Goal: Task Accomplishment & Management: Manage account settings

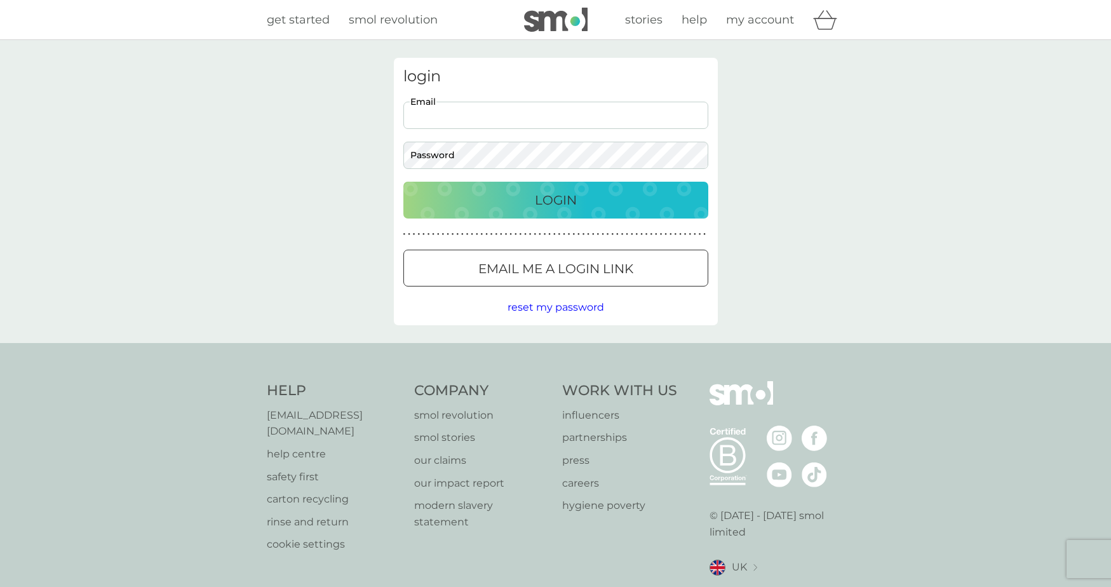
click at [529, 120] on input "Email" at bounding box center [555, 115] width 305 height 27
type input "[PERSON_NAME][EMAIL_ADDRESS][DOMAIN_NAME]"
click at [604, 206] on div "Login" at bounding box center [556, 200] width 280 height 20
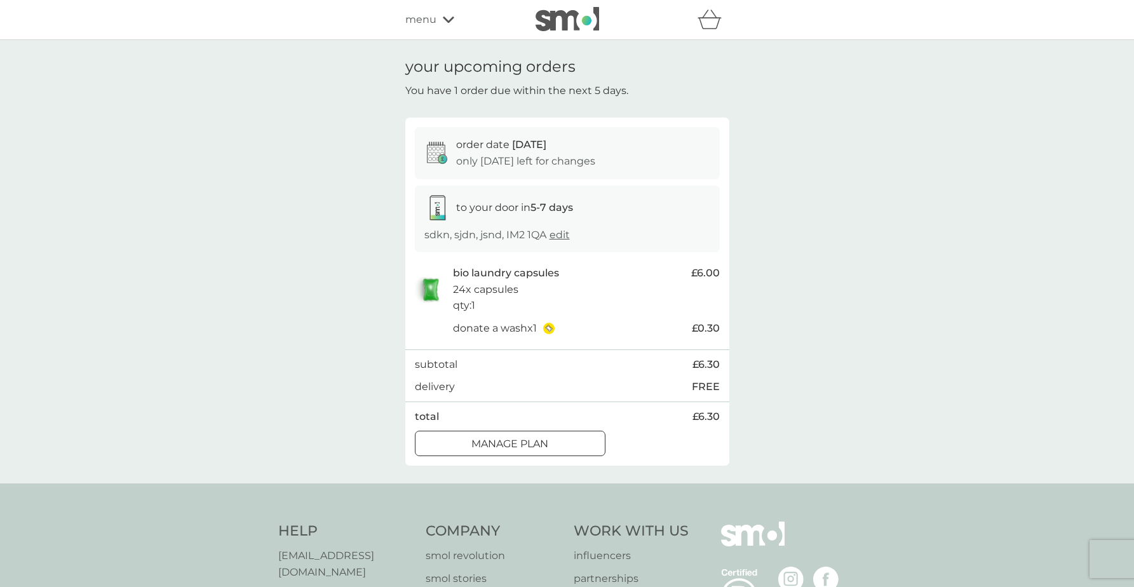
click at [420, 15] on span "menu" at bounding box center [420, 19] width 31 height 17
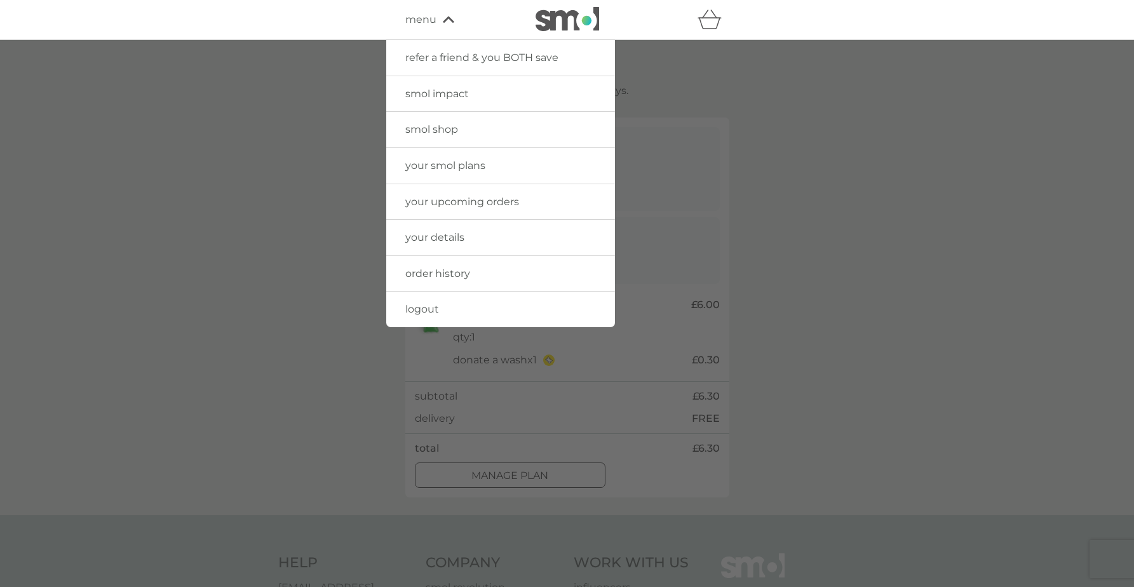
click at [449, 198] on span "your upcoming orders" at bounding box center [462, 202] width 114 height 12
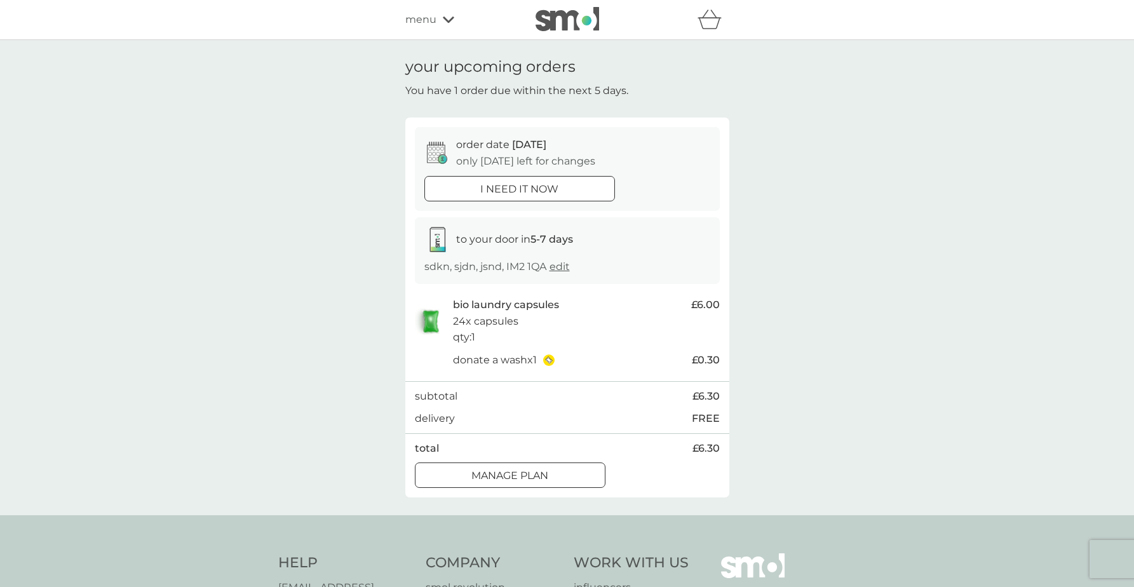
click at [436, 20] on div "menu" at bounding box center [459, 19] width 108 height 17
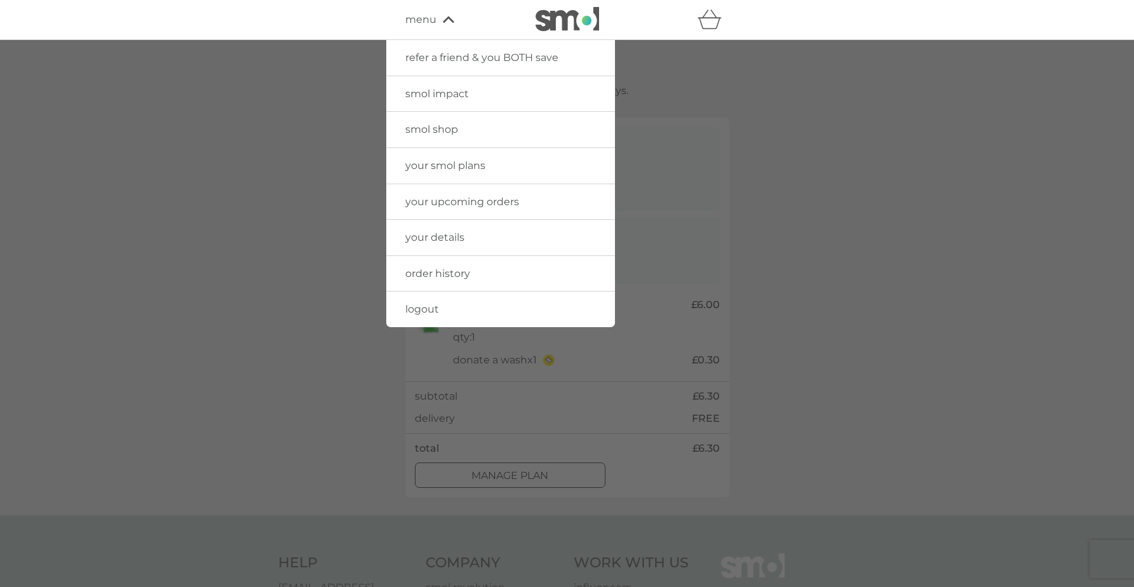
click at [447, 136] on link "smol shop" at bounding box center [500, 130] width 229 height 36
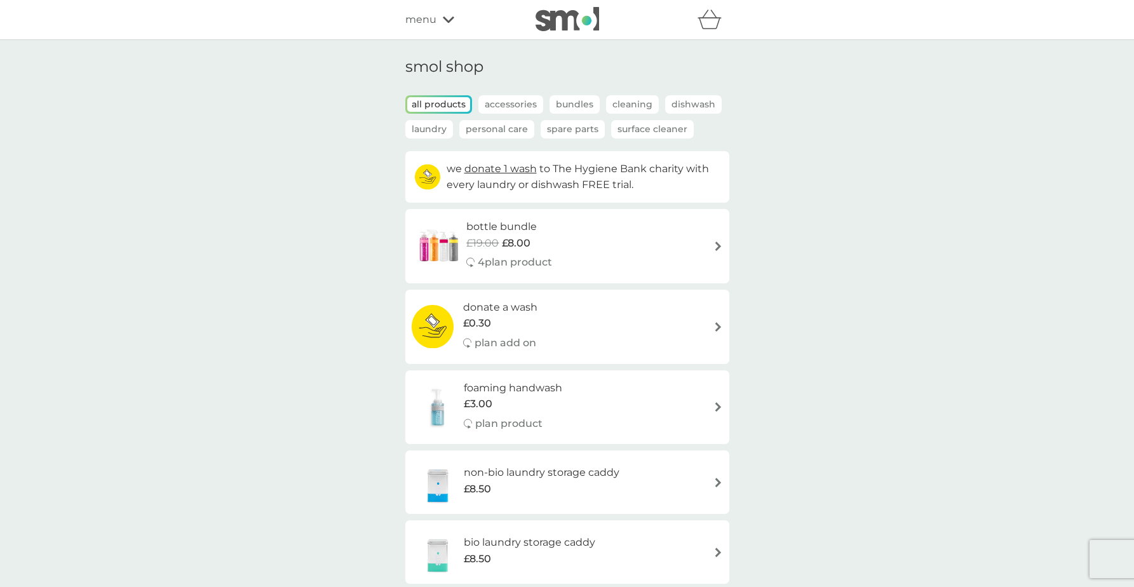
click at [546, 18] on img at bounding box center [568, 19] width 64 height 24
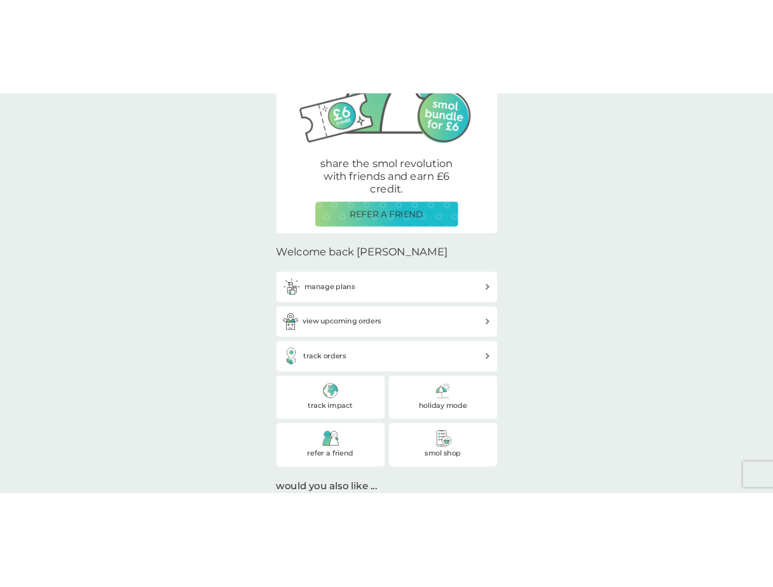
scroll to position [169, 0]
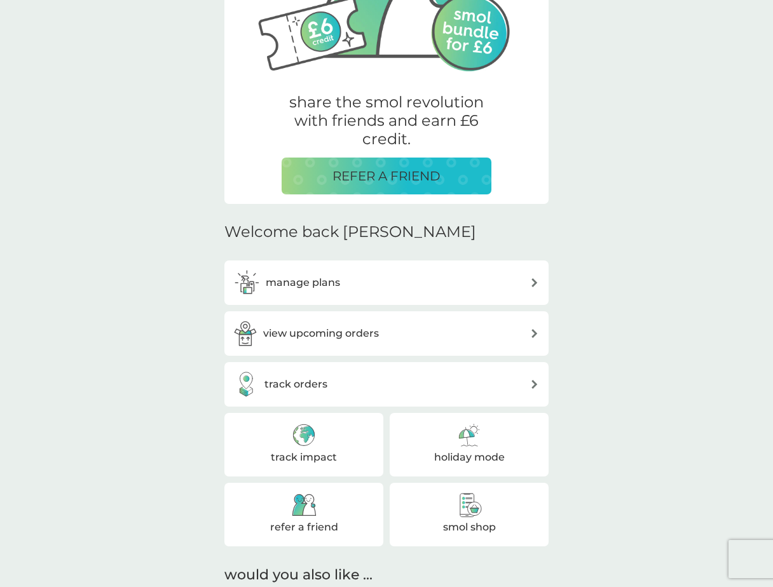
click at [101, 308] on div "share the smol revolution with friends and earn £6 credit. REFER A FRIEND Welco…" at bounding box center [386, 517] width 773 height 1292
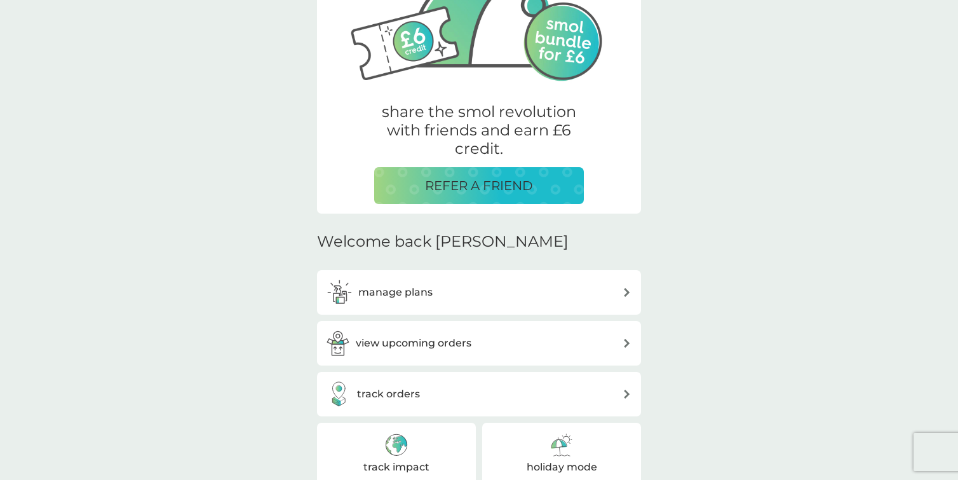
scroll to position [163, 0]
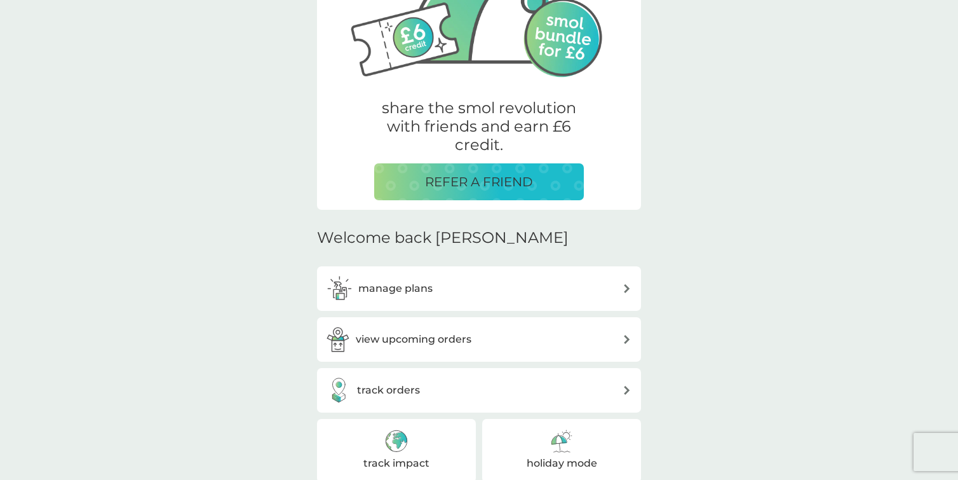
click at [473, 288] on div "manage plans" at bounding box center [490, 288] width 264 height 17
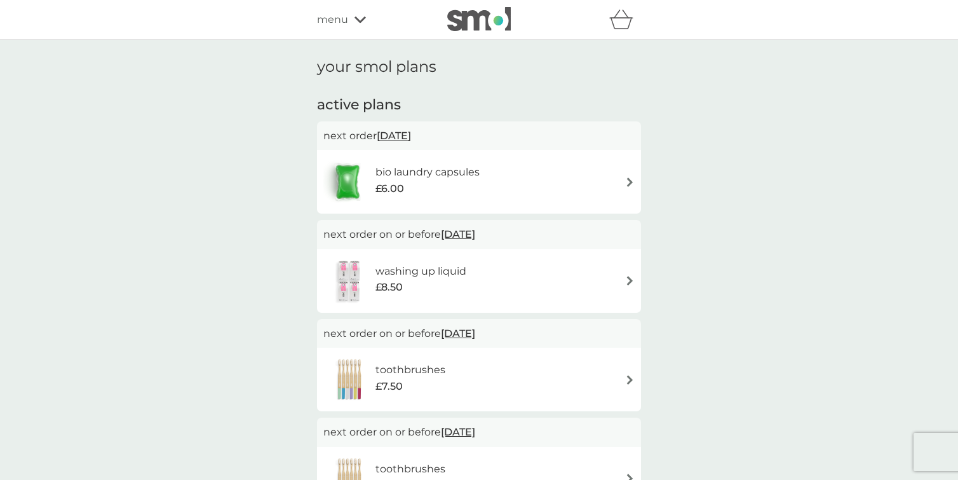
scroll to position [163, 0]
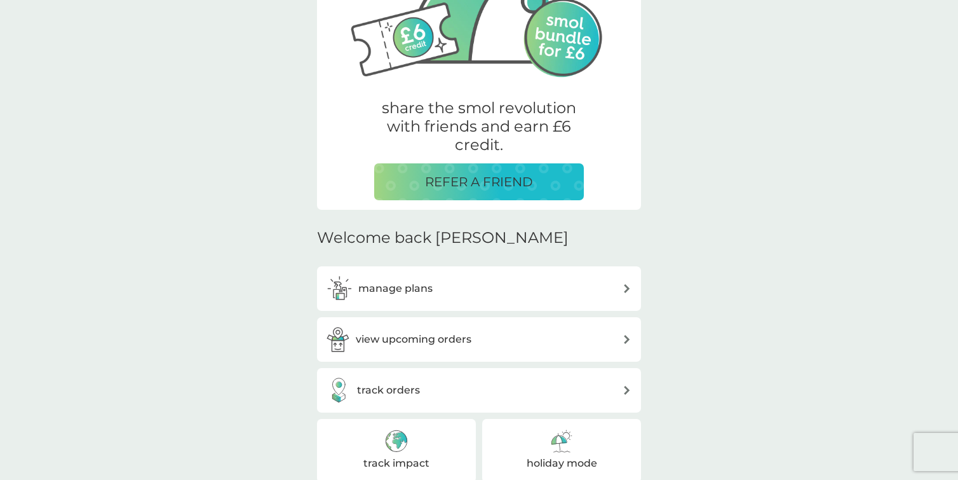
click at [415, 281] on h3 "manage plans" at bounding box center [395, 288] width 74 height 17
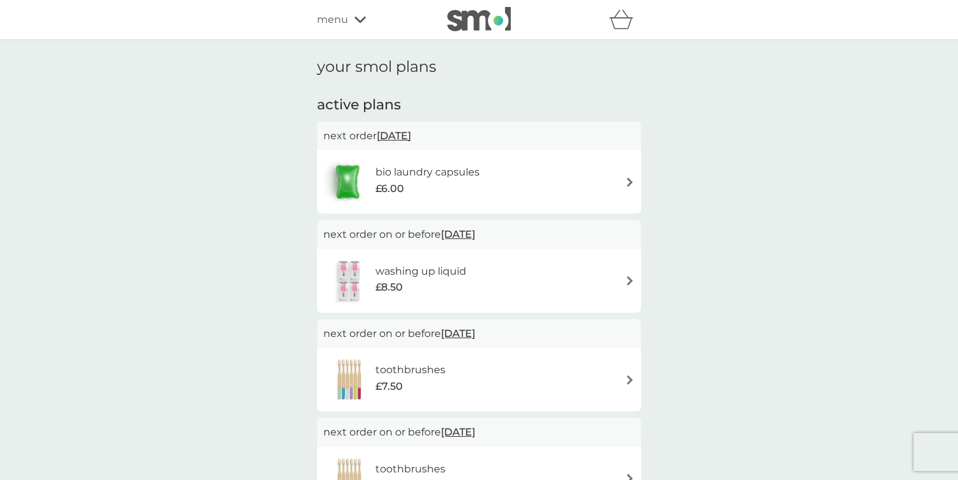
click at [419, 174] on h6 "bio laundry capsules" at bounding box center [427, 172] width 104 height 17
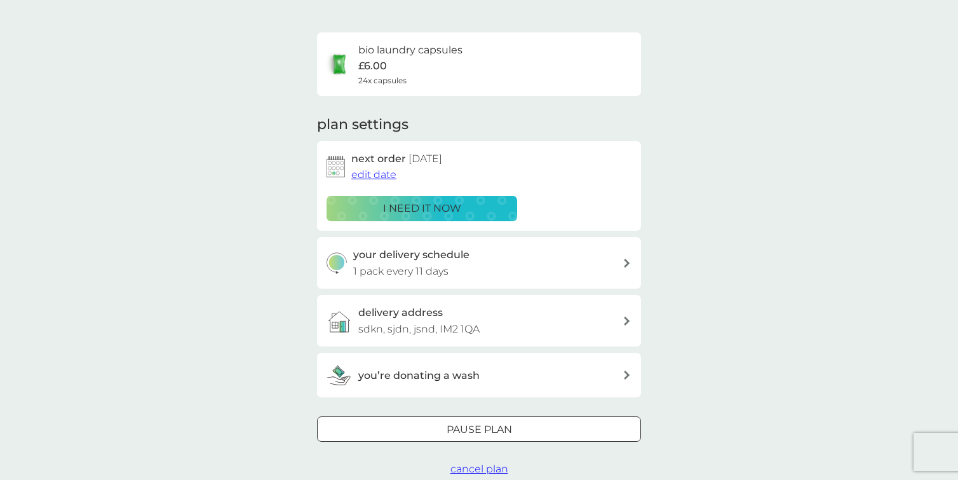
scroll to position [75, 0]
click at [445, 372] on h3 "you’re donating a wash" at bounding box center [418, 374] width 121 height 17
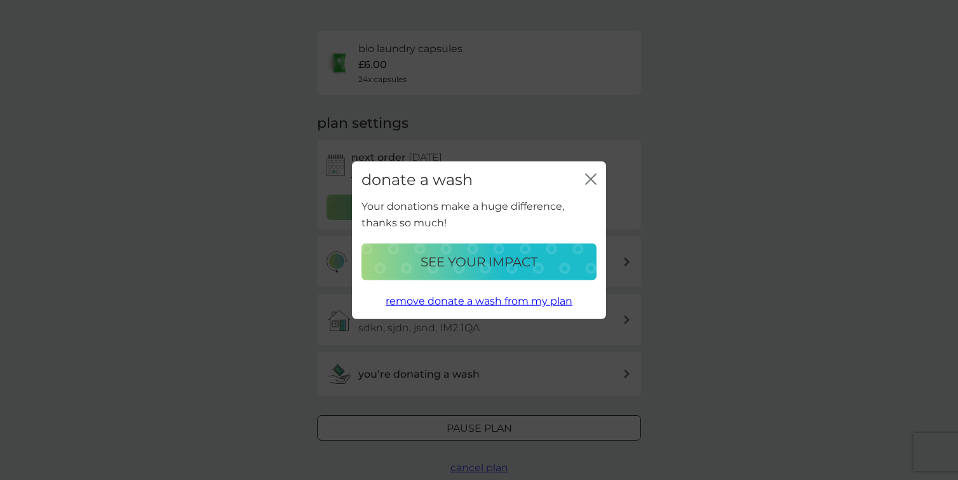
click at [592, 174] on icon "close" at bounding box center [590, 178] width 11 height 11
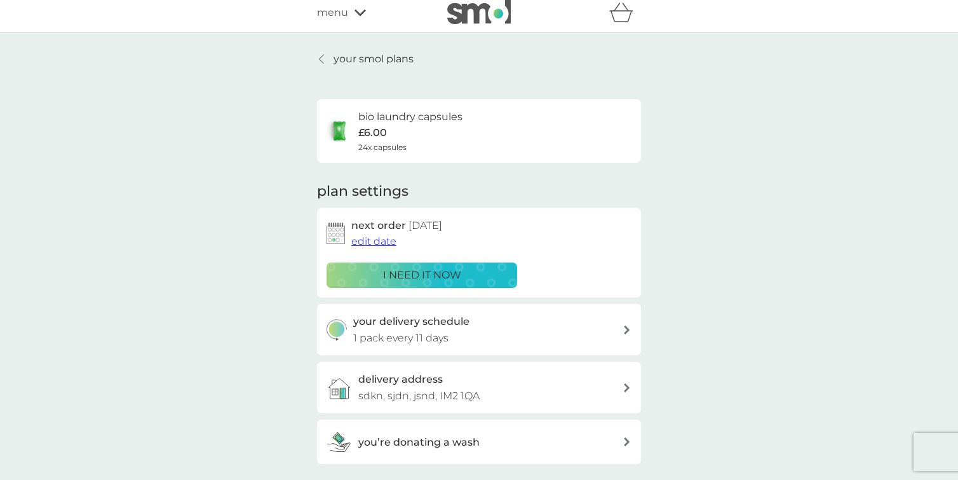
scroll to position [0, 0]
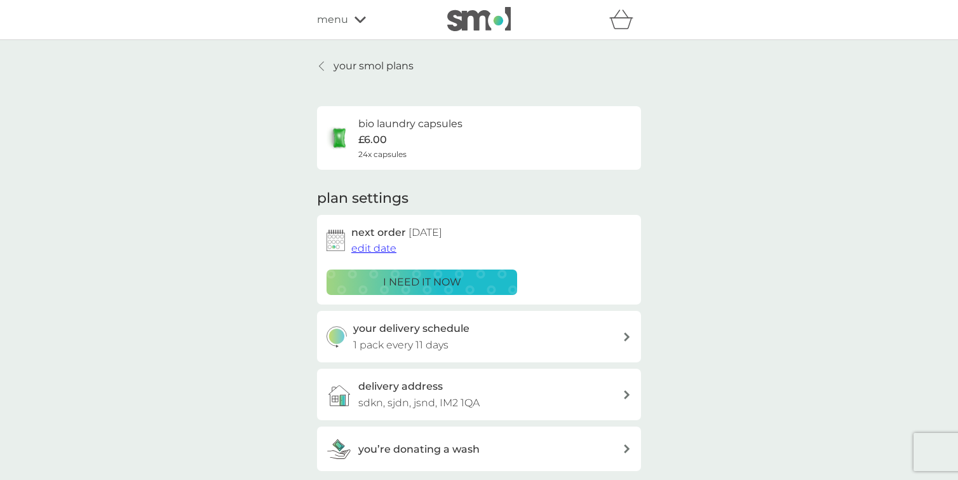
click at [346, 67] on p "your smol plans" at bounding box center [374, 66] width 80 height 17
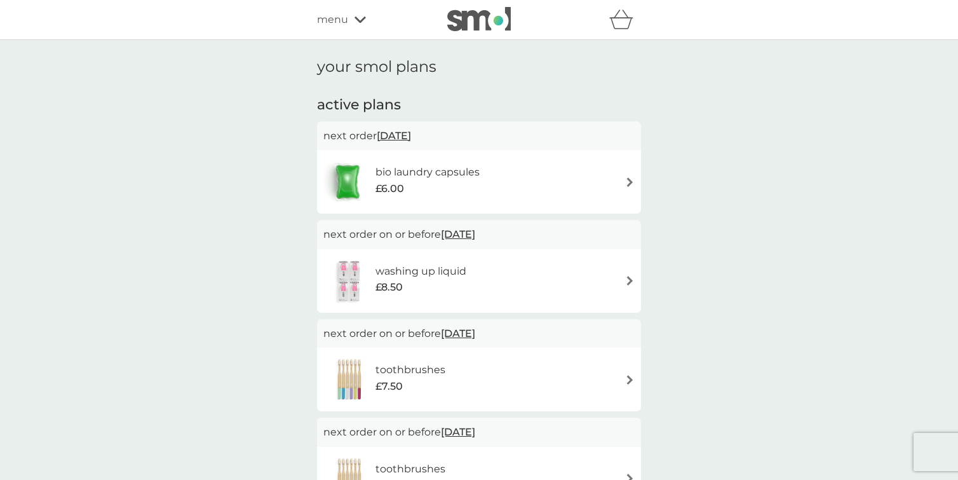
click at [410, 273] on h6 "washing up liquid" at bounding box center [420, 271] width 91 height 17
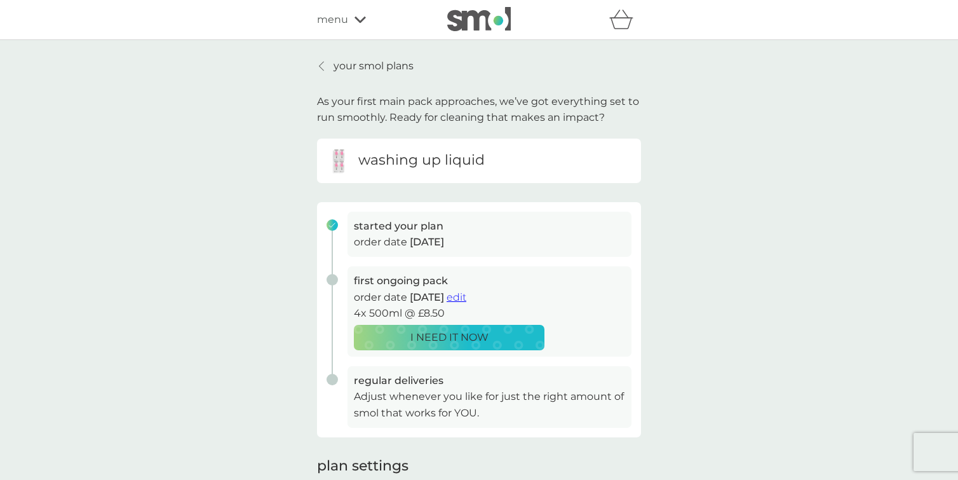
click at [351, 64] on p "your smol plans" at bounding box center [374, 66] width 80 height 17
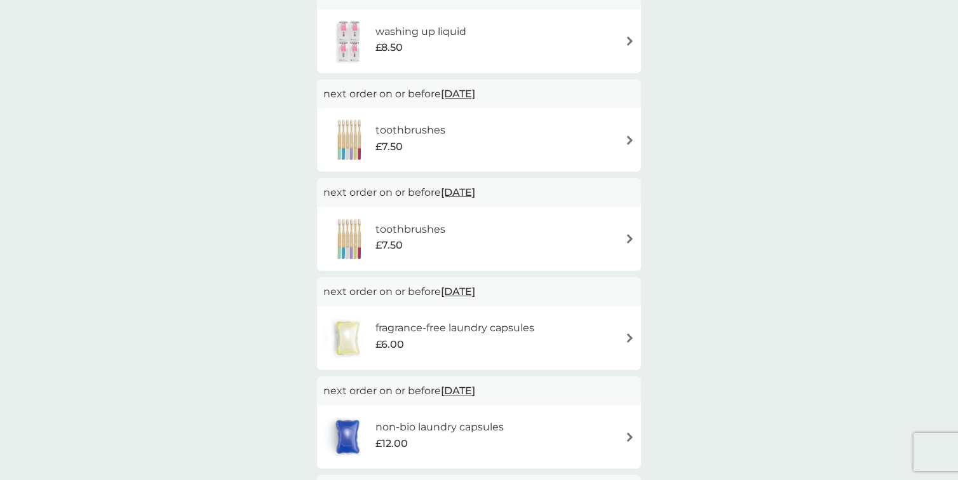
scroll to position [300, 0]
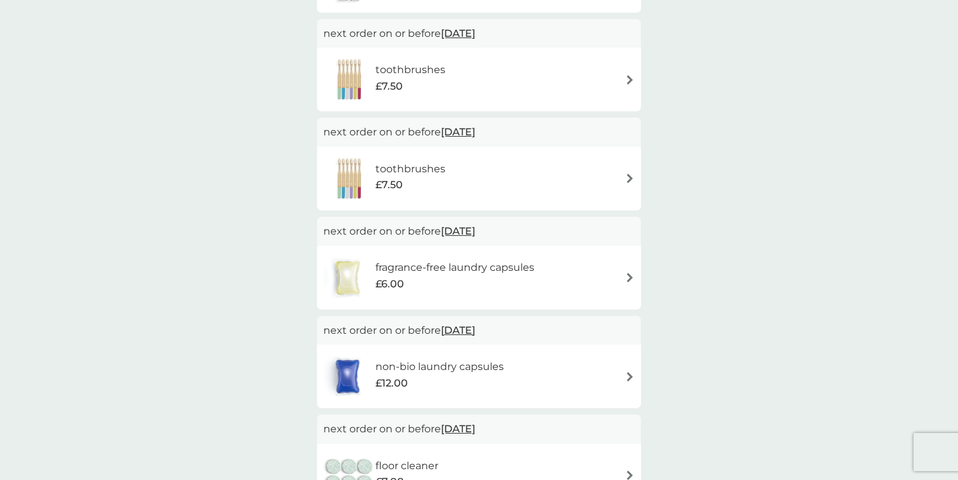
click at [417, 288] on div "£6.00" at bounding box center [454, 284] width 159 height 17
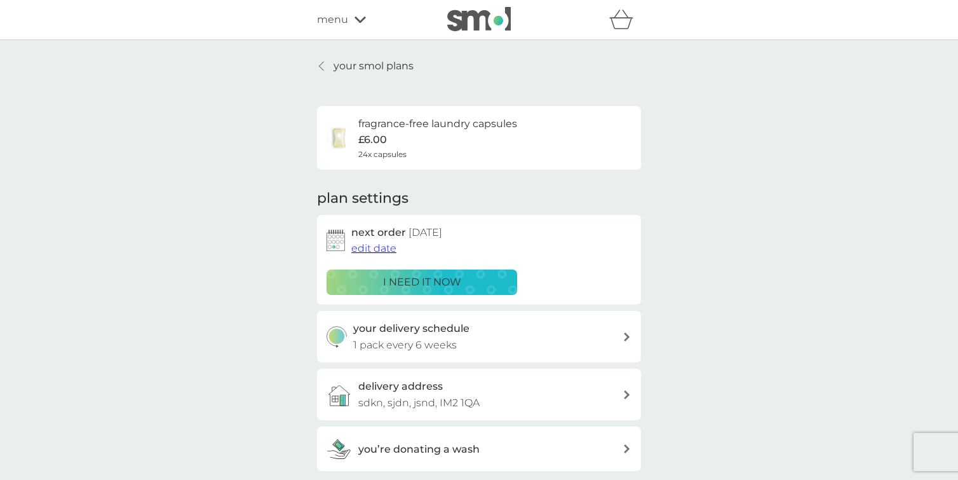
click at [357, 71] on p "your smol plans" at bounding box center [374, 66] width 80 height 17
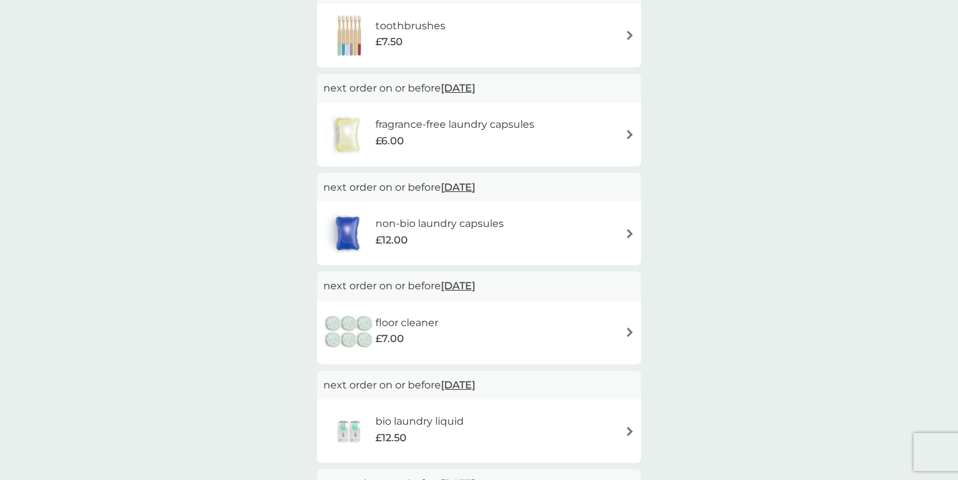
scroll to position [479, 0]
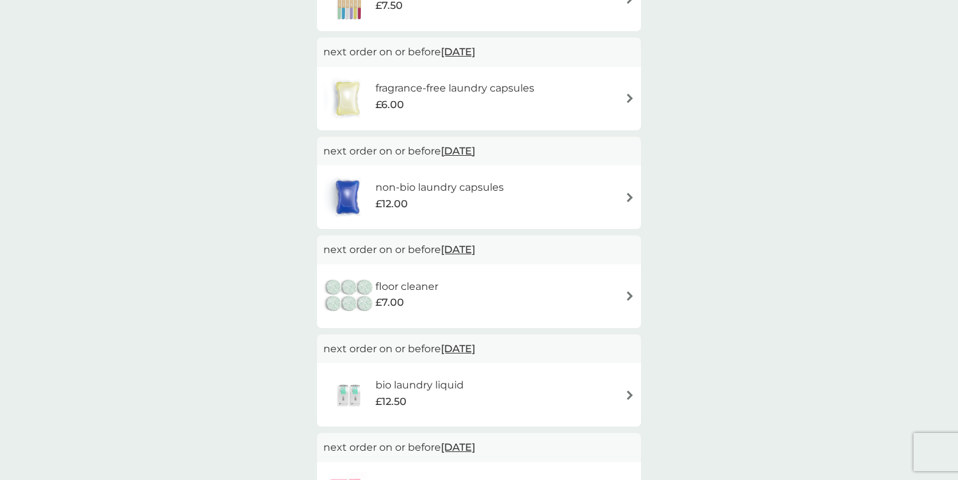
click at [400, 395] on span "£12.50" at bounding box center [390, 401] width 31 height 17
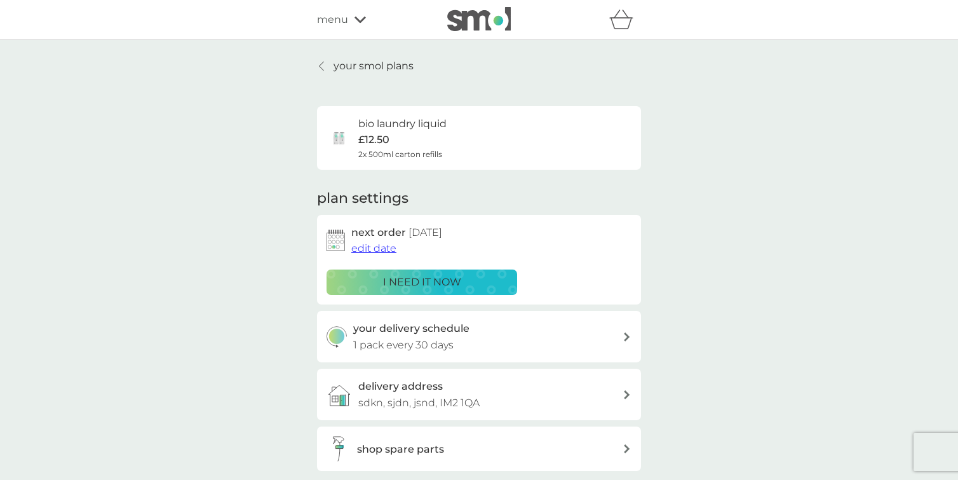
click at [367, 58] on p "your smol plans" at bounding box center [374, 66] width 80 height 17
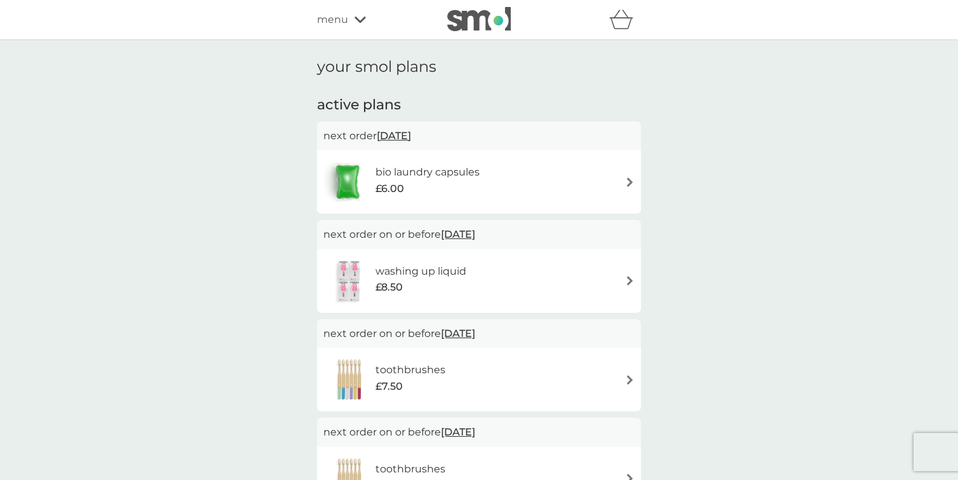
click at [455, 27] on img at bounding box center [479, 19] width 64 height 24
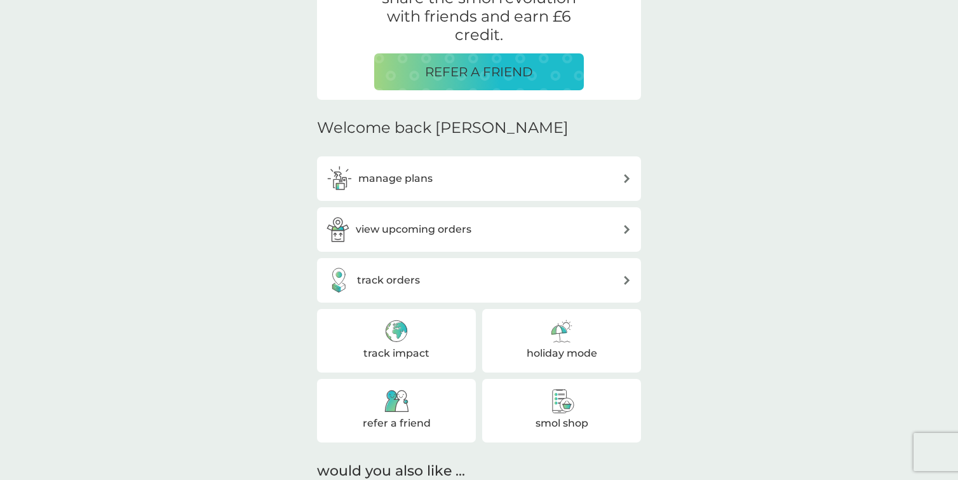
scroll to position [281, 0]
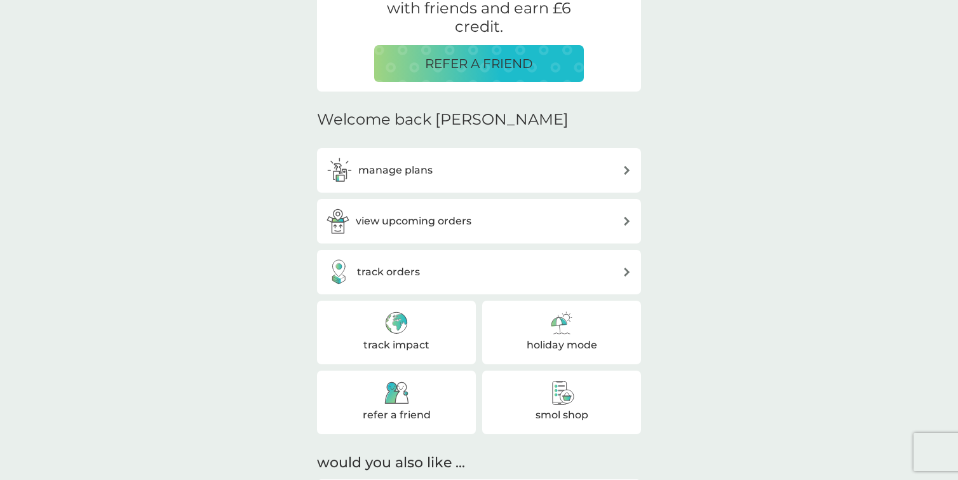
click at [419, 216] on h3 "view upcoming orders" at bounding box center [414, 221] width 116 height 17
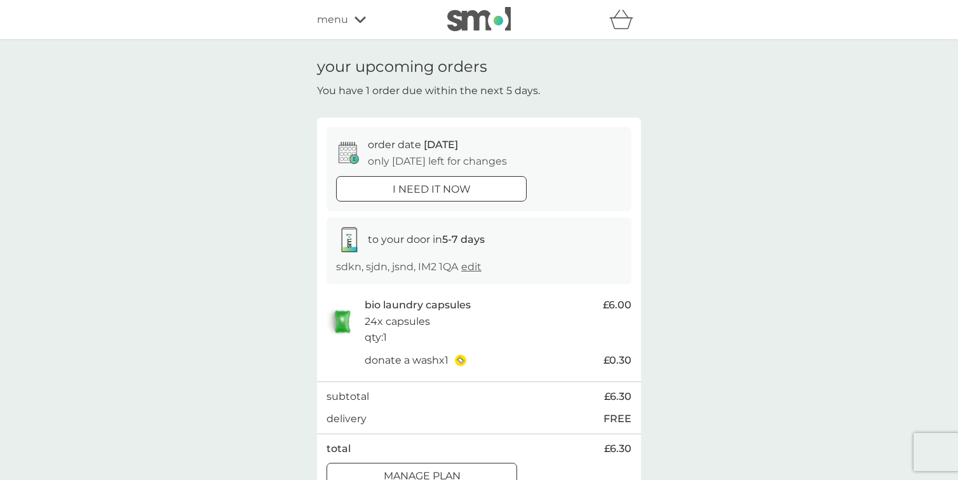
click at [472, 22] on img at bounding box center [479, 19] width 64 height 24
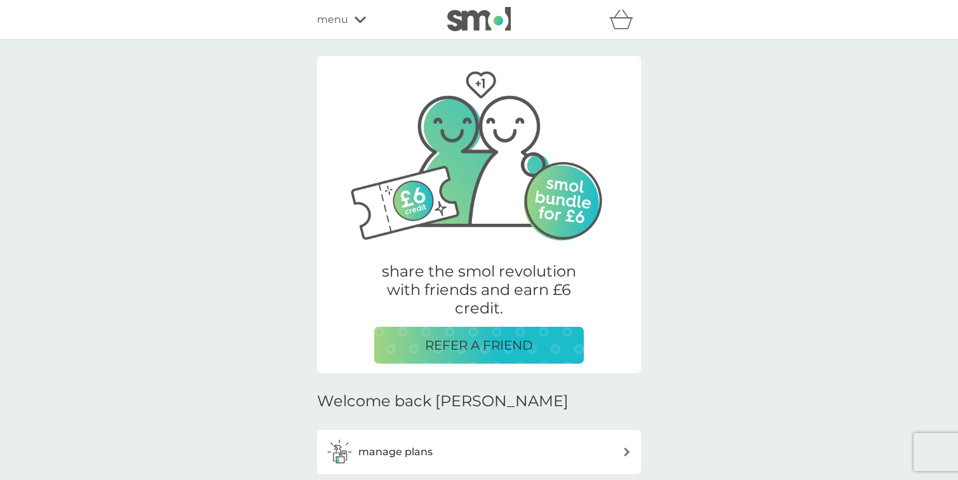
click at [358, 18] on icon at bounding box center [360, 20] width 11 height 8
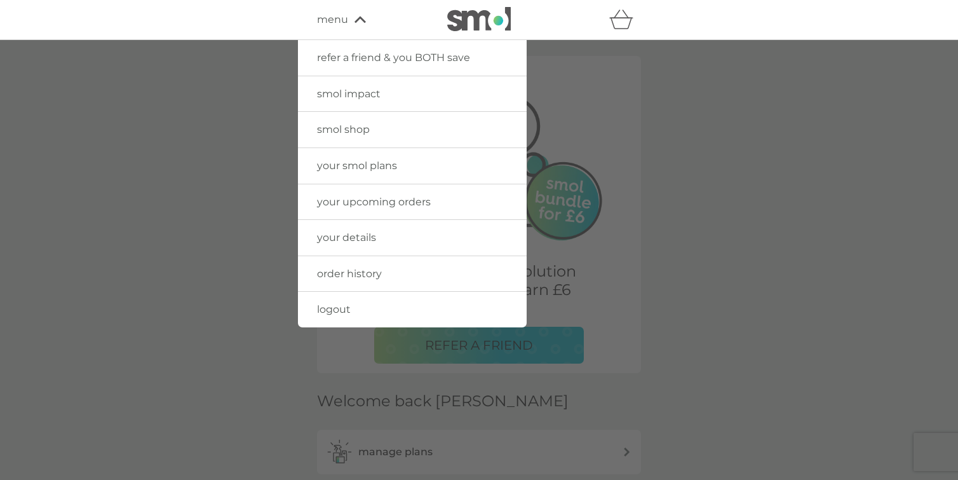
click at [480, 13] on img at bounding box center [479, 19] width 64 height 24
click at [697, 267] on div at bounding box center [479, 280] width 958 height 480
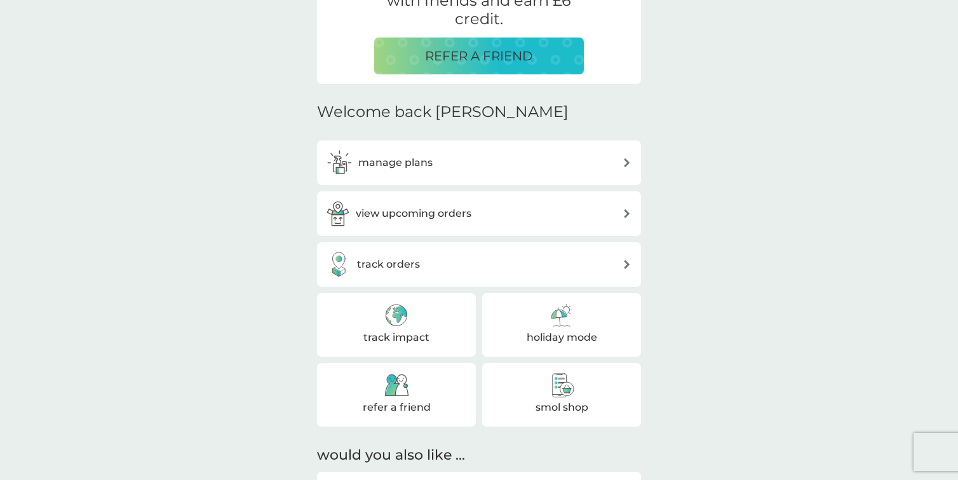
scroll to position [307, 0]
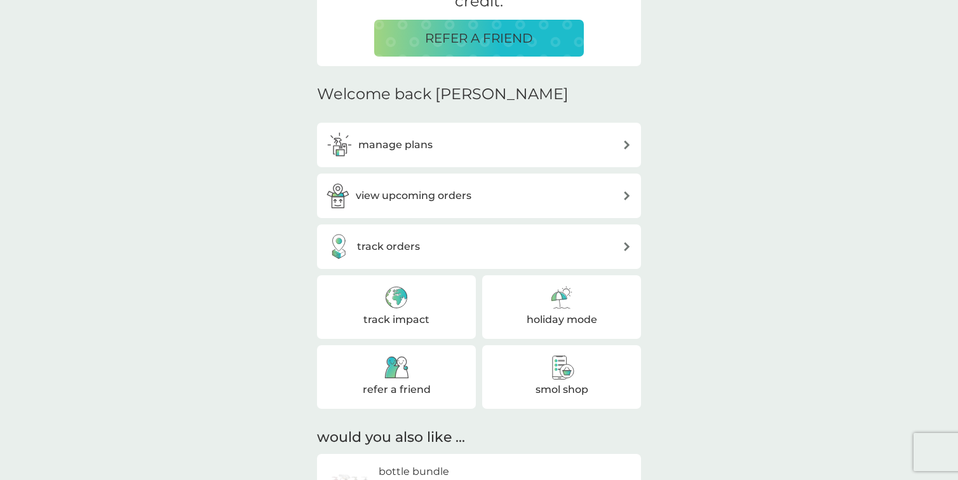
click at [466, 198] on h3 "view upcoming orders" at bounding box center [414, 195] width 116 height 17
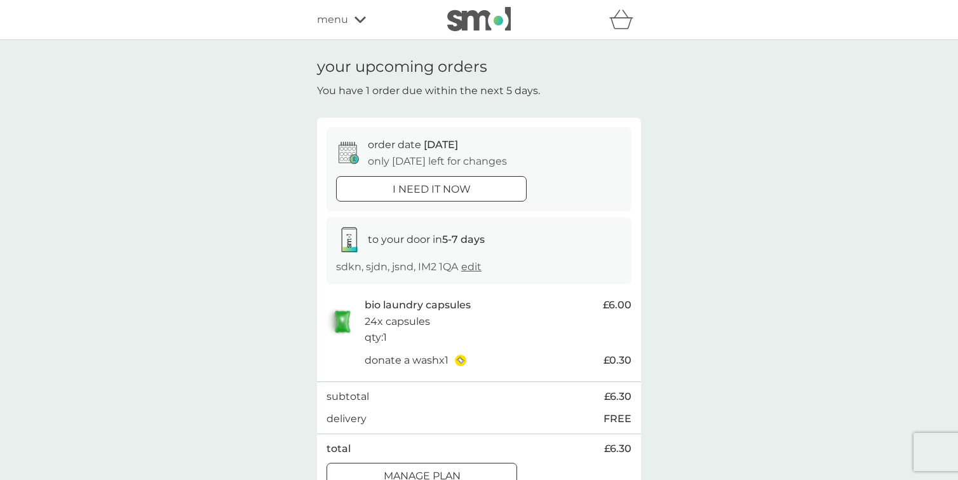
scroll to position [307, 0]
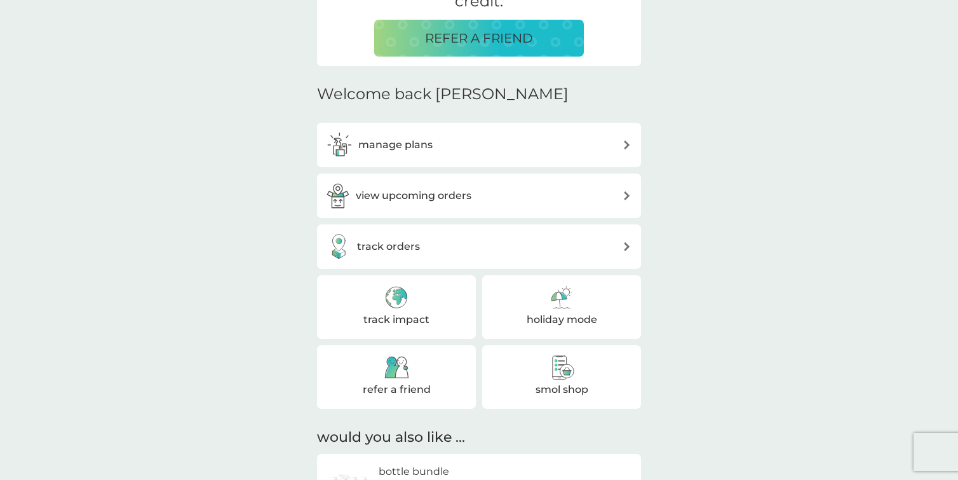
click at [452, 243] on div "track orders" at bounding box center [490, 246] width 266 height 17
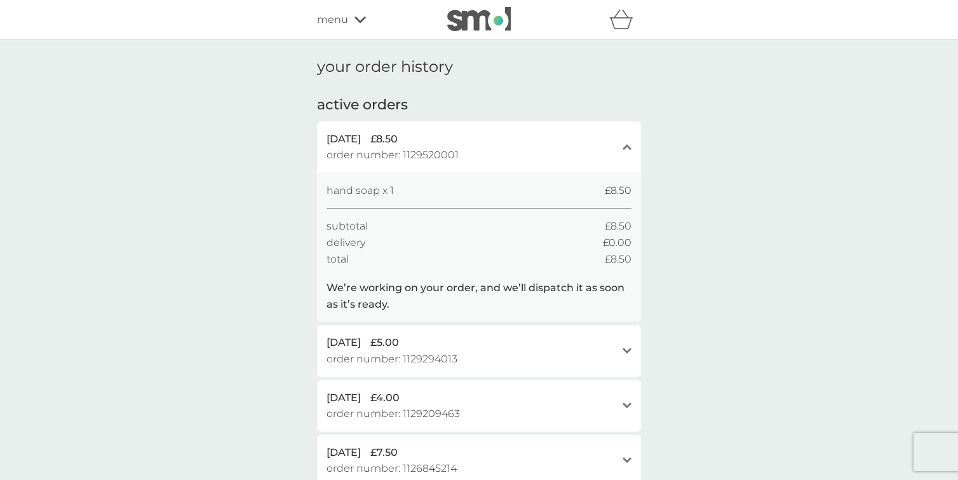
scroll to position [307, 0]
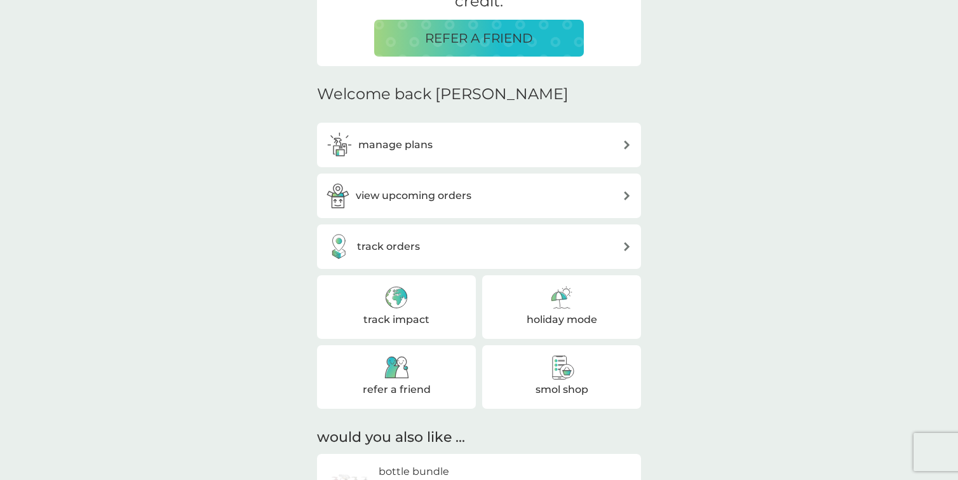
click at [420, 315] on h3 "track impact" at bounding box center [396, 319] width 66 height 17
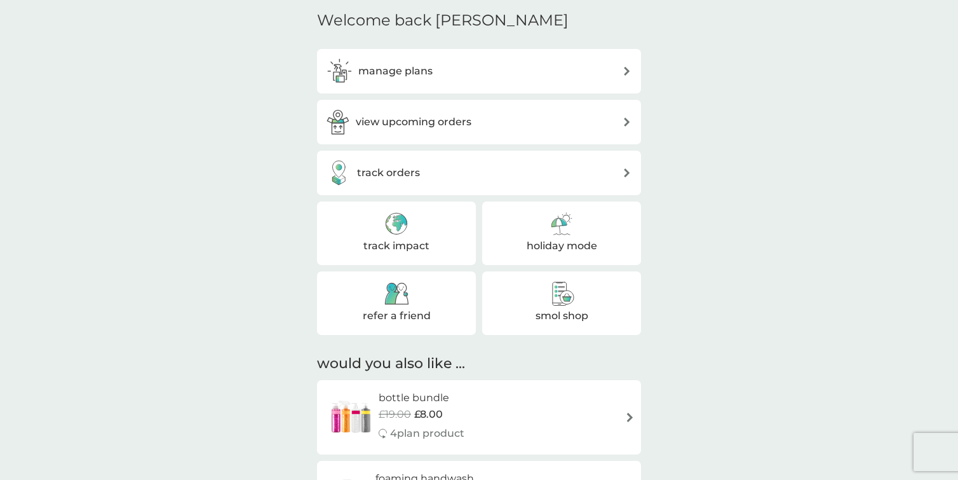
scroll to position [393, 0]
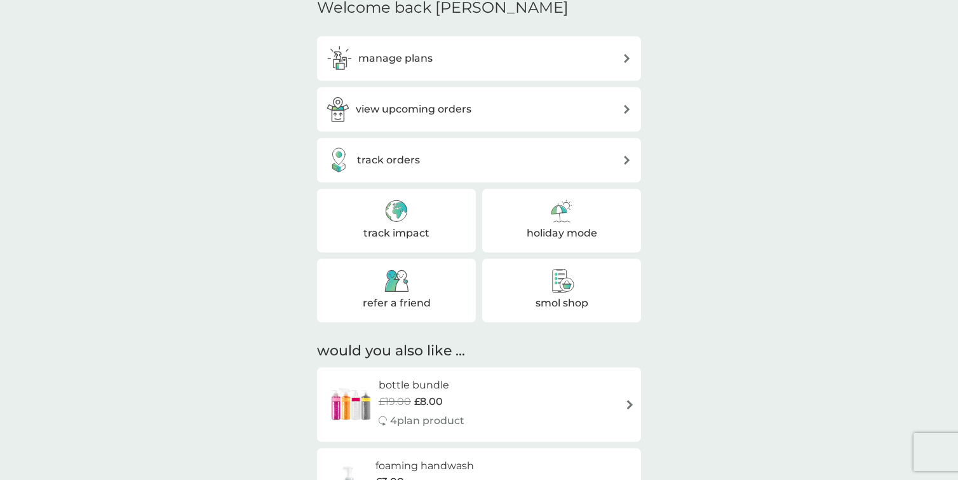
click at [581, 224] on div "holiday mode" at bounding box center [561, 221] width 159 height 64
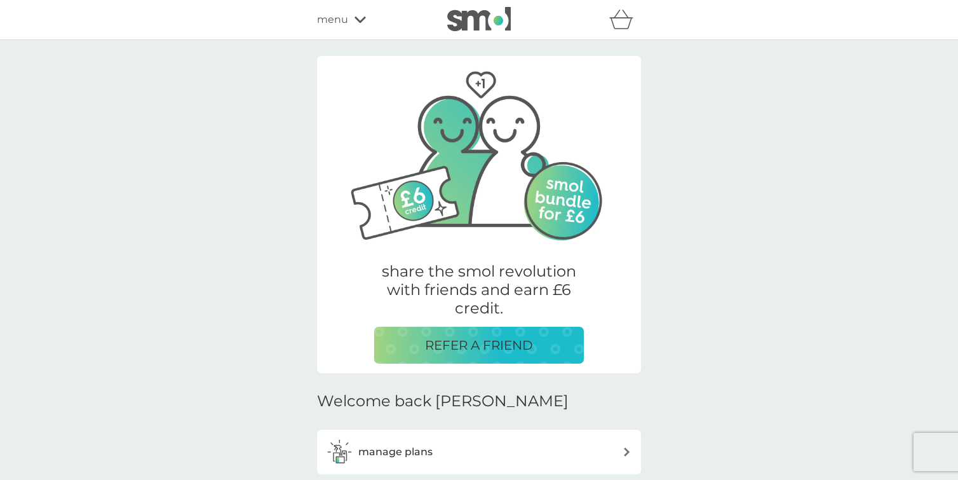
scroll to position [393, 0]
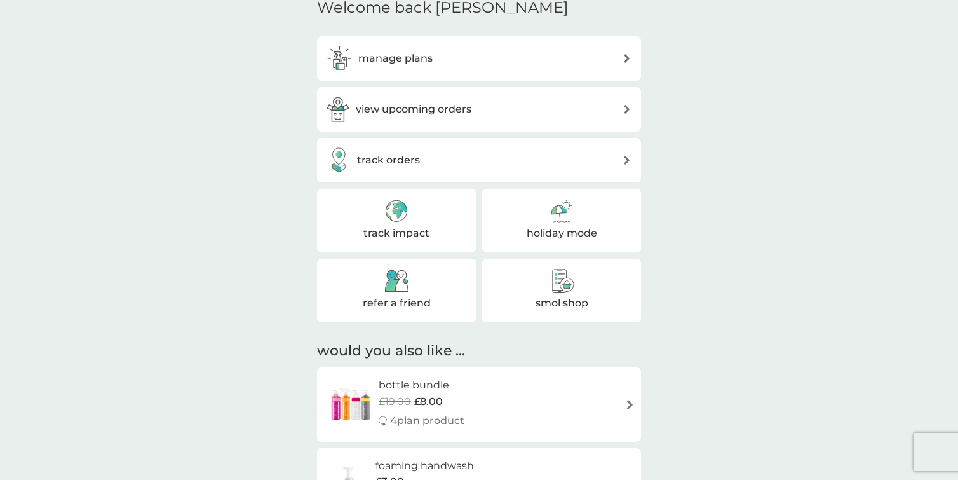
click at [372, 295] on h3 "refer a friend" at bounding box center [397, 303] width 68 height 17
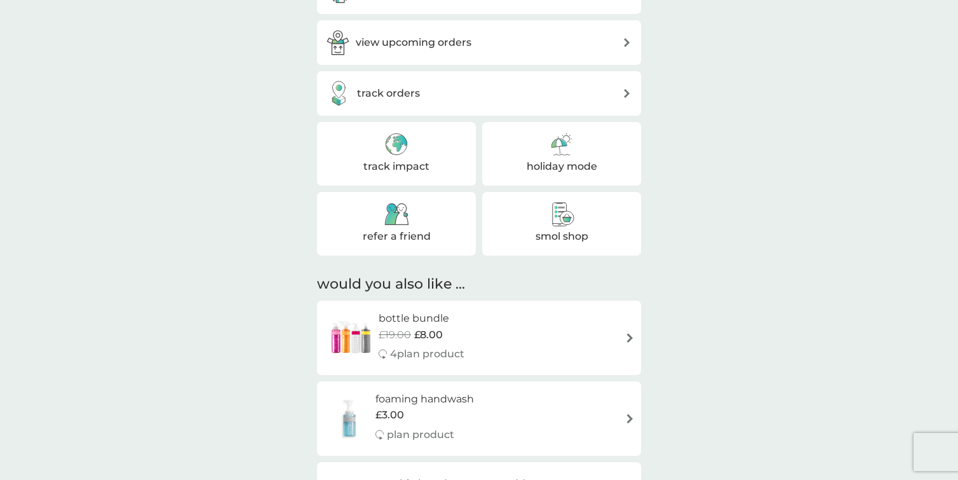
scroll to position [465, 0]
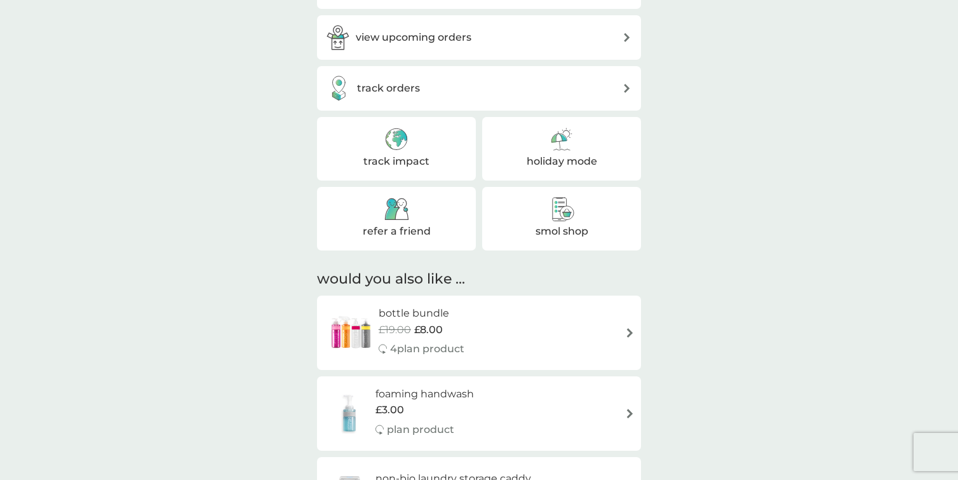
click at [562, 229] on h3 "smol shop" at bounding box center [562, 231] width 53 height 17
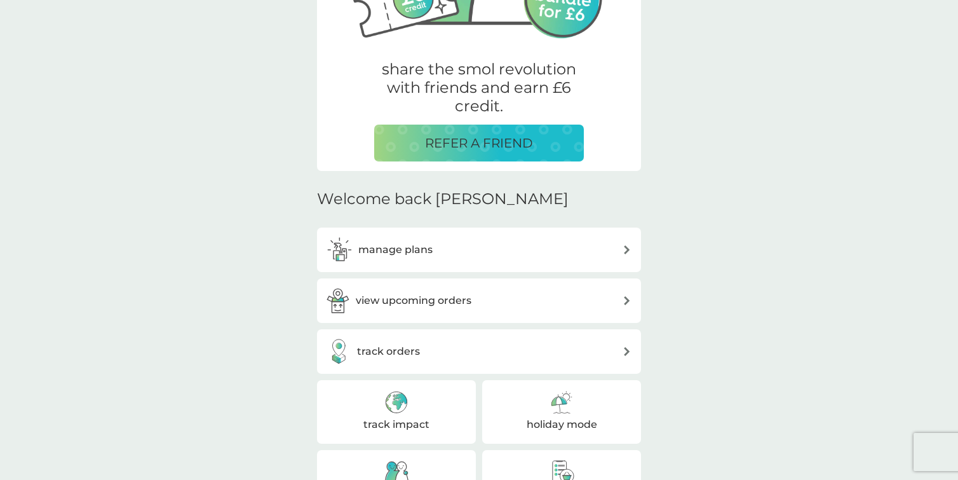
scroll to position [201, 0]
click at [483, 346] on div "track orders" at bounding box center [490, 352] width 266 height 17
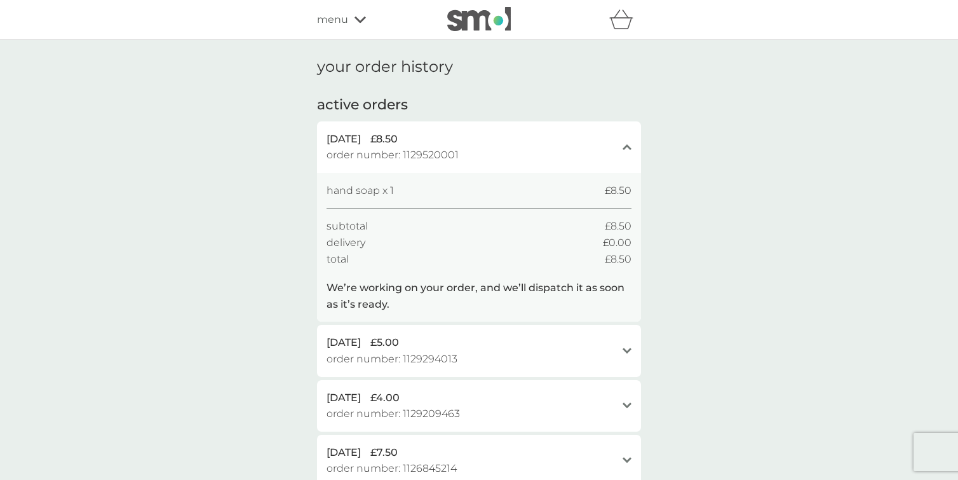
click at [351, 19] on div "menu" at bounding box center [371, 19] width 108 height 17
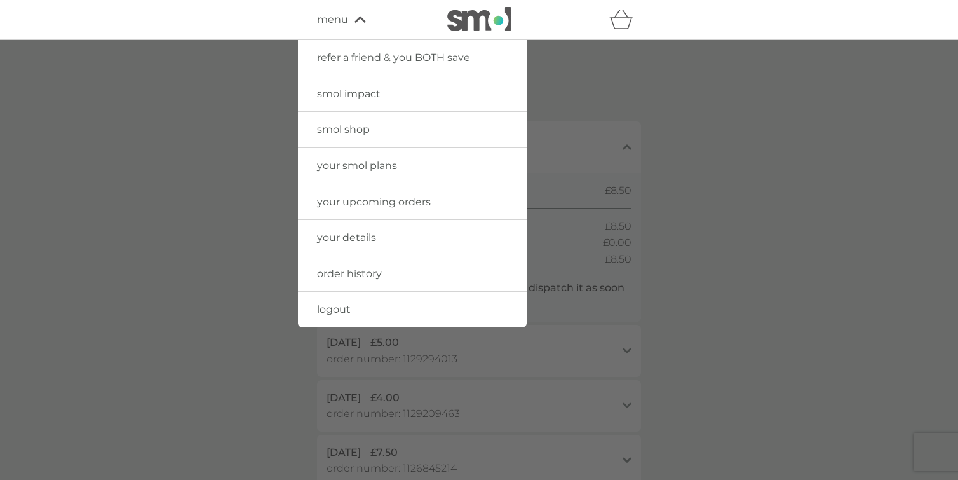
click at [355, 130] on span "smol shop" at bounding box center [343, 129] width 53 height 12
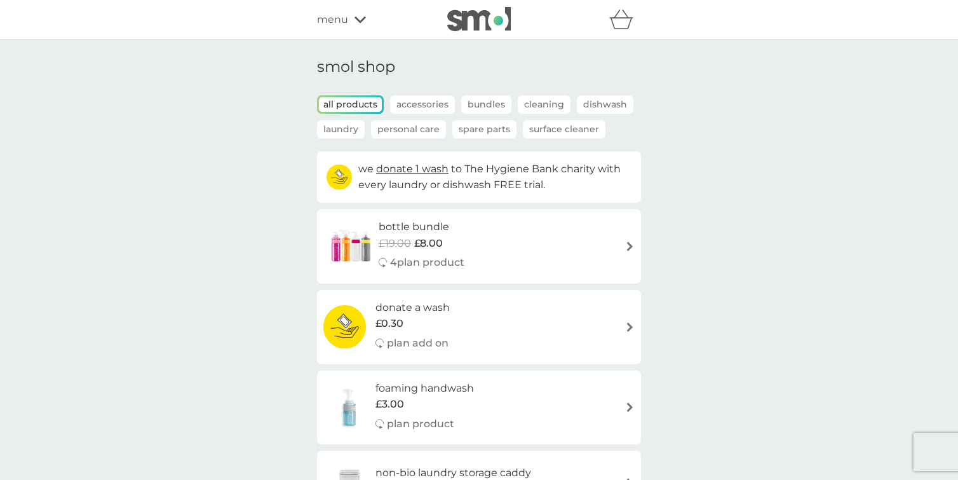
click at [334, 24] on span "menu" at bounding box center [332, 19] width 31 height 17
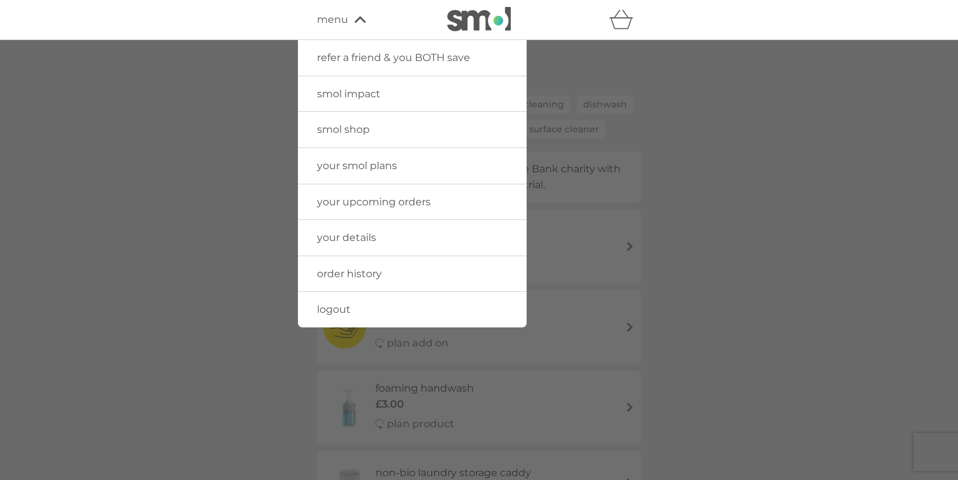
click at [355, 93] on span "smol impact" at bounding box center [349, 94] width 64 height 12
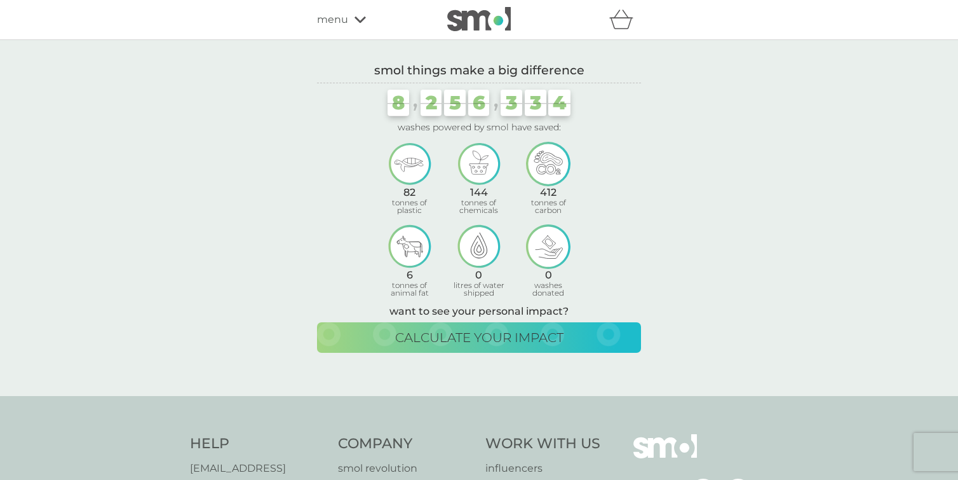
click at [468, 27] on img at bounding box center [479, 19] width 64 height 24
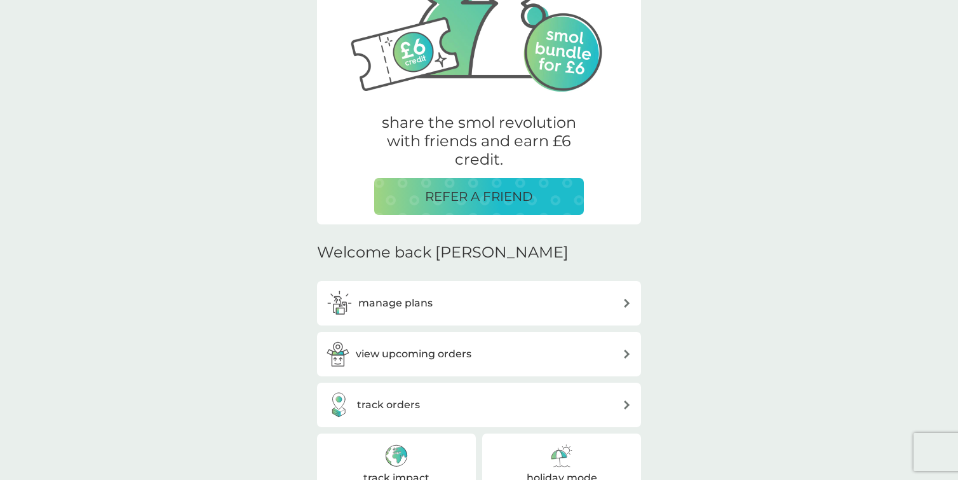
scroll to position [259, 0]
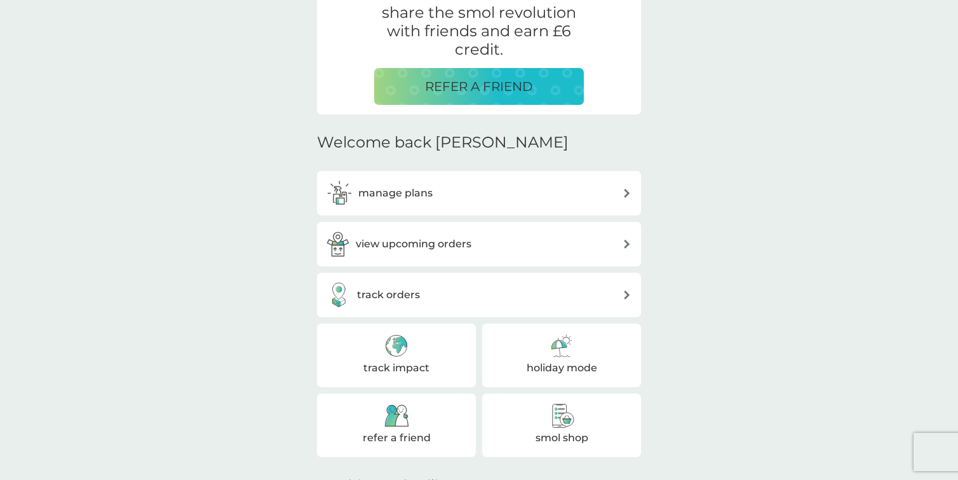
click at [412, 353] on div "track impact" at bounding box center [396, 355] width 159 height 64
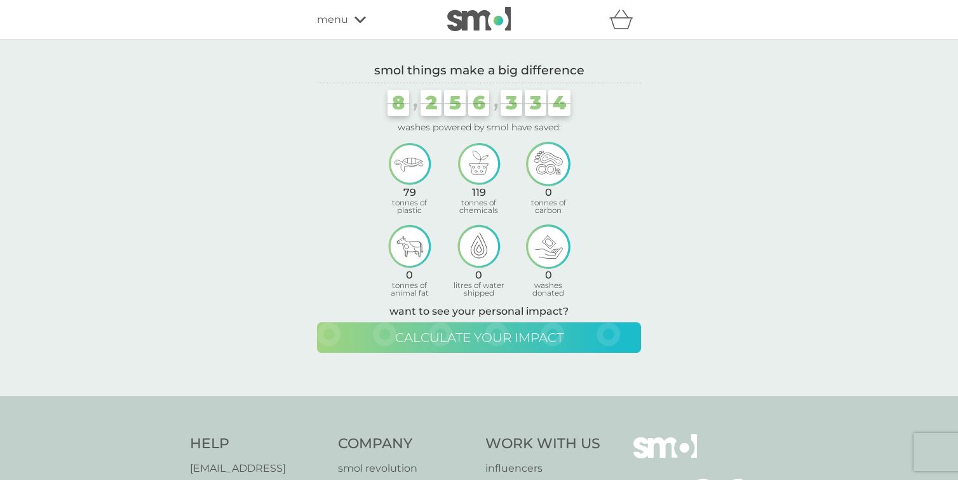
click at [415, 339] on span "calculate your impact" at bounding box center [479, 337] width 168 height 15
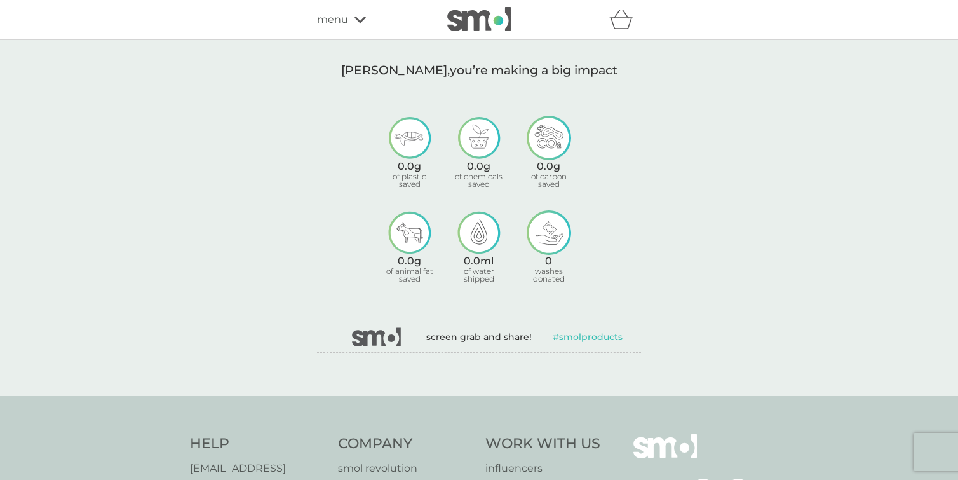
click at [475, 24] on img at bounding box center [479, 19] width 64 height 24
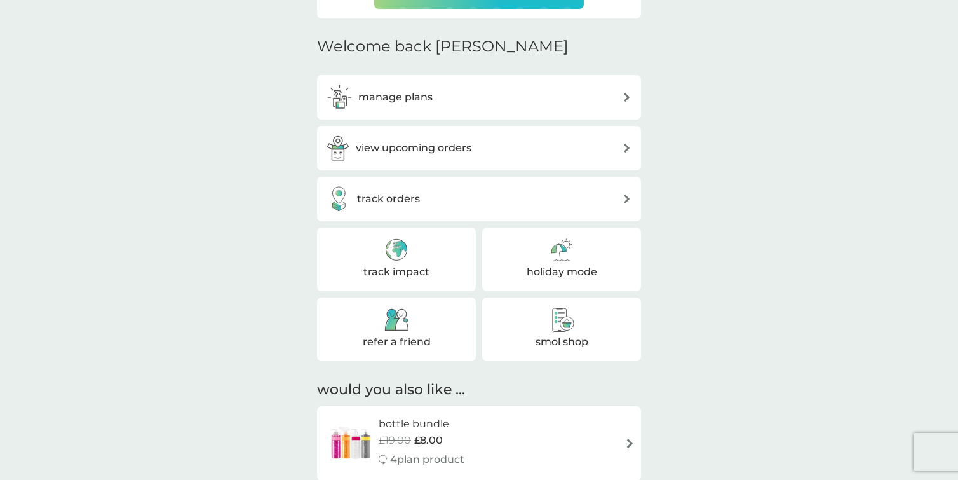
scroll to position [351, 0]
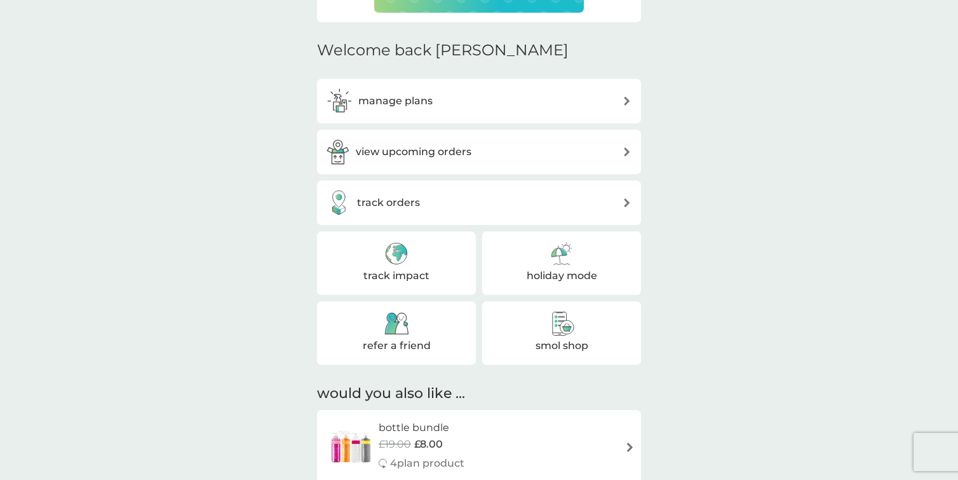
click at [563, 339] on h3 "smol shop" at bounding box center [562, 345] width 53 height 17
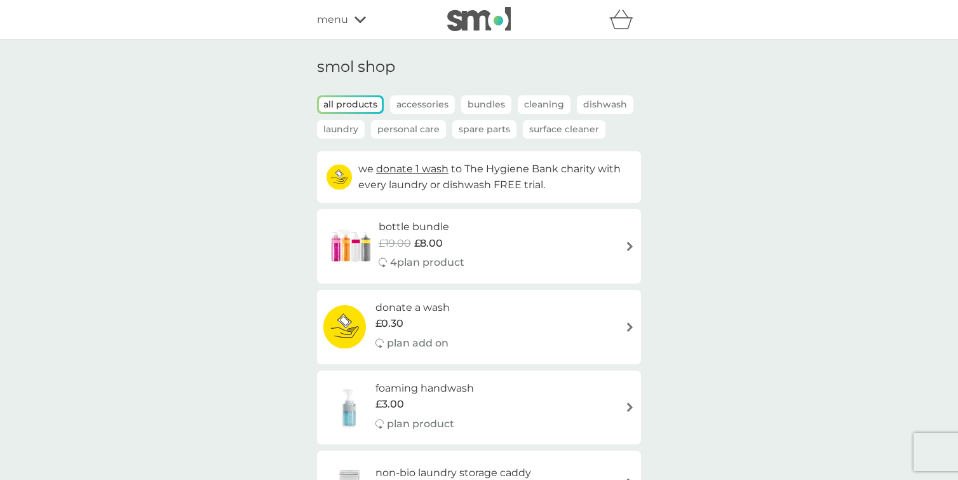
click at [350, 22] on div "menu" at bounding box center [371, 19] width 108 height 17
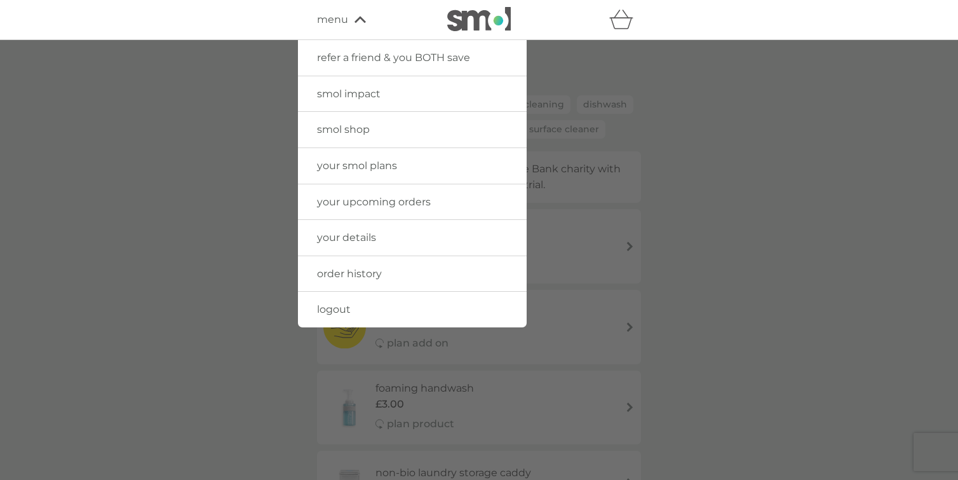
click at [464, 23] on img at bounding box center [479, 19] width 64 height 24
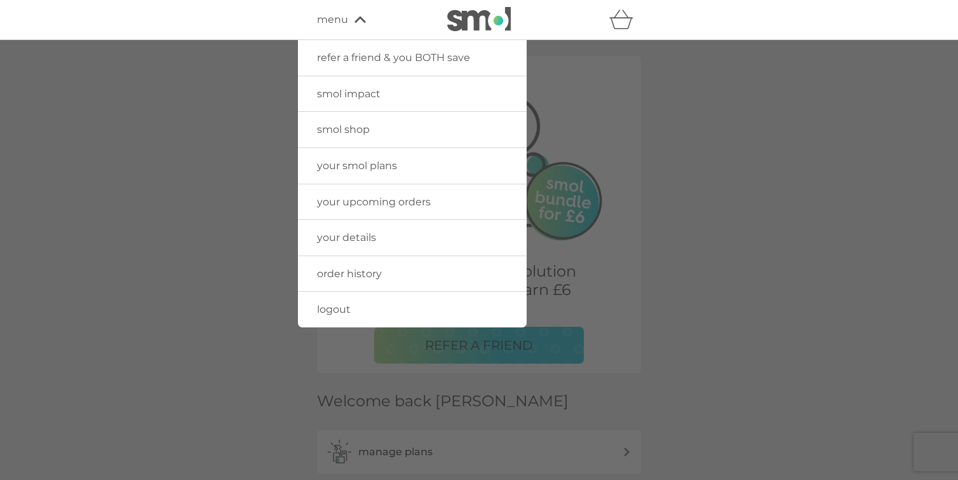
click at [471, 21] on img at bounding box center [479, 19] width 64 height 24
click at [200, 151] on div at bounding box center [479, 280] width 958 height 480
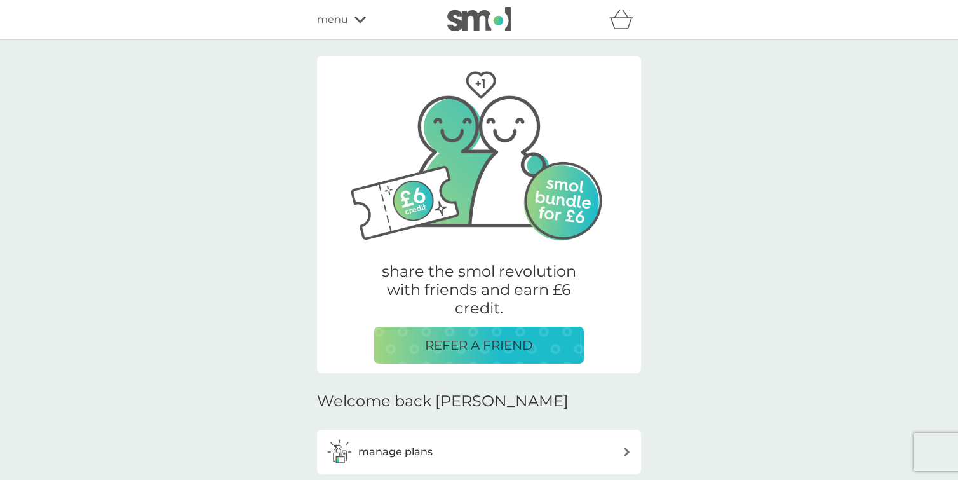
click at [333, 18] on span "menu" at bounding box center [332, 19] width 31 height 17
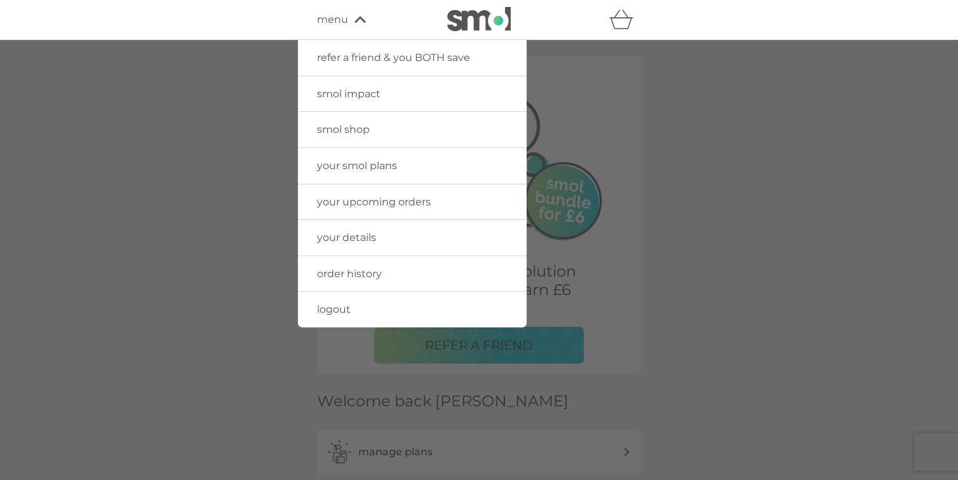
click at [357, 169] on span "your smol plans" at bounding box center [357, 165] width 80 height 12
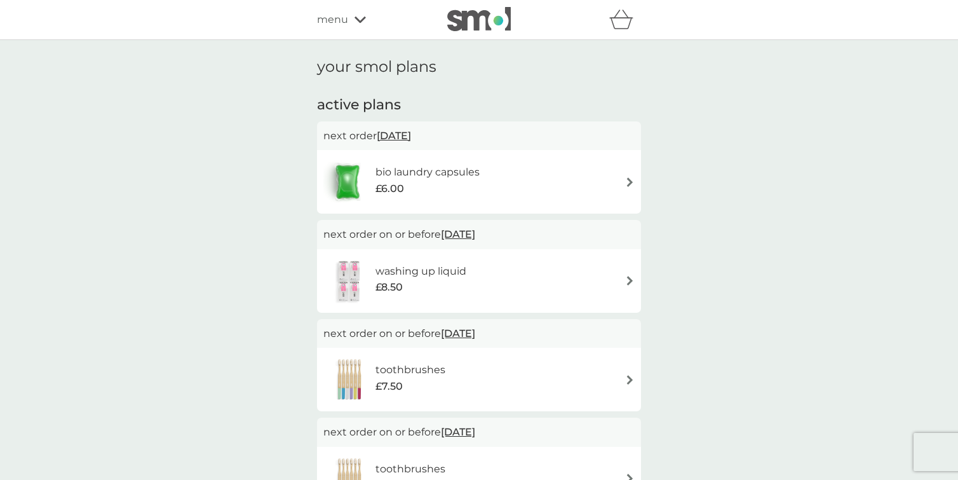
click at [337, 29] on div "refer a friend & you BOTH save smol impact smol shop your smol plans your upcom…" at bounding box center [479, 19] width 324 height 25
click at [339, 13] on span "menu" at bounding box center [332, 19] width 31 height 17
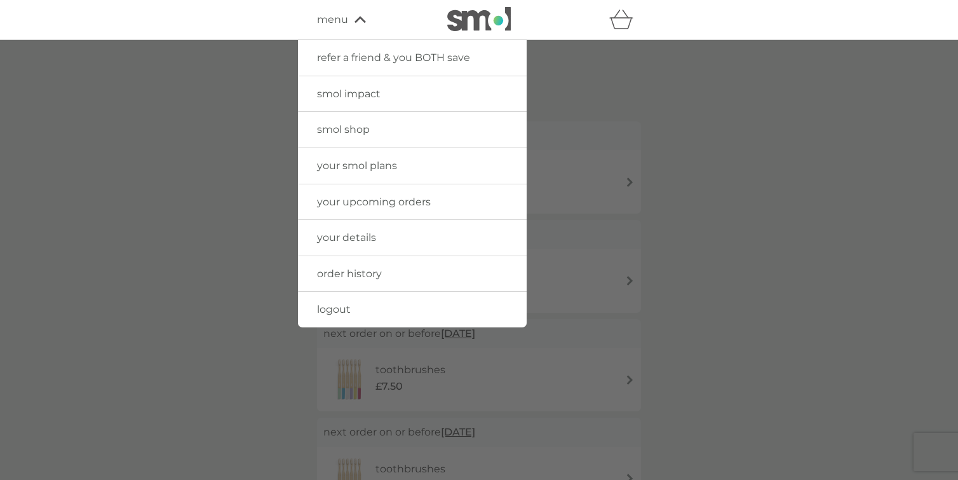
click at [474, 22] on img at bounding box center [479, 19] width 64 height 24
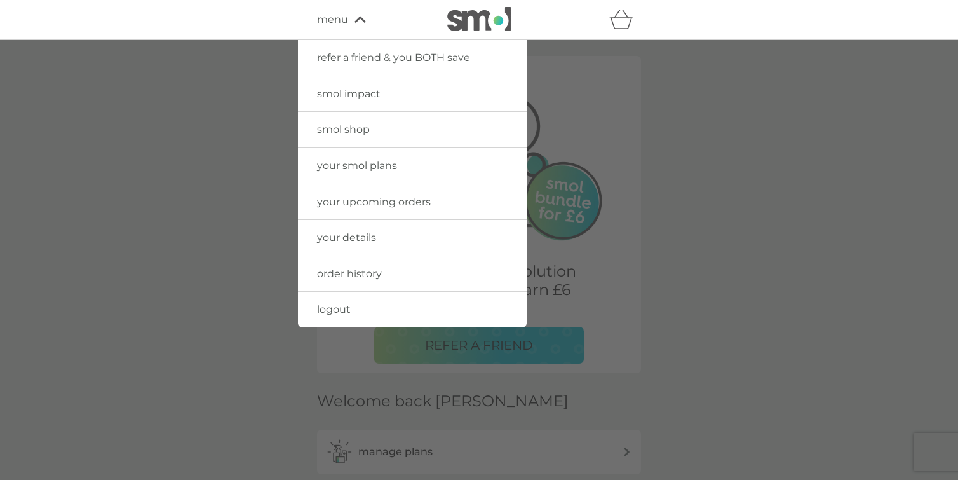
click at [722, 206] on div at bounding box center [479, 280] width 958 height 480
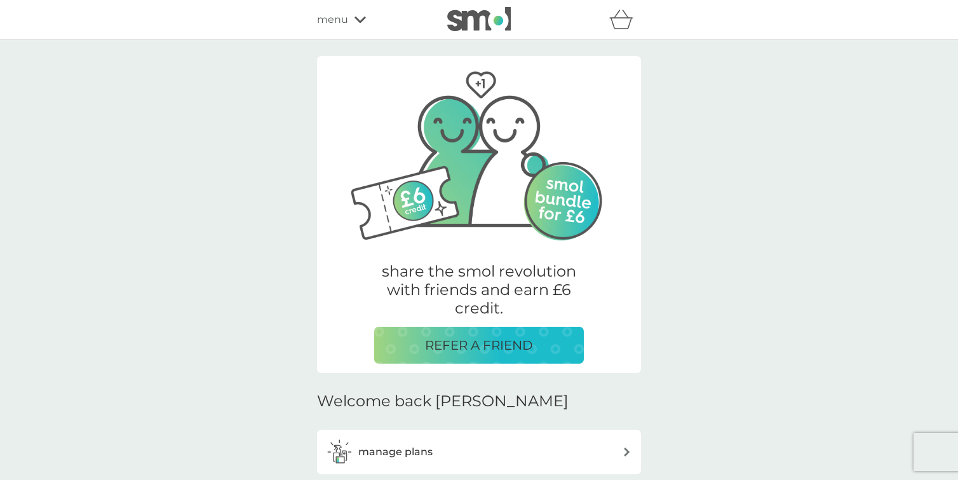
click at [346, 23] on span "menu" at bounding box center [332, 19] width 31 height 17
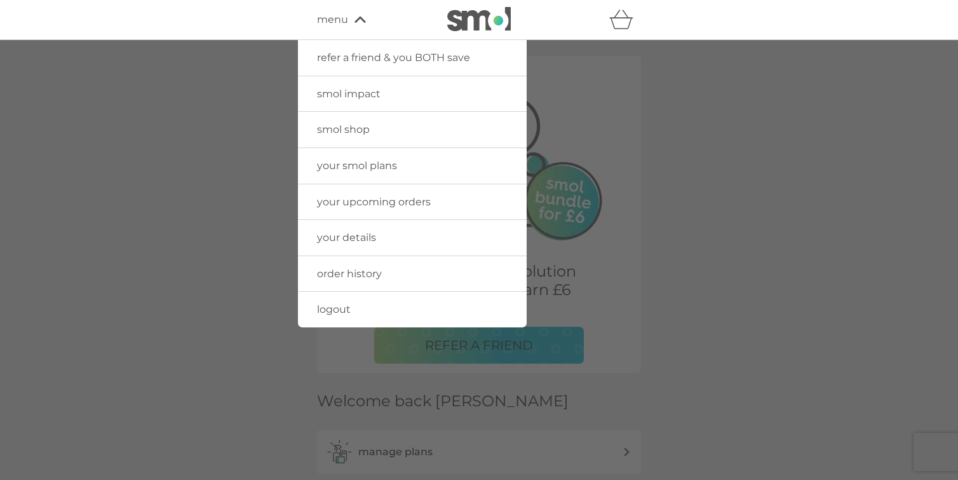
click at [360, 61] on span "refer a friend & you BOTH save" at bounding box center [393, 57] width 153 height 12
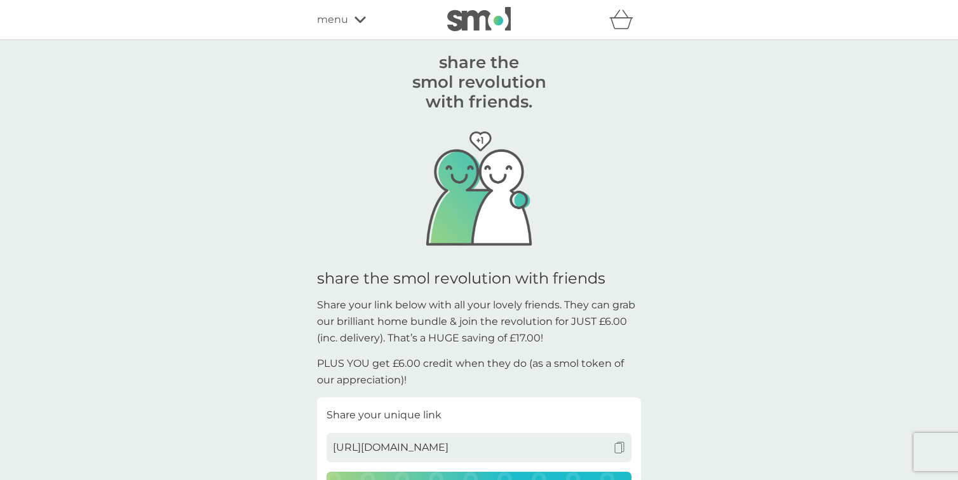
click at [336, 20] on span "menu" at bounding box center [332, 19] width 31 height 17
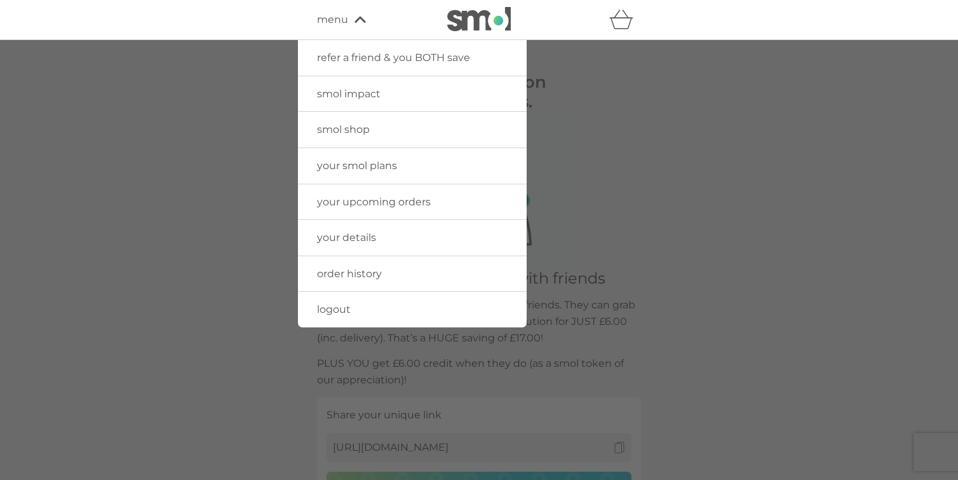
click at [145, 57] on div at bounding box center [479, 280] width 958 height 480
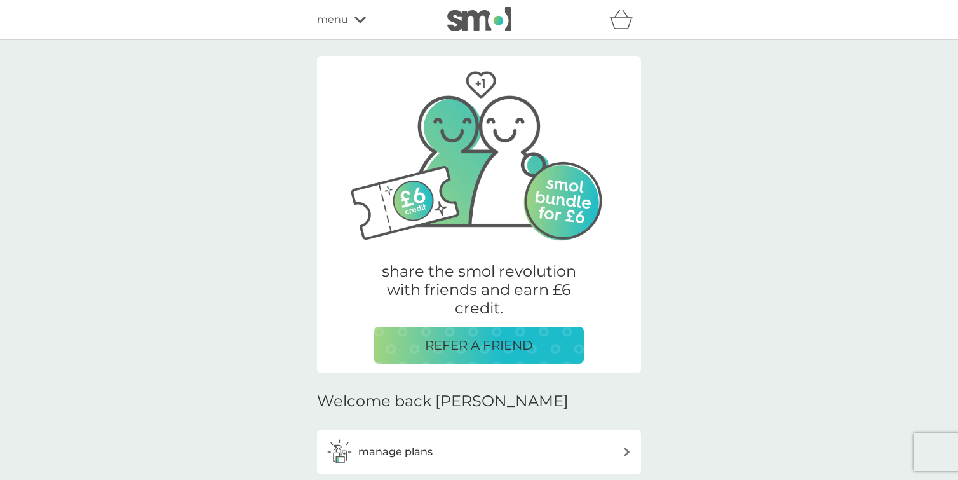
click at [348, 22] on span "menu" at bounding box center [332, 19] width 31 height 17
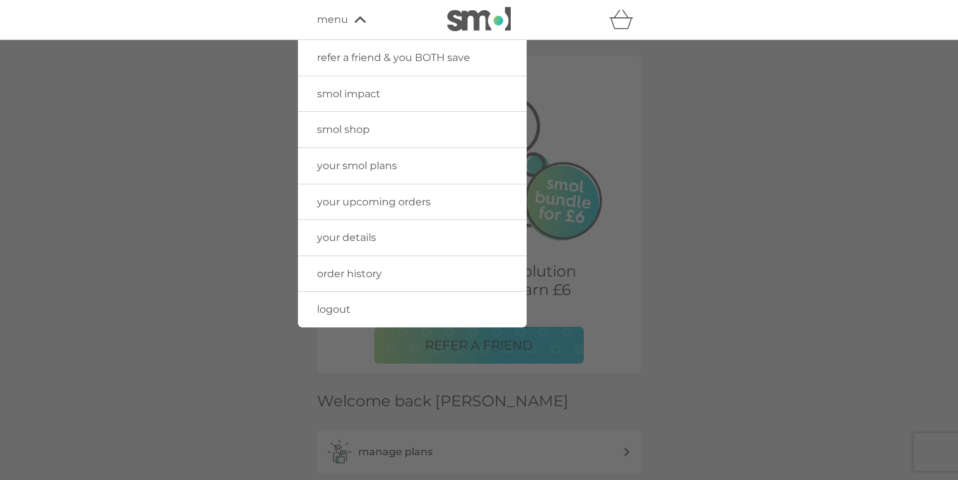
click at [358, 91] on span "smol impact" at bounding box center [349, 94] width 64 height 12
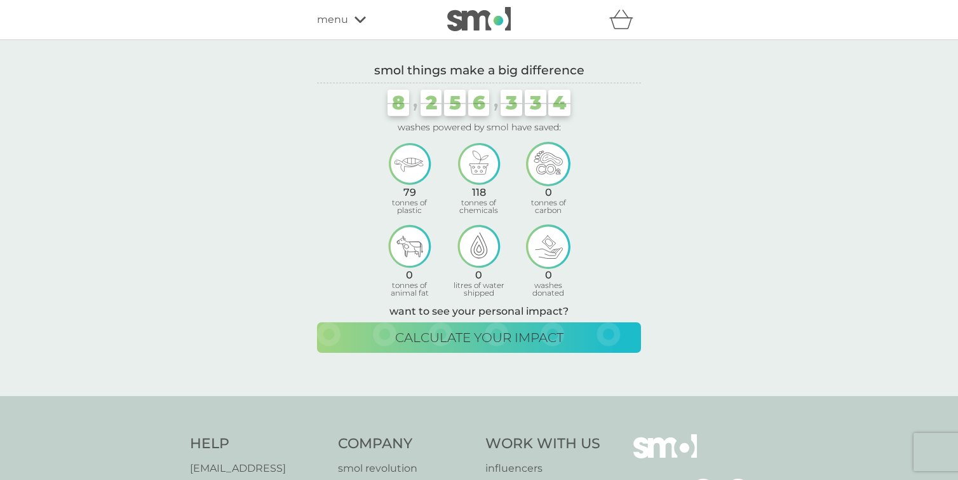
click at [344, 21] on span "menu" at bounding box center [332, 19] width 31 height 17
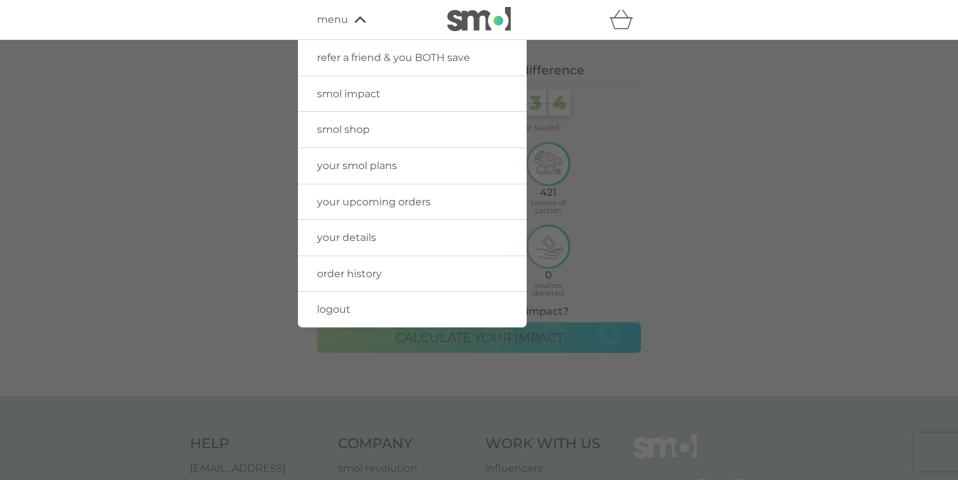
click at [349, 129] on span "smol shop" at bounding box center [343, 129] width 53 height 12
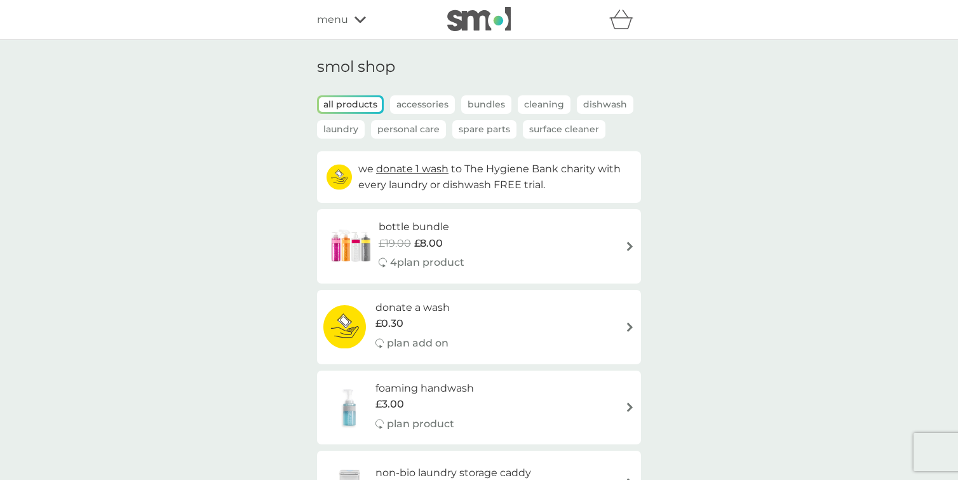
click at [338, 22] on span "menu" at bounding box center [332, 19] width 31 height 17
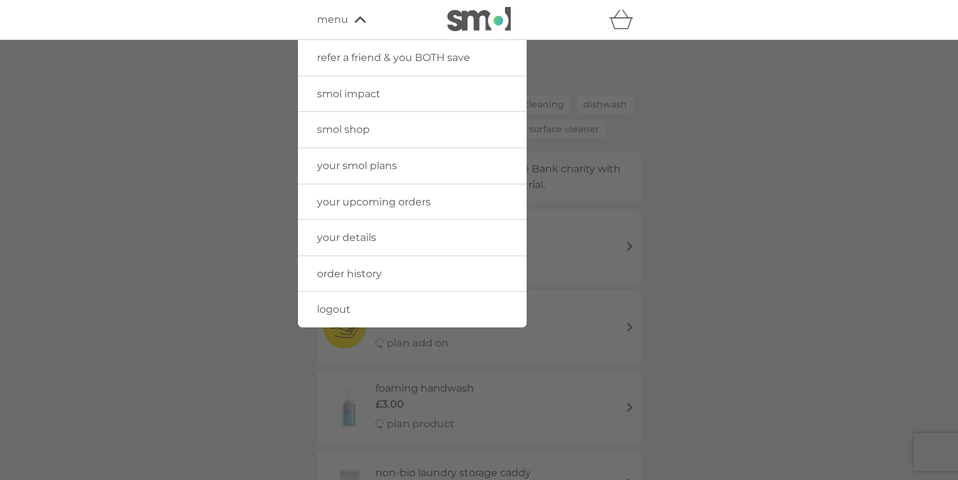
click at [367, 170] on span "your smol plans" at bounding box center [357, 165] width 80 height 12
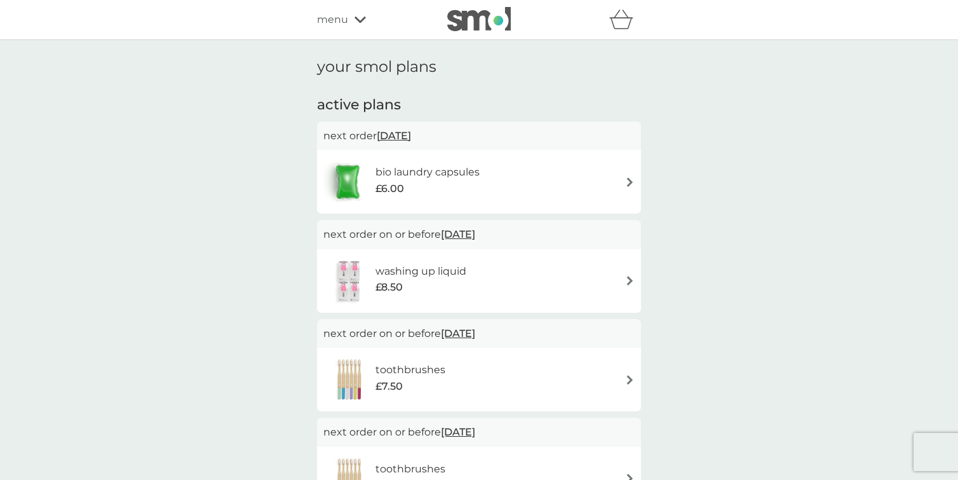
click at [350, 20] on div "menu" at bounding box center [371, 19] width 108 height 17
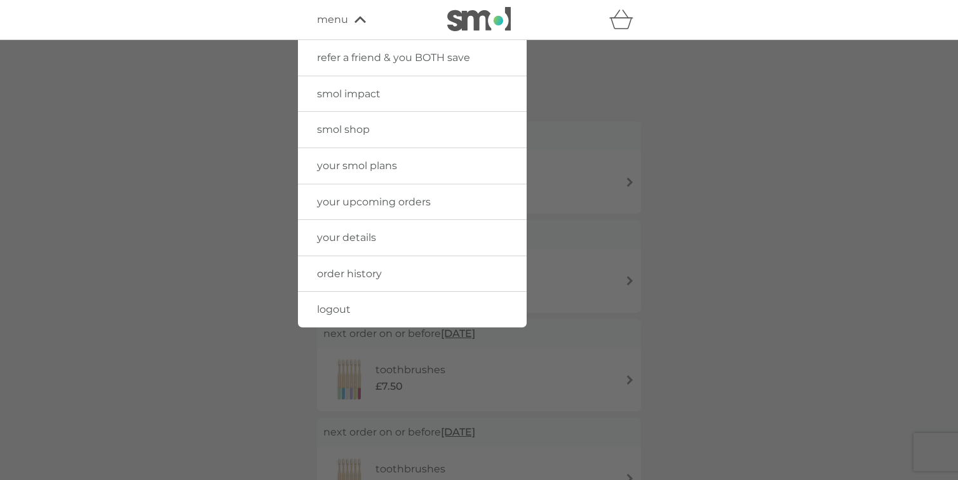
click at [354, 201] on span "your upcoming orders" at bounding box center [374, 202] width 114 height 12
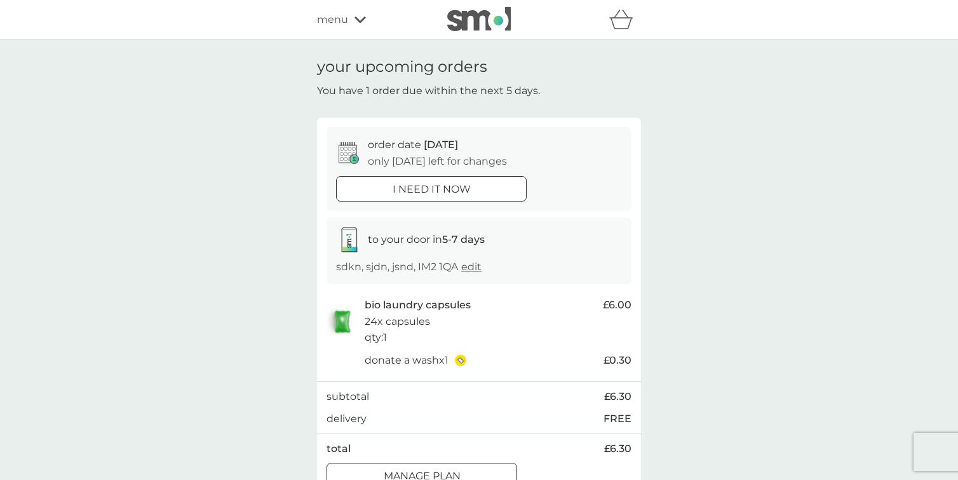
click at [356, 17] on icon at bounding box center [360, 20] width 11 height 6
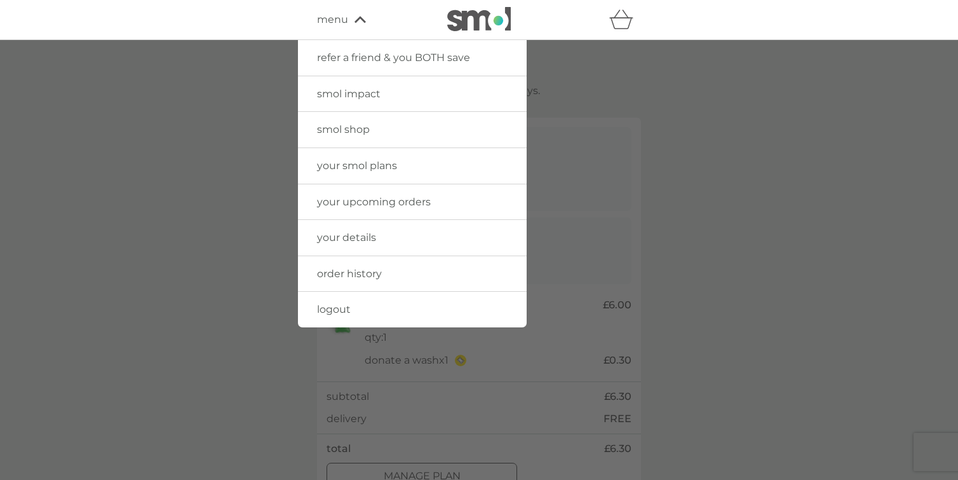
click at [367, 232] on span "your details" at bounding box center [346, 237] width 59 height 12
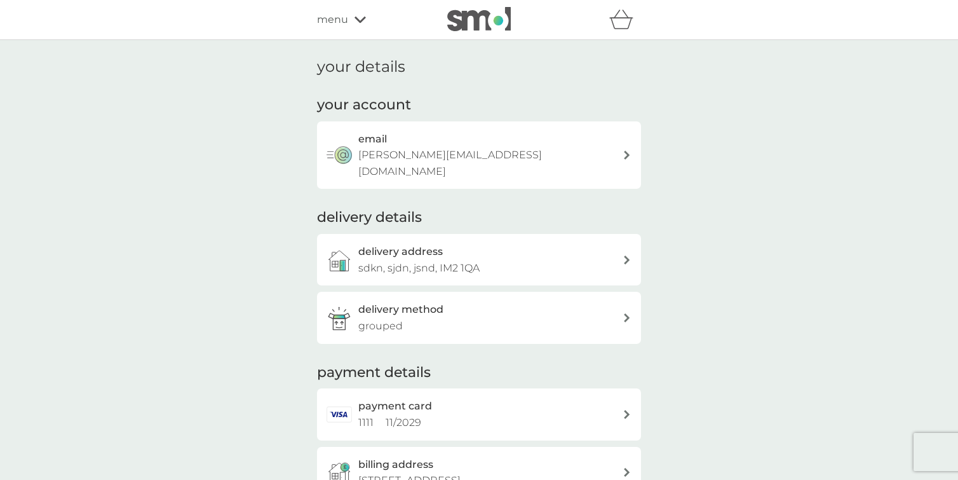
click at [348, 13] on div "menu" at bounding box center [371, 19] width 108 height 17
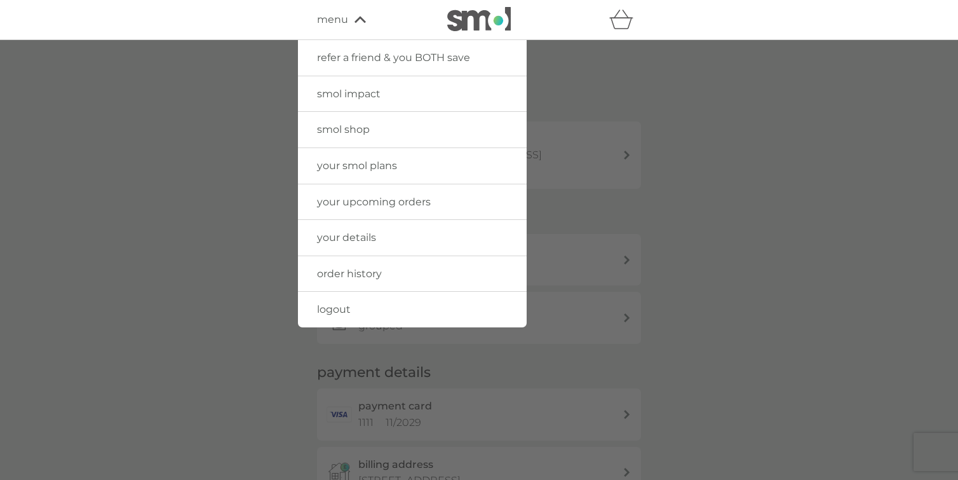
click at [362, 241] on span "your details" at bounding box center [346, 237] width 59 height 12
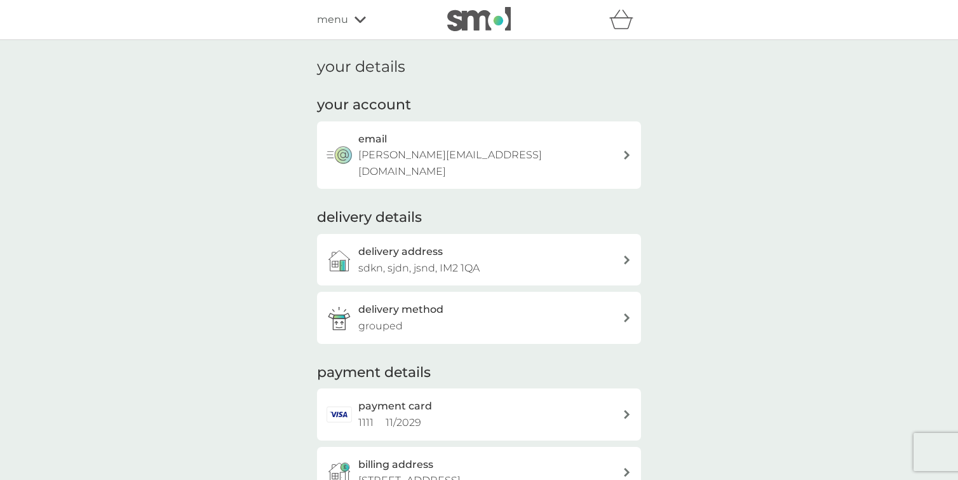
click at [346, 20] on span "menu" at bounding box center [332, 19] width 31 height 17
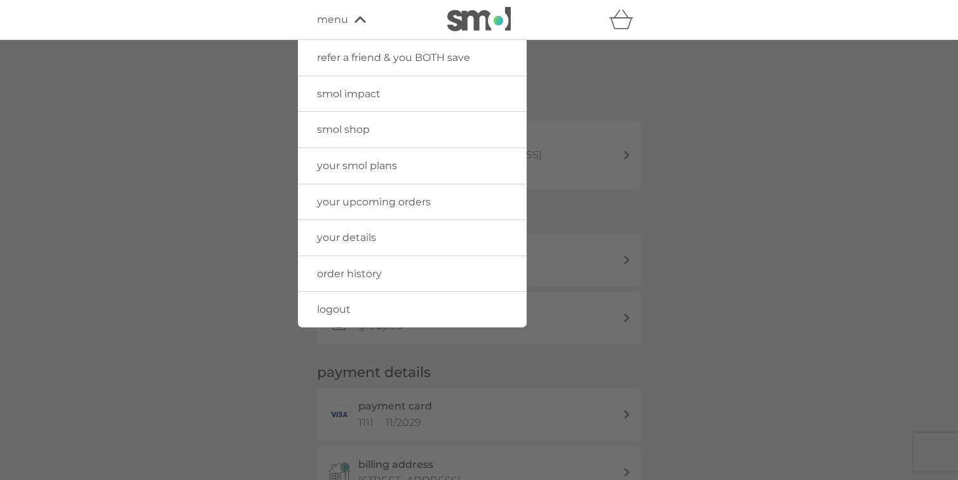
click at [351, 269] on span "order history" at bounding box center [349, 273] width 65 height 12
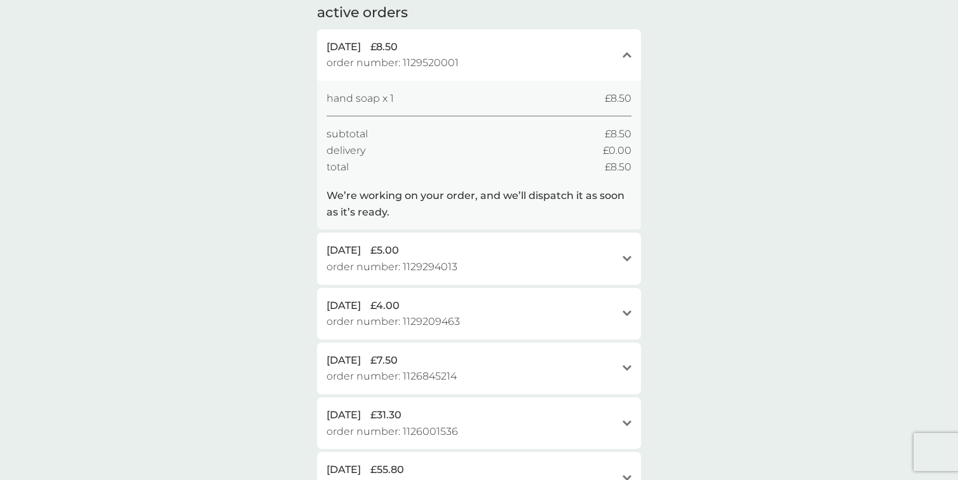
scroll to position [83, 0]
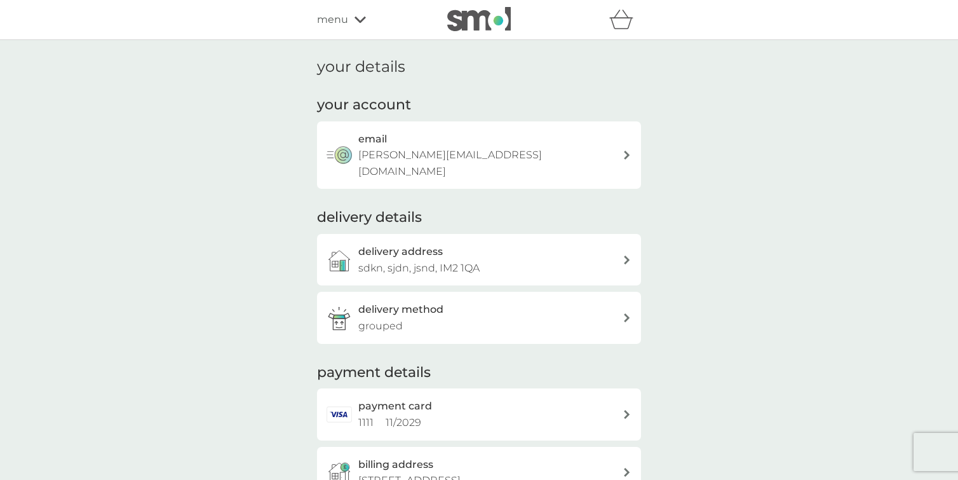
click at [345, 21] on span "menu" at bounding box center [332, 19] width 31 height 17
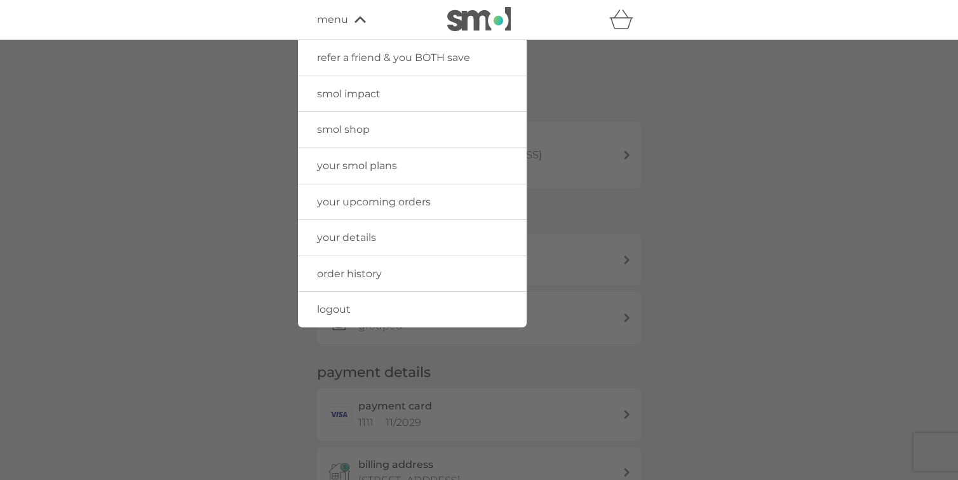
click at [357, 229] on link "your details" at bounding box center [412, 238] width 229 height 36
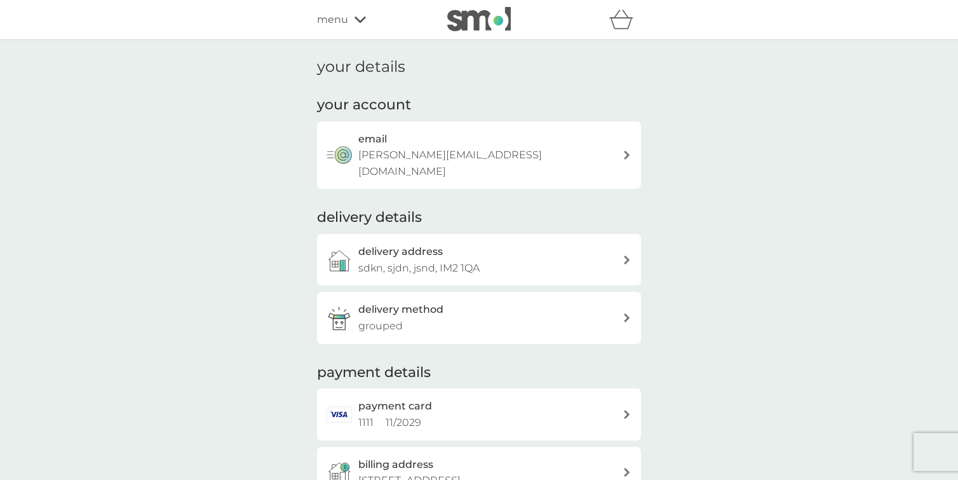
click at [356, 15] on div "menu" at bounding box center [371, 19] width 108 height 17
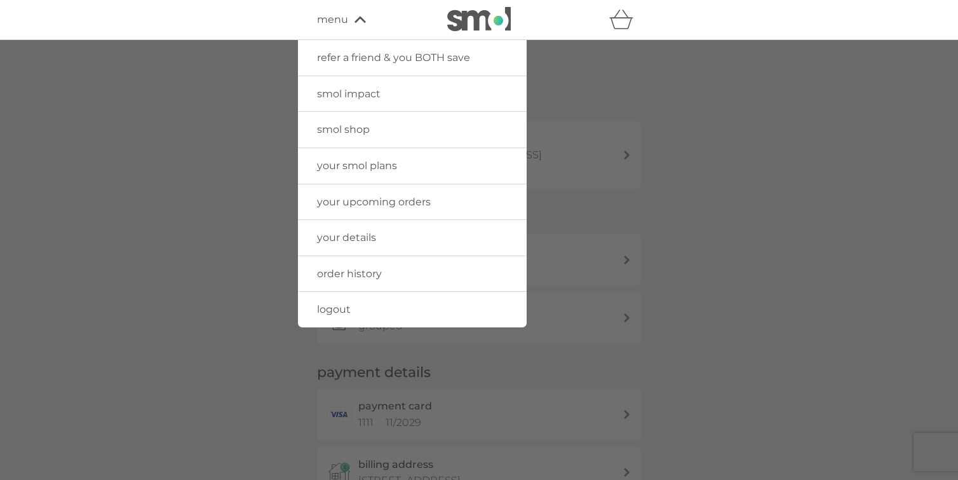
click at [353, 275] on span "order history" at bounding box center [349, 273] width 65 height 12
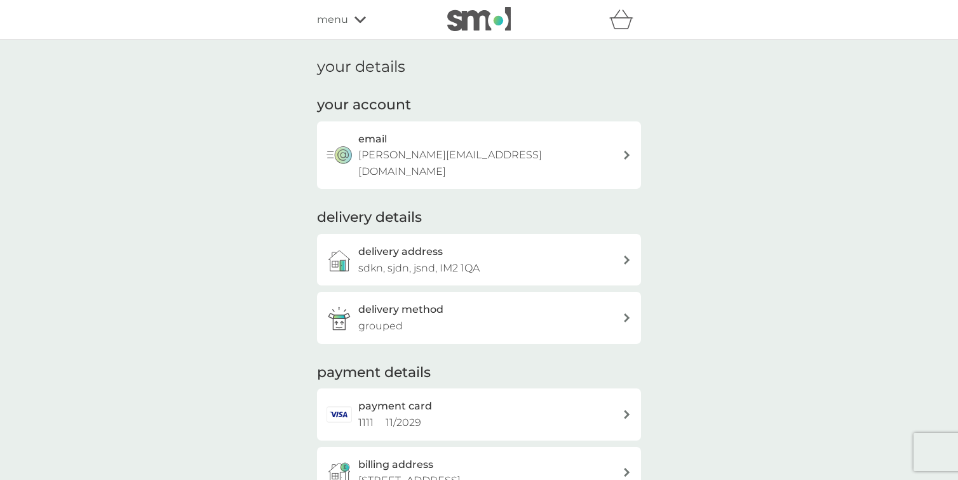
click at [334, 25] on span "menu" at bounding box center [332, 19] width 31 height 17
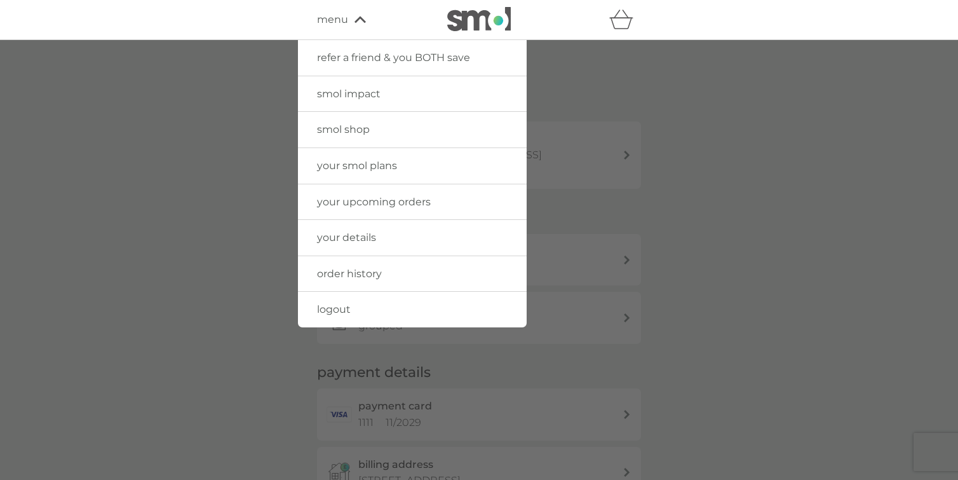
click at [363, 206] on span "your upcoming orders" at bounding box center [374, 202] width 114 height 12
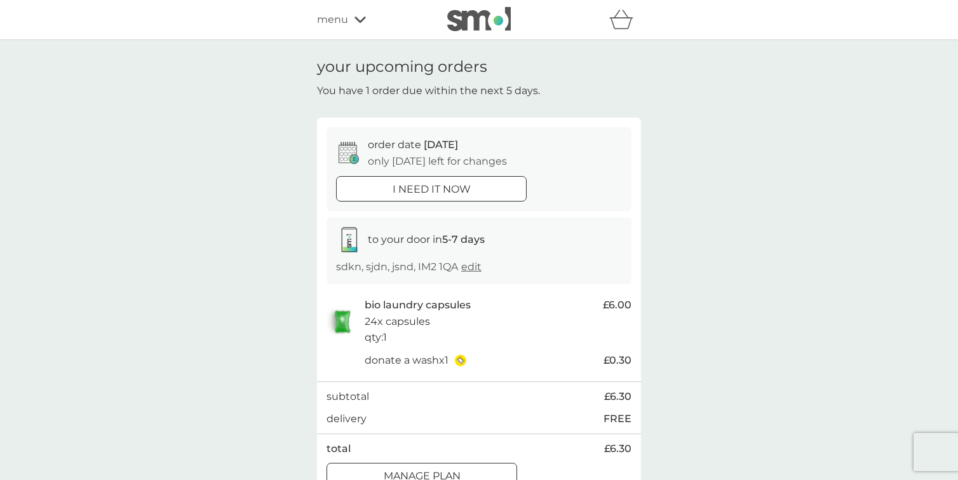
click at [473, 14] on img at bounding box center [479, 19] width 64 height 24
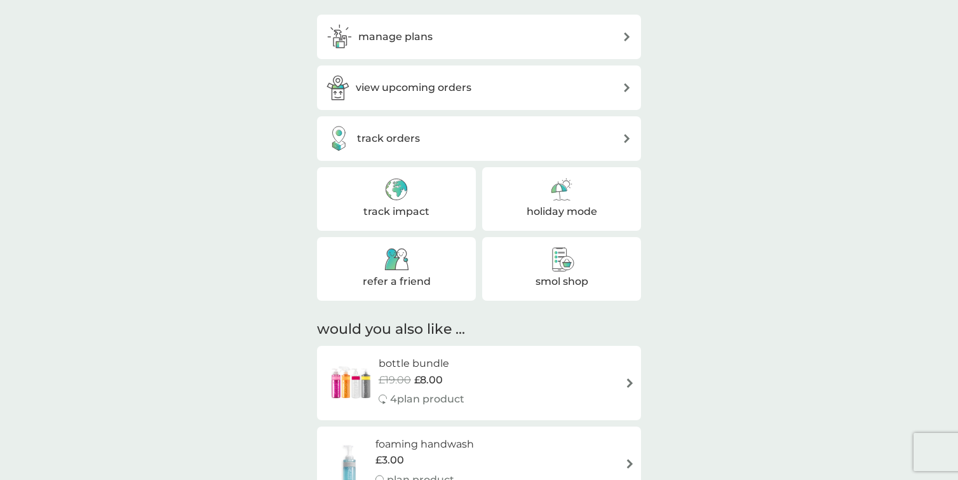
scroll to position [386, 0]
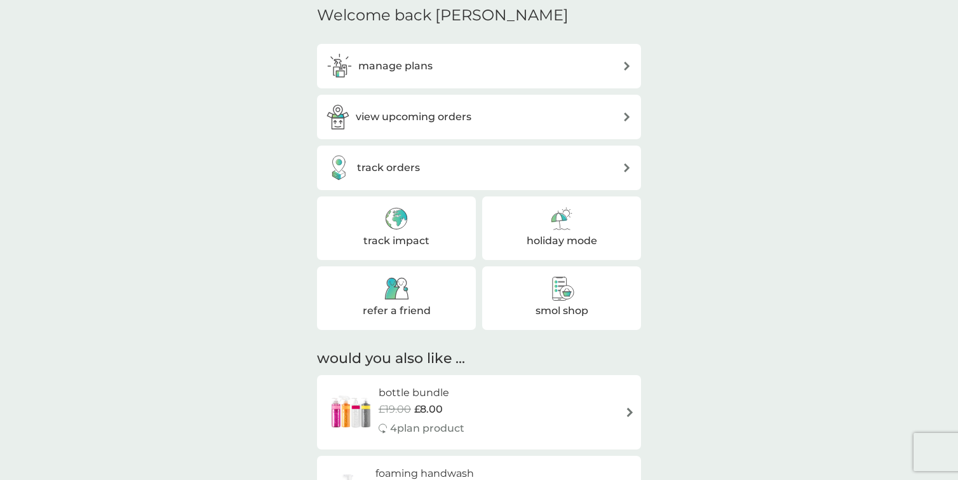
click at [468, 114] on h3 "view upcoming orders" at bounding box center [414, 117] width 116 height 17
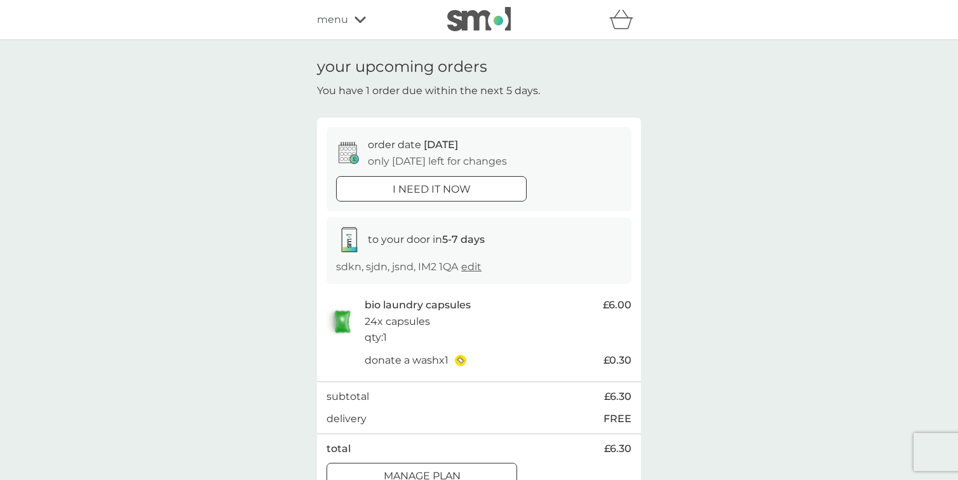
click at [496, 24] on img at bounding box center [479, 19] width 64 height 24
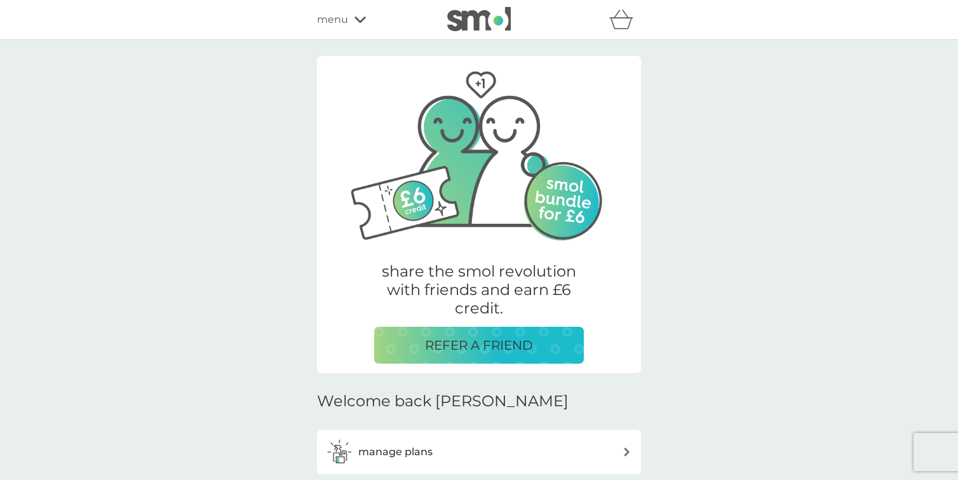
click at [618, 17] on icon "basket" at bounding box center [621, 20] width 24 height 20
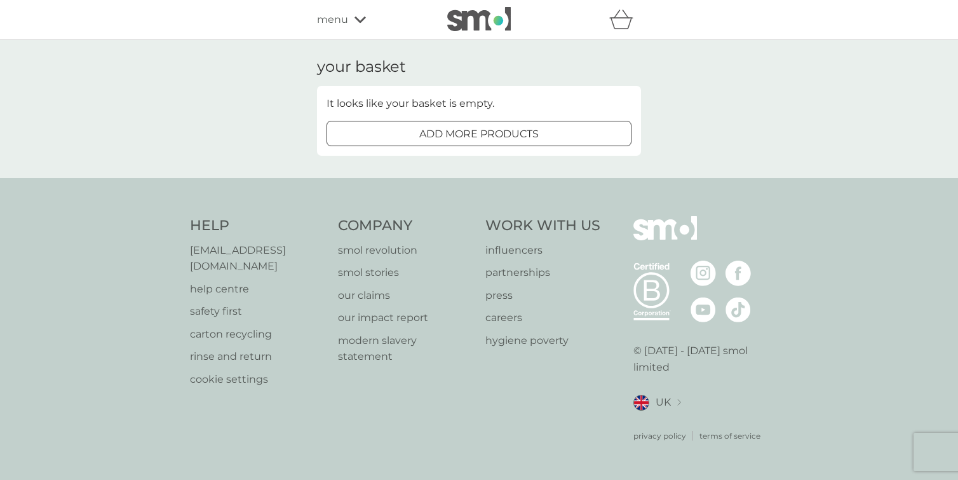
click at [464, 15] on img at bounding box center [479, 19] width 64 height 24
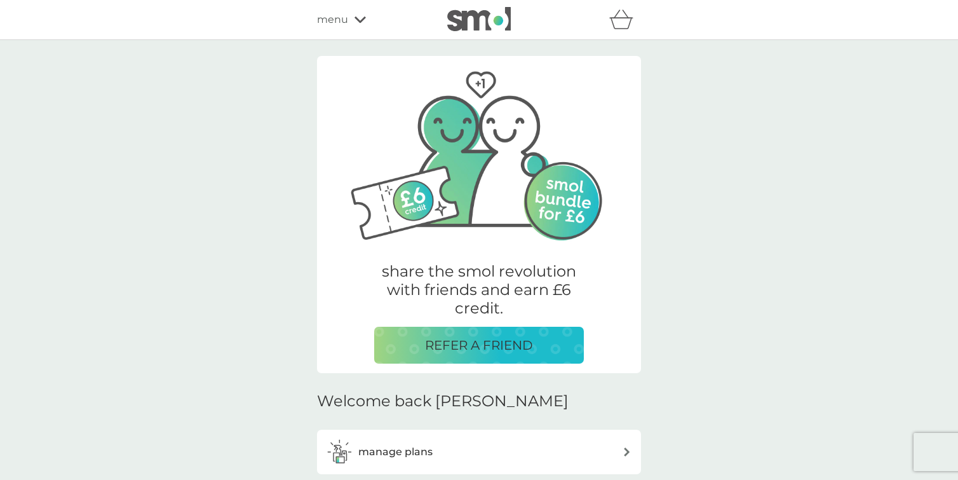
click at [441, 346] on p "REFER A FRIEND" at bounding box center [479, 345] width 108 height 20
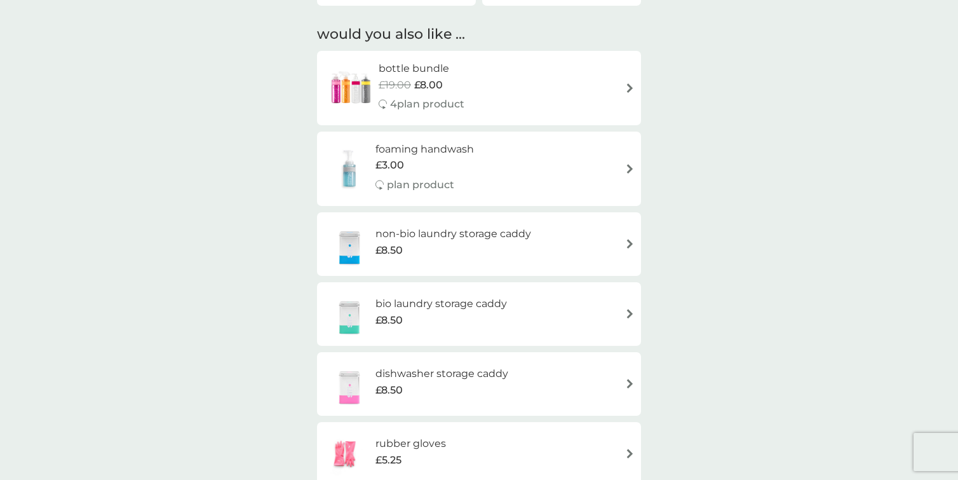
scroll to position [712, 0]
click at [402, 454] on div "£5.25" at bounding box center [410, 458] width 71 height 17
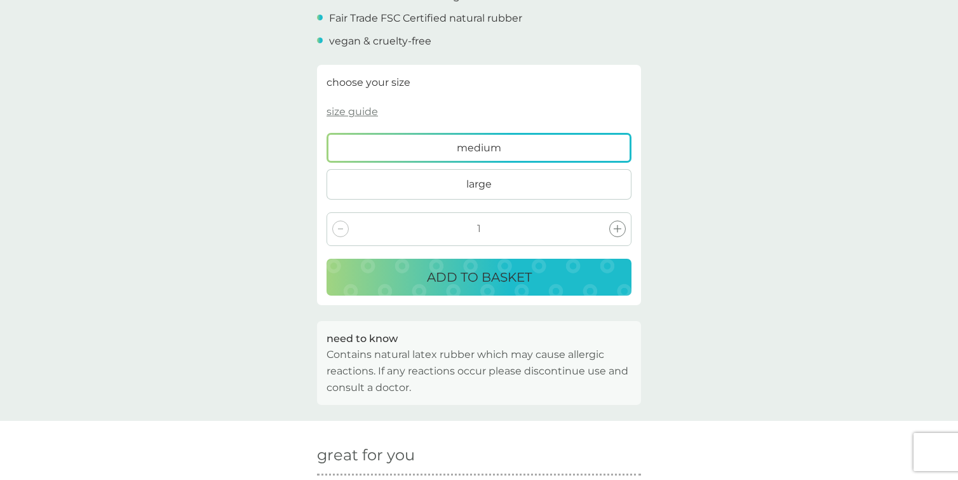
scroll to position [521, 0]
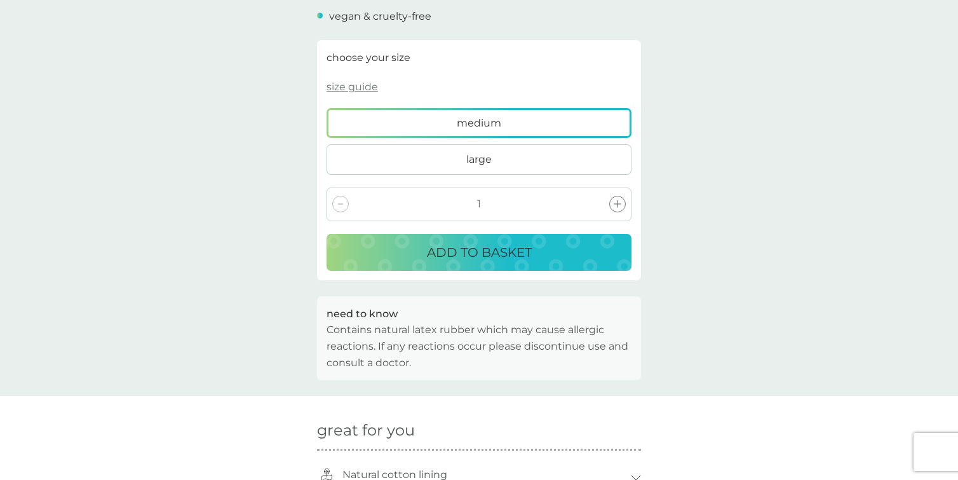
click at [411, 263] on button "ADD TO BASKET" at bounding box center [479, 252] width 305 height 37
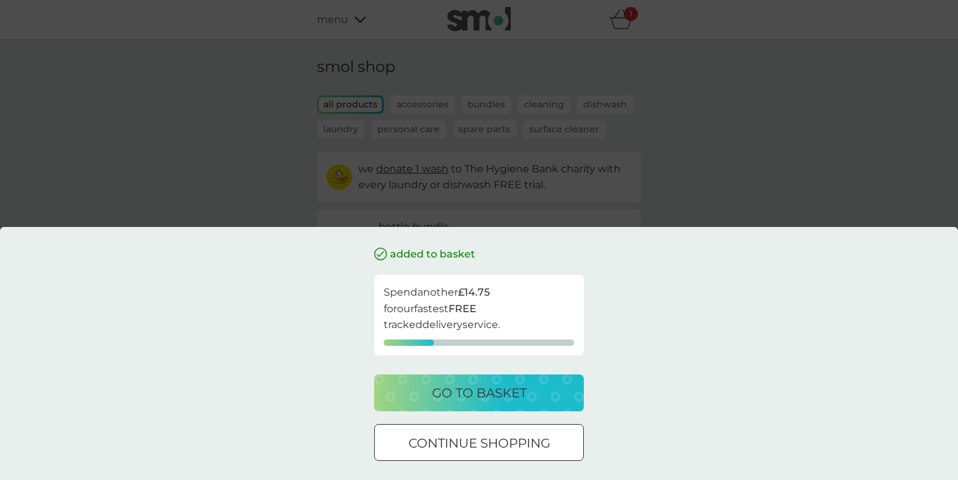
click at [424, 387] on div "go to basket" at bounding box center [479, 392] width 184 height 20
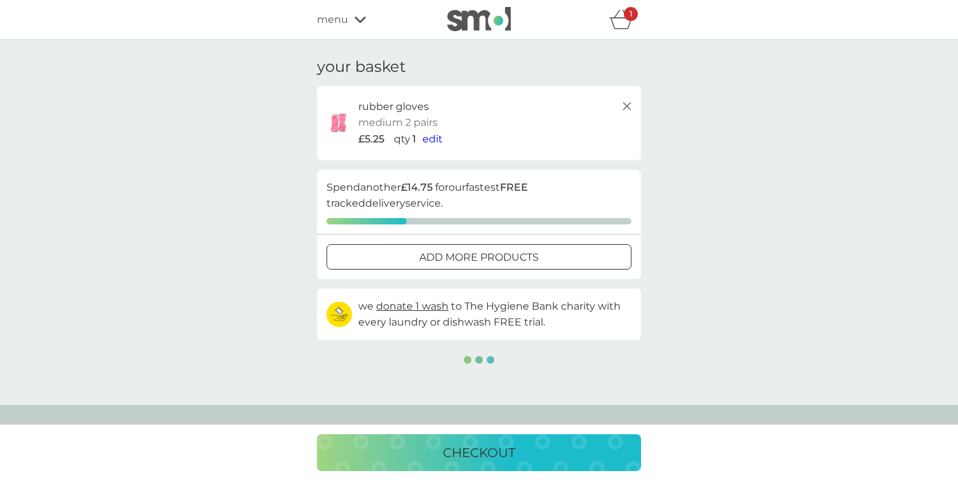
click at [621, 104] on icon at bounding box center [626, 105] width 15 height 15
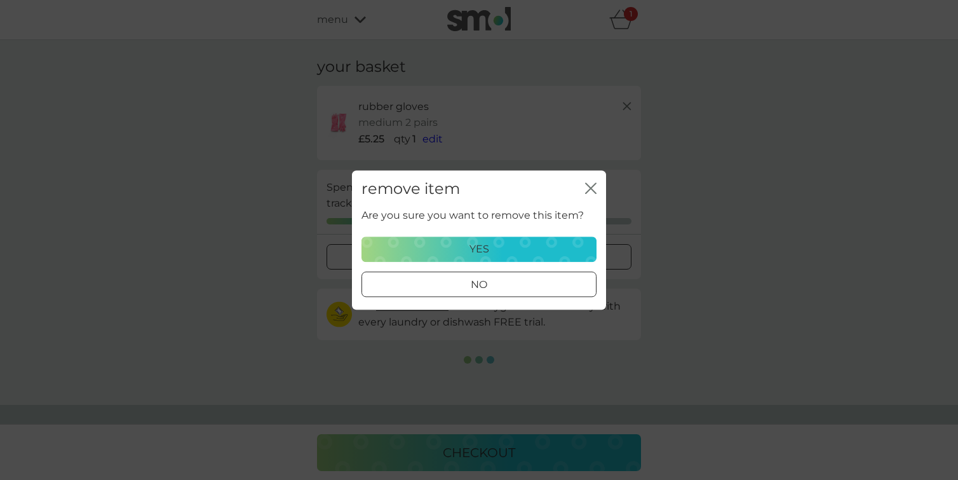
click at [458, 259] on button "yes" at bounding box center [479, 248] width 235 height 25
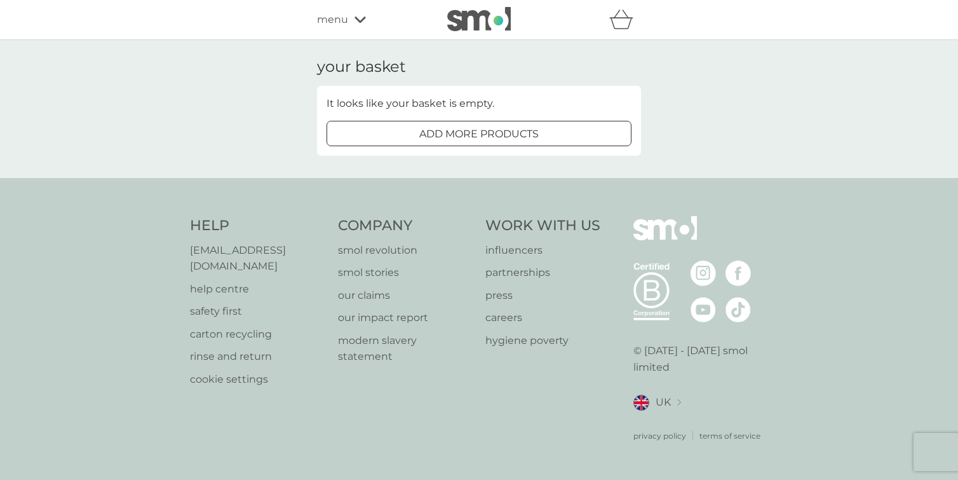
click at [352, 18] on div "menu" at bounding box center [371, 19] width 108 height 17
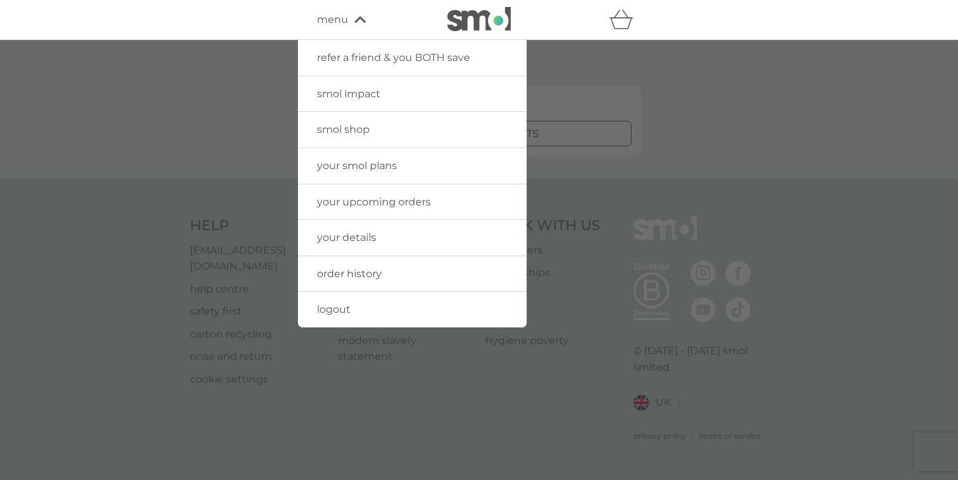
click at [349, 305] on span "logout" at bounding box center [334, 309] width 34 height 12
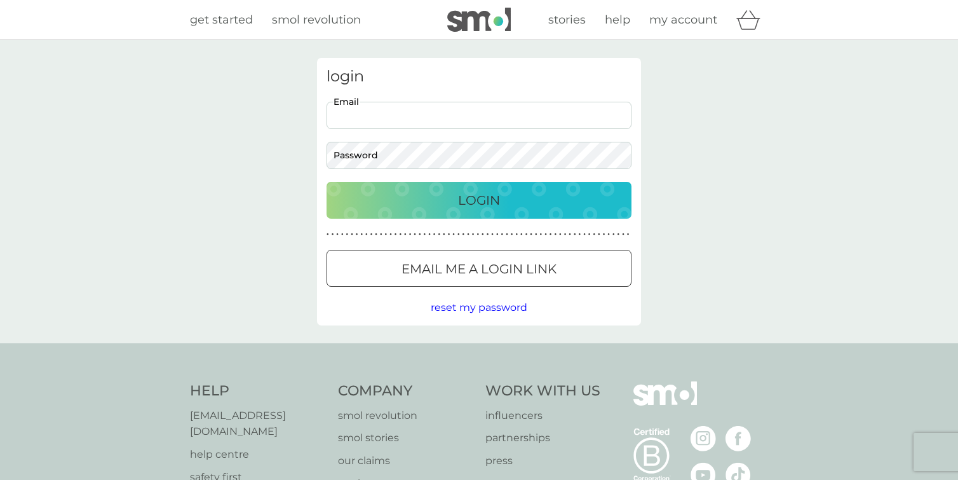
click at [372, 126] on input "Email" at bounding box center [479, 115] width 305 height 27
click at [249, 144] on div "login Email Password Login ● ● ● ● ● ● ● ● ● ● ● ● ● ● ● ● ● ● ● ● ● ● ● ● ● ● …" at bounding box center [479, 191] width 958 height 303
click at [428, 111] on input "Email" at bounding box center [479, 115] width 305 height 27
type input "[PERSON_NAME][EMAIL_ADDRESS][DOMAIN_NAME]"
click at [543, 201] on div "Login" at bounding box center [479, 200] width 280 height 20
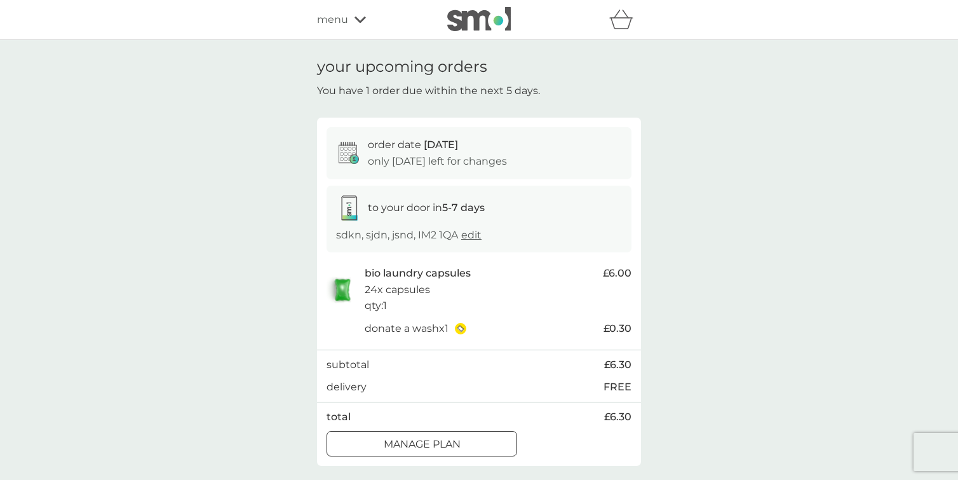
click at [476, 21] on img at bounding box center [479, 19] width 64 height 24
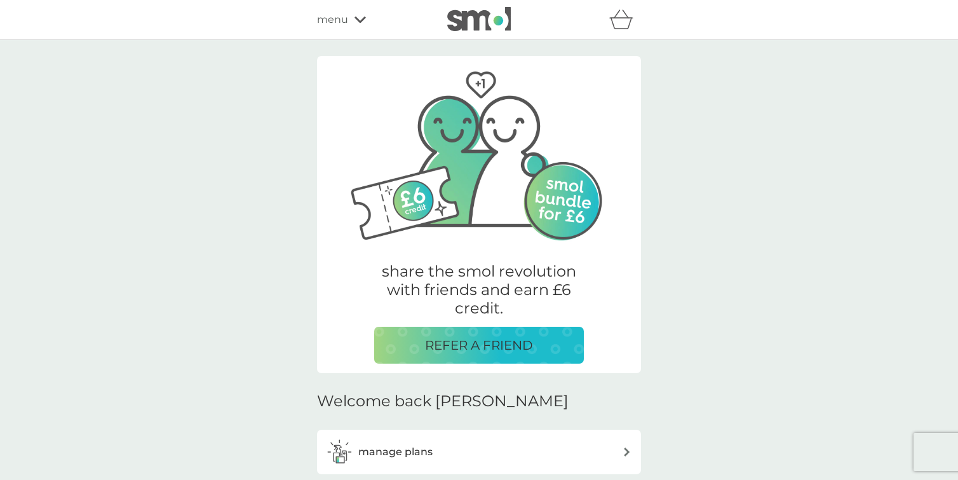
click at [347, 20] on span "menu" at bounding box center [332, 19] width 31 height 17
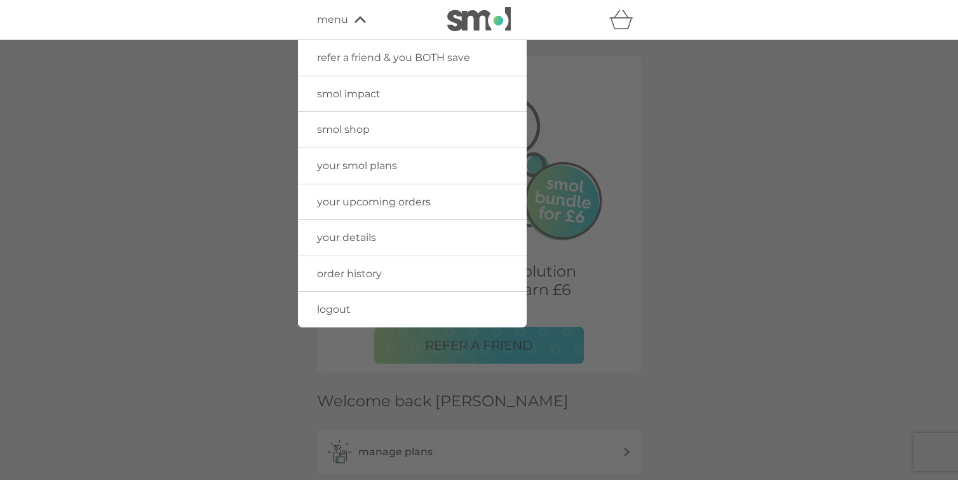
click at [342, 304] on span "logout" at bounding box center [334, 309] width 34 height 12
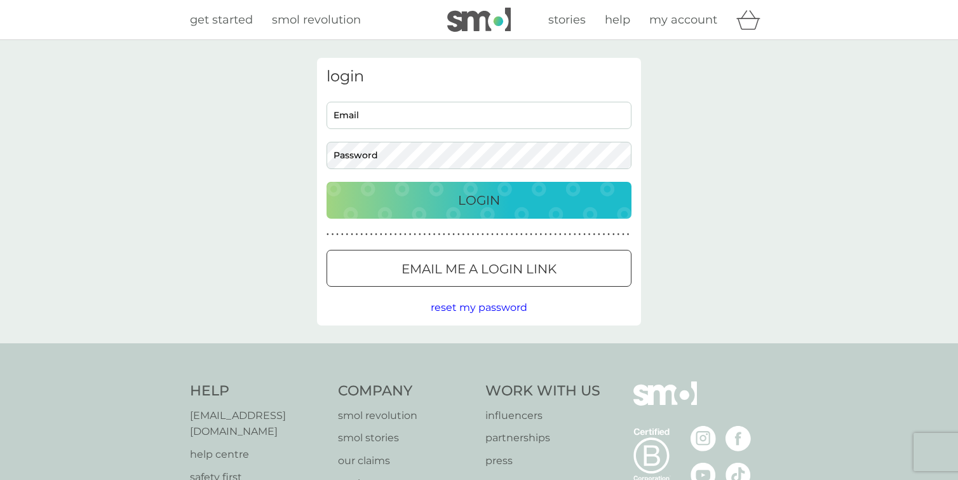
click at [436, 115] on input "Email" at bounding box center [479, 115] width 305 height 27
type input "[PERSON_NAME][EMAIL_ADDRESS][DOMAIN_NAME]"
click at [553, 201] on div "Login" at bounding box center [479, 200] width 280 height 20
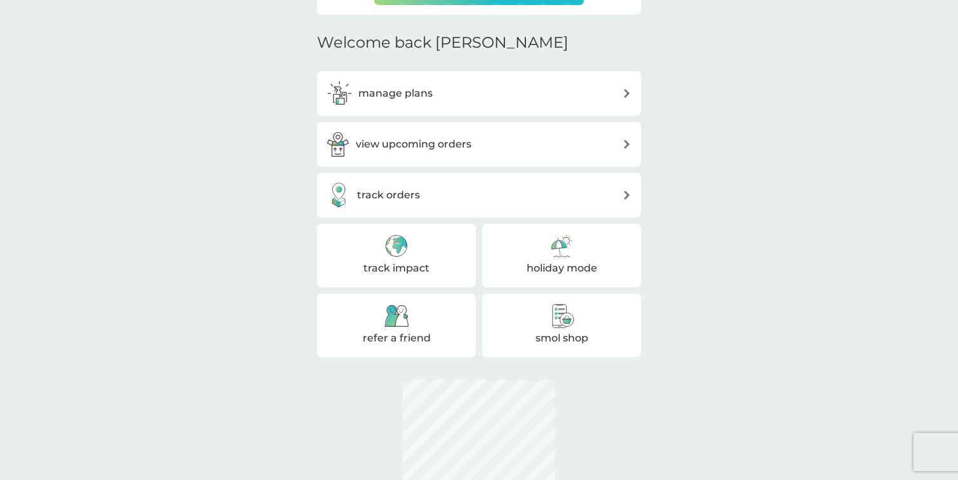
scroll to position [417, 0]
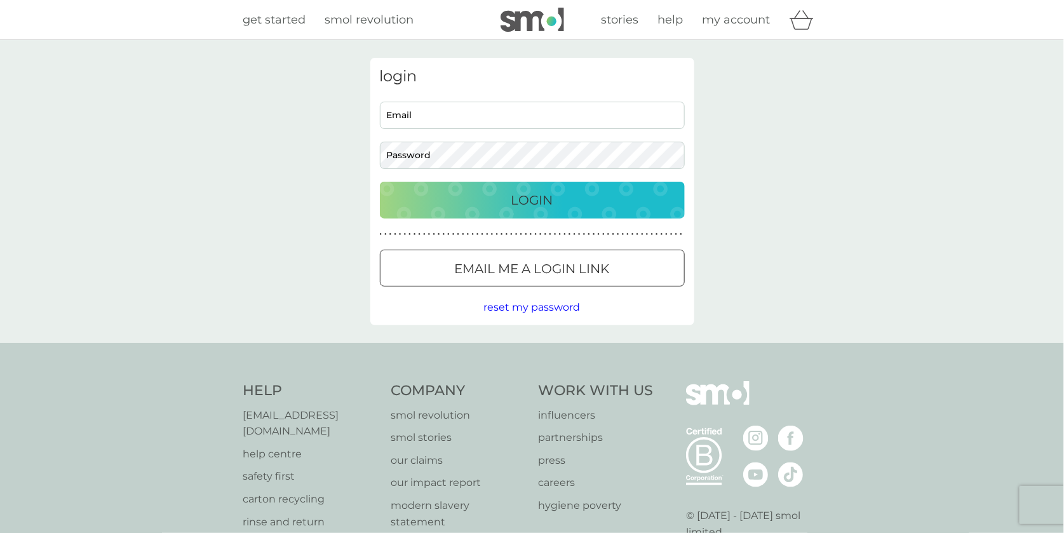
click at [536, 116] on input "Email" at bounding box center [532, 115] width 305 height 27
type input "[PERSON_NAME][EMAIL_ADDRESS][DOMAIN_NAME]"
click at [590, 200] on div "Login" at bounding box center [533, 200] width 280 height 20
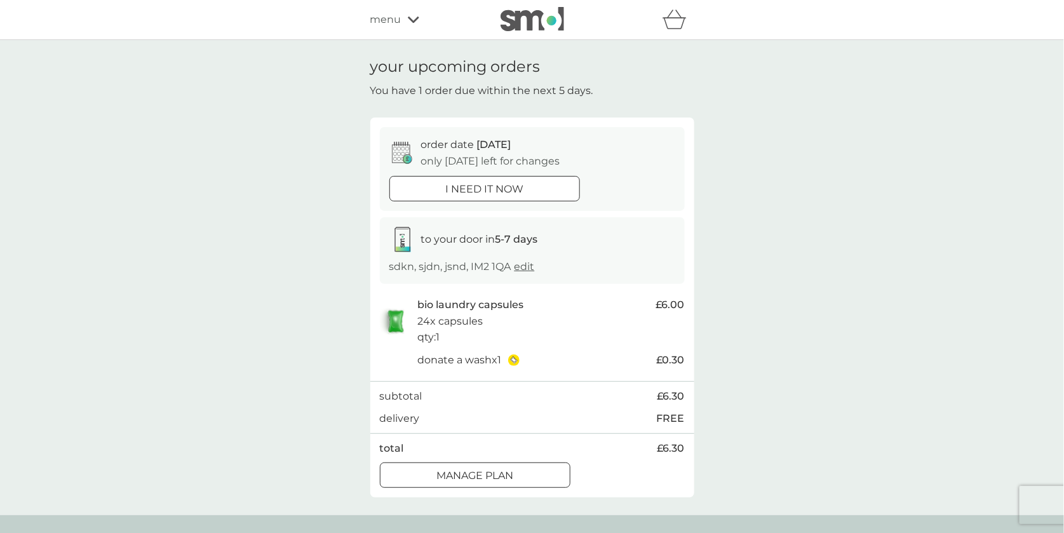
click at [513, 19] on img at bounding box center [533, 19] width 64 height 24
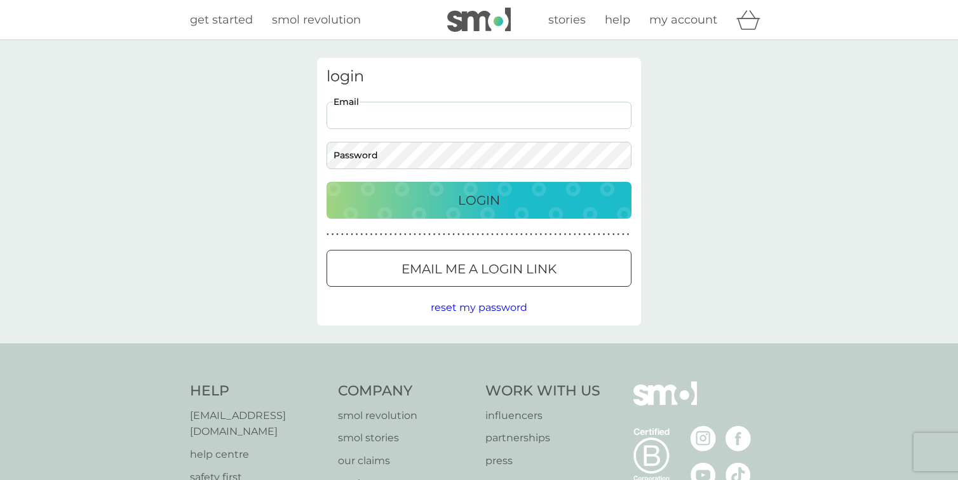
click at [488, 114] on input "Email" at bounding box center [479, 115] width 305 height 27
paste input "[PERSON_NAME][EMAIL_ADDRESS][DOMAIN_NAME]"
type input "[PERSON_NAME][EMAIL_ADDRESS][DOMAIN_NAME]"
click at [534, 207] on div "Login" at bounding box center [479, 200] width 280 height 20
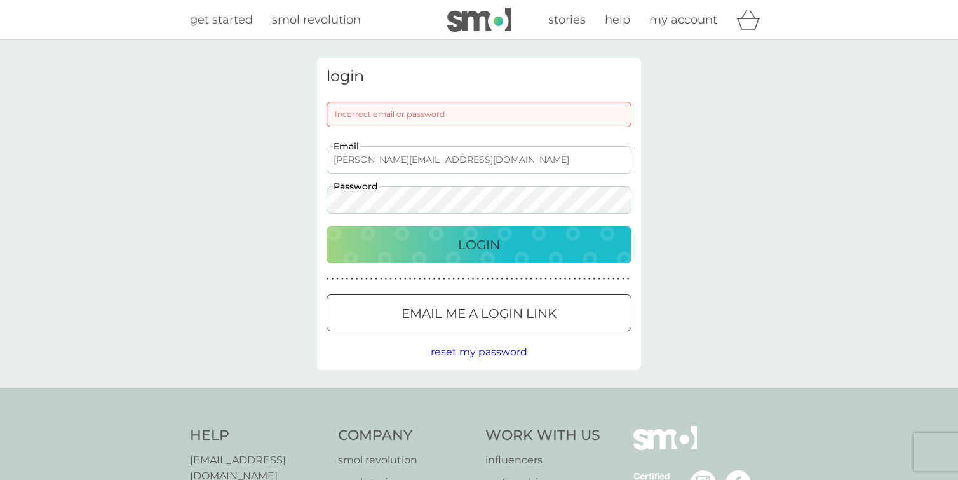
click at [522, 236] on div "Login" at bounding box center [479, 244] width 280 height 20
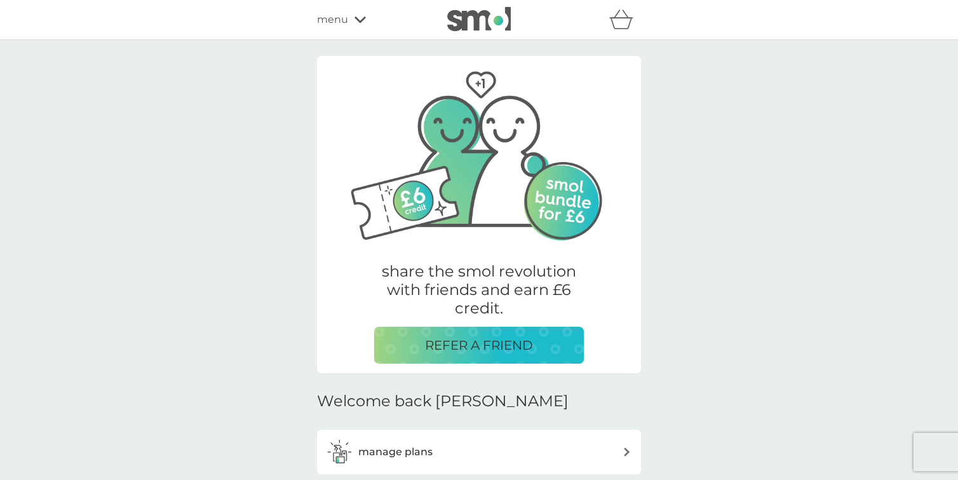
click at [353, 22] on div "menu" at bounding box center [371, 19] width 108 height 17
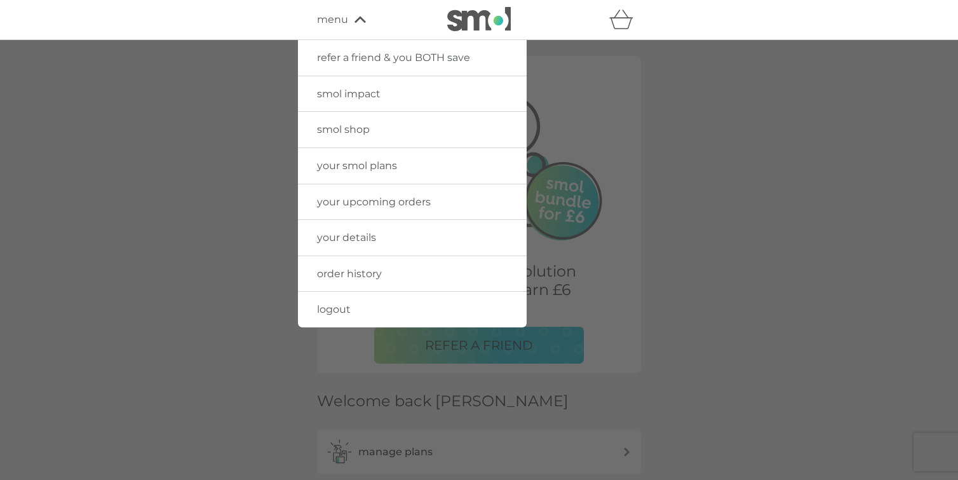
click at [387, 168] on span "your smol plans" at bounding box center [357, 165] width 80 height 12
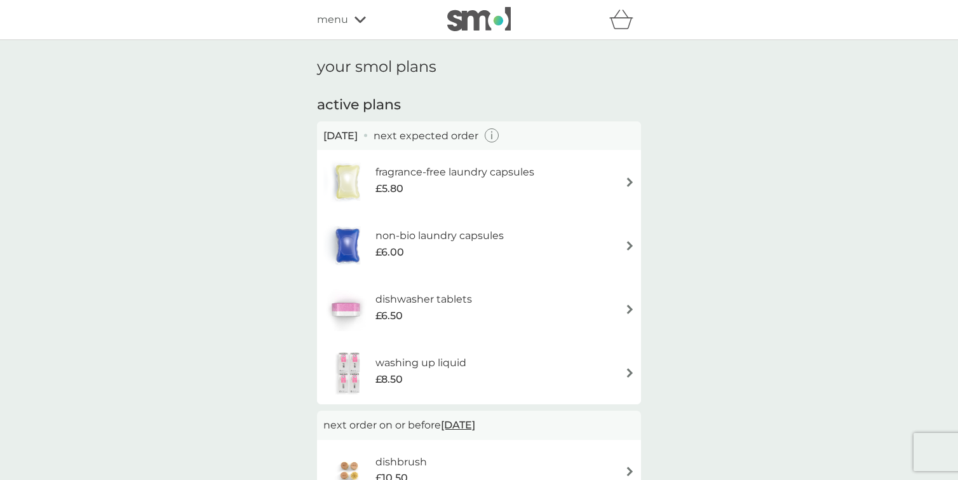
click at [410, 189] on div "£5.80" at bounding box center [454, 188] width 159 height 17
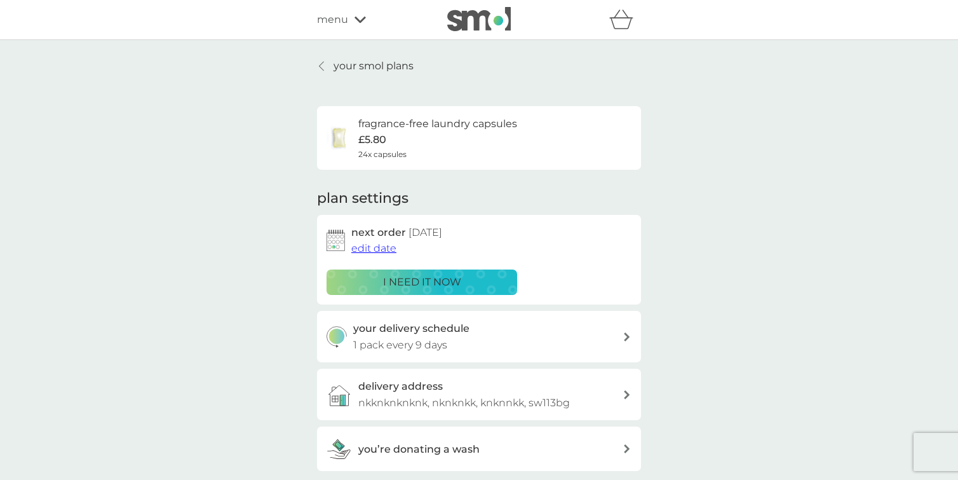
click at [376, 250] on span "edit date" at bounding box center [373, 248] width 45 height 12
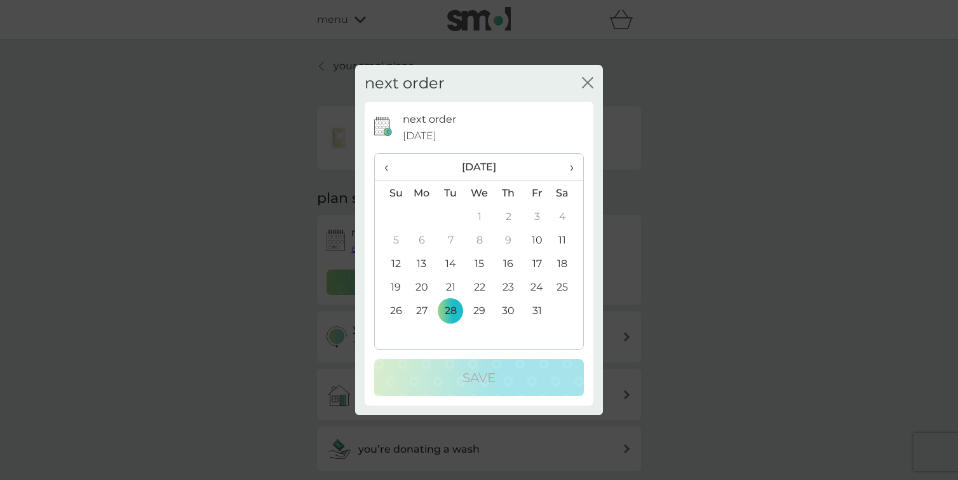
click at [452, 265] on td "14" at bounding box center [450, 264] width 29 height 24
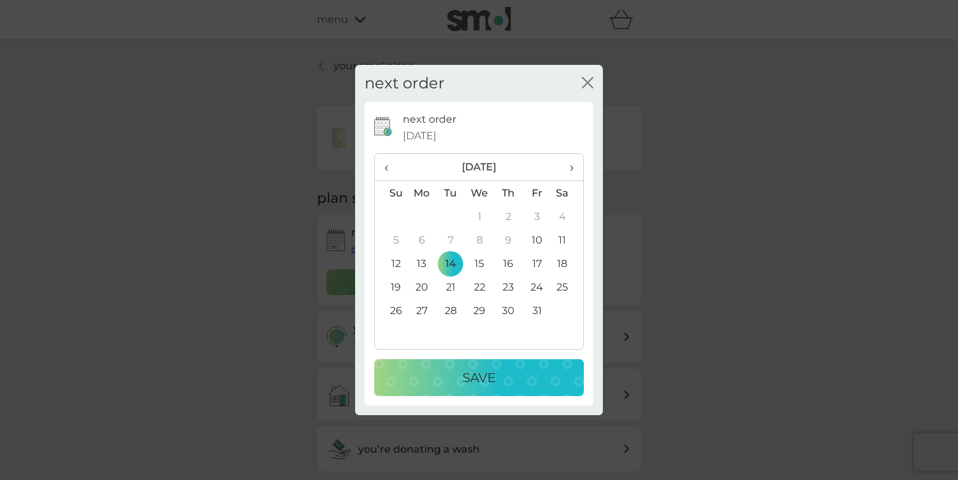
click at [463, 373] on p "Save" at bounding box center [479, 377] width 33 height 20
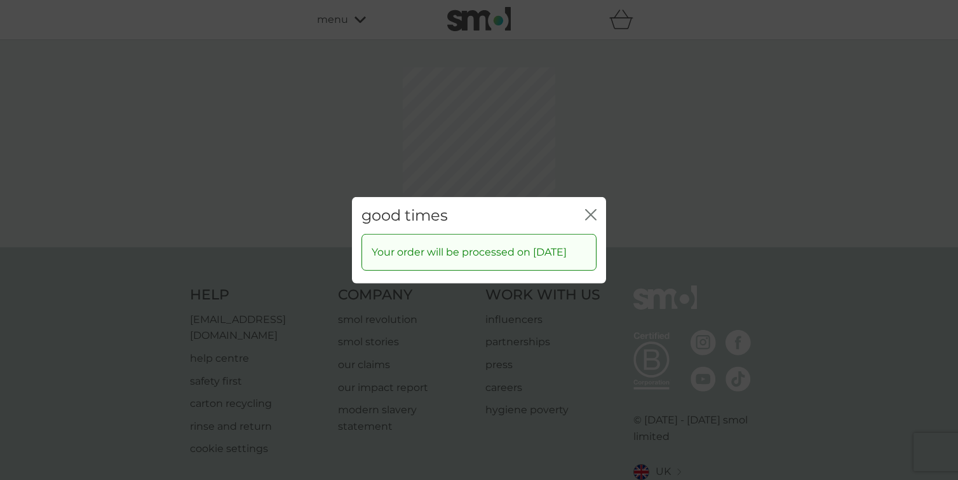
click at [592, 208] on icon "close" at bounding box center [590, 213] width 11 height 11
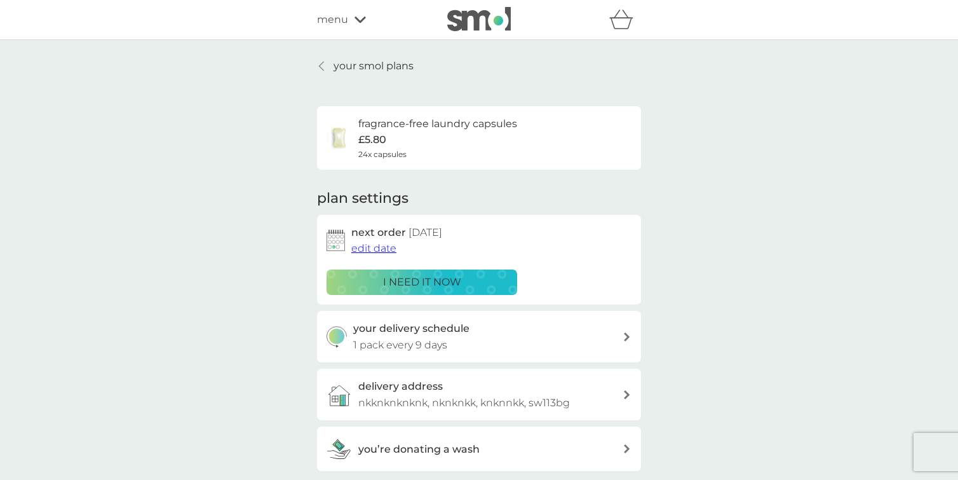
click at [331, 62] on link "your smol plans" at bounding box center [365, 66] width 97 height 17
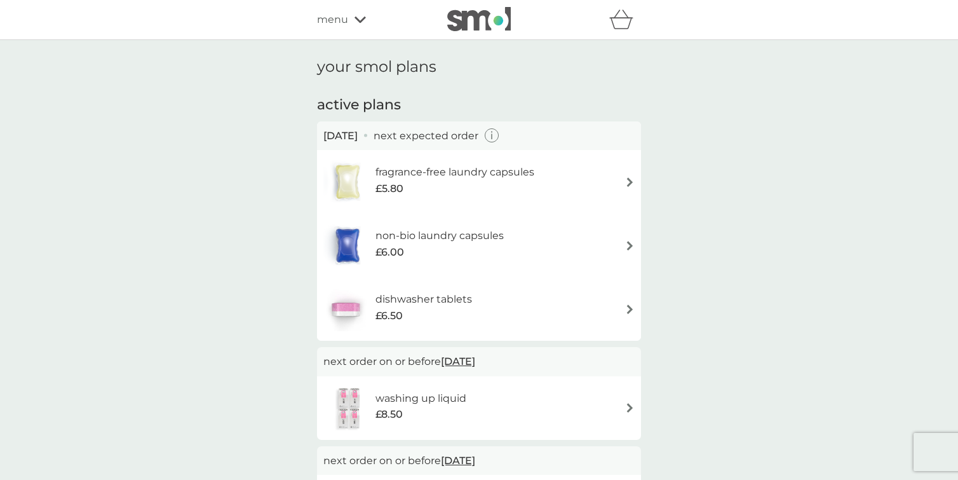
click at [416, 242] on h6 "non-bio laundry capsules" at bounding box center [439, 235] width 128 height 17
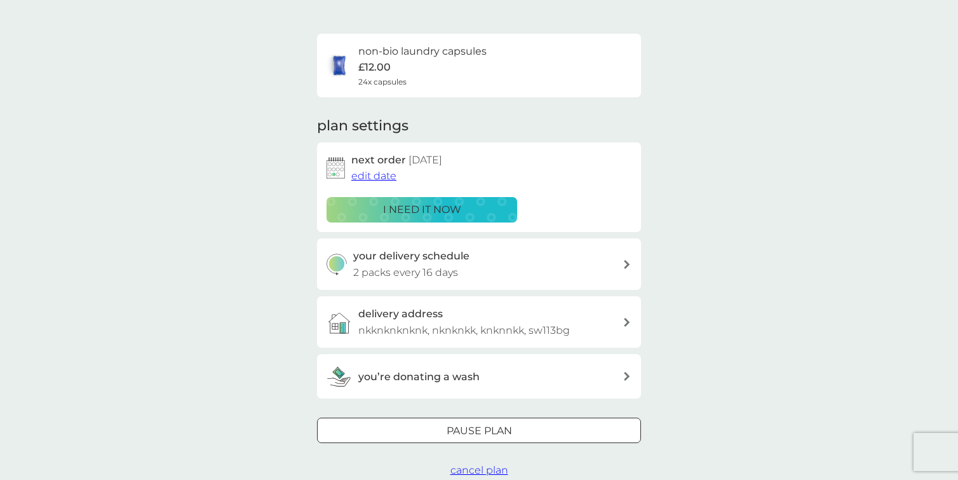
scroll to position [32, 0]
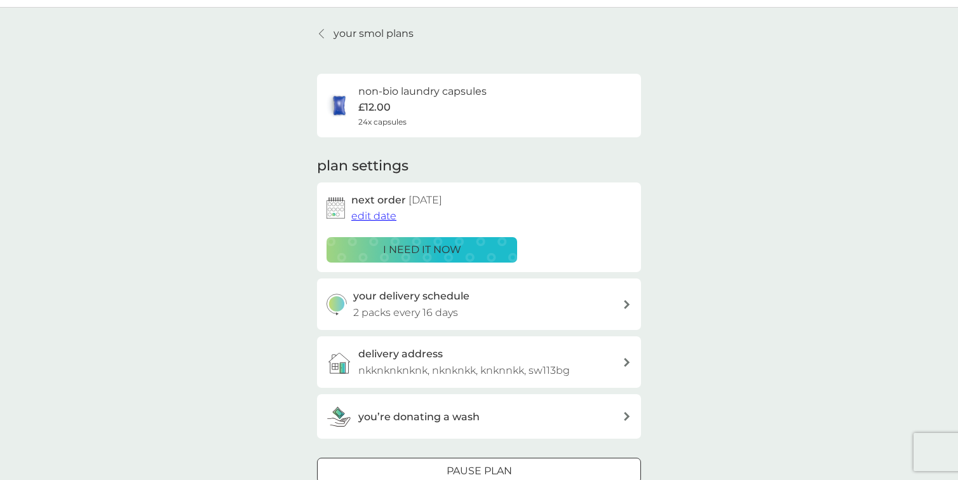
click at [375, 215] on span "edit date" at bounding box center [373, 216] width 45 height 12
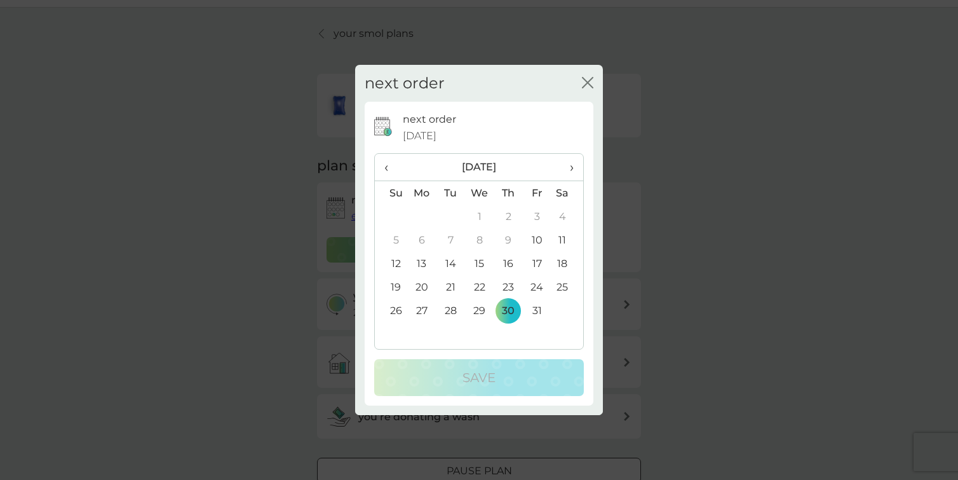
click at [448, 261] on td "14" at bounding box center [450, 264] width 29 height 24
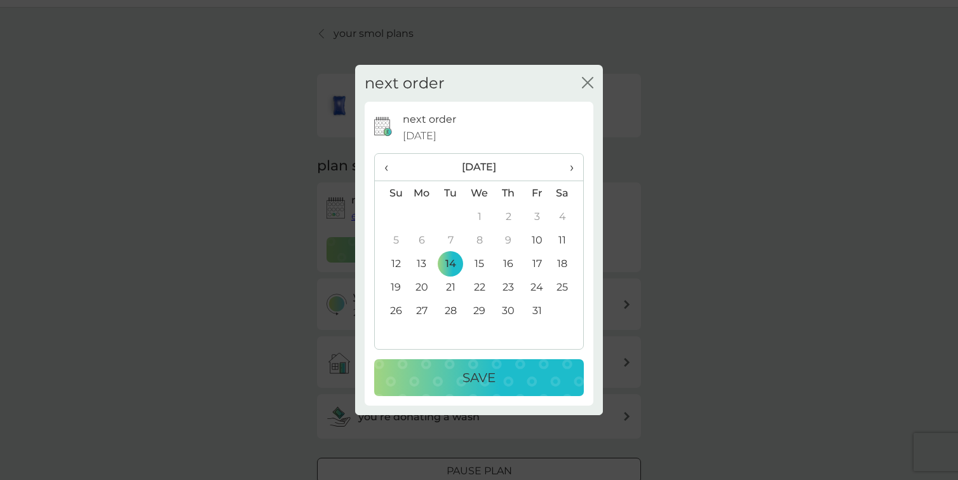
click at [452, 389] on button "Save" at bounding box center [479, 377] width 210 height 37
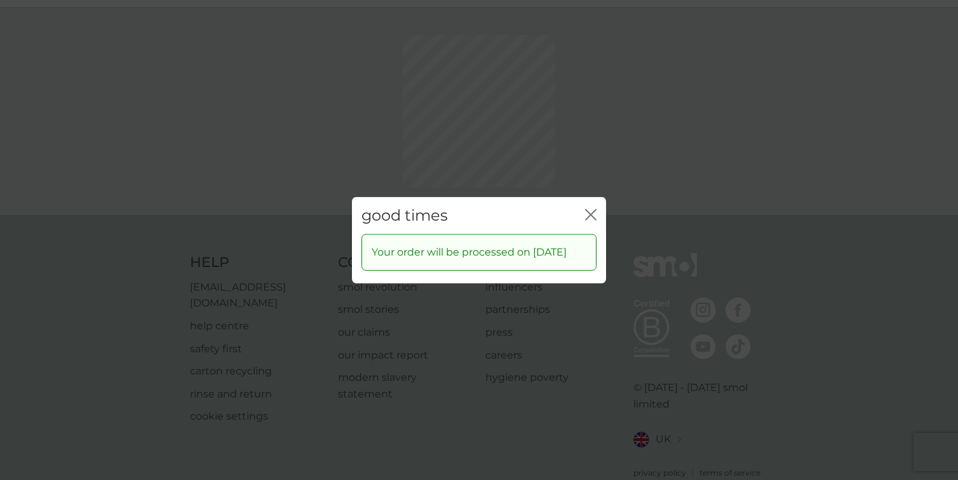
click at [590, 209] on icon "close" at bounding box center [588, 214] width 5 height 10
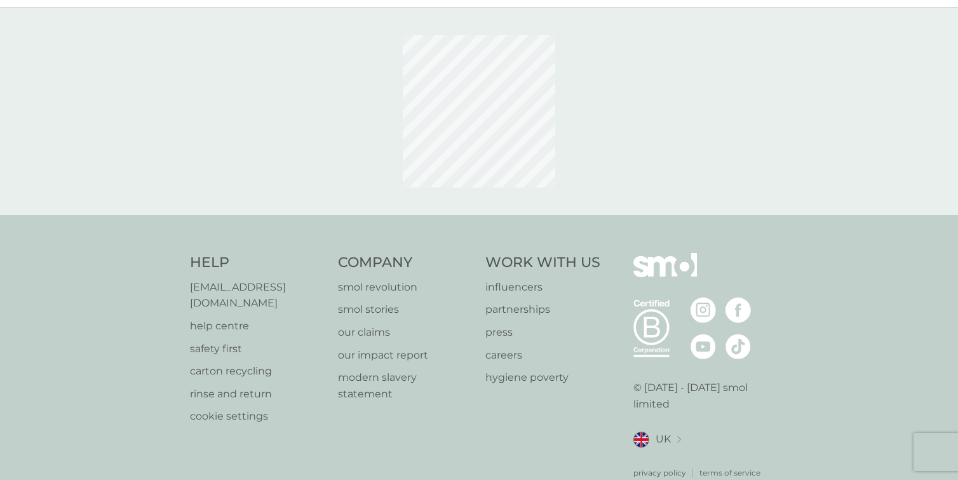
scroll to position [0, 0]
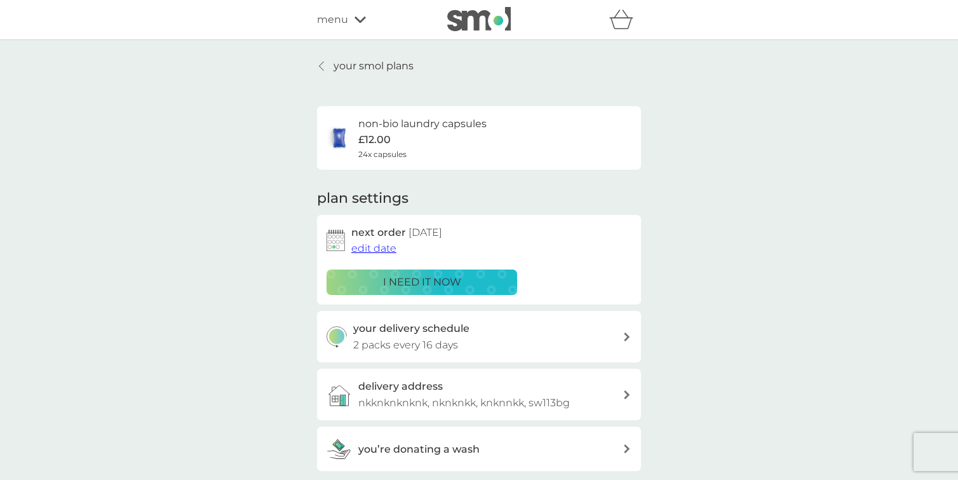
click at [340, 67] on p "your smol plans" at bounding box center [374, 66] width 80 height 17
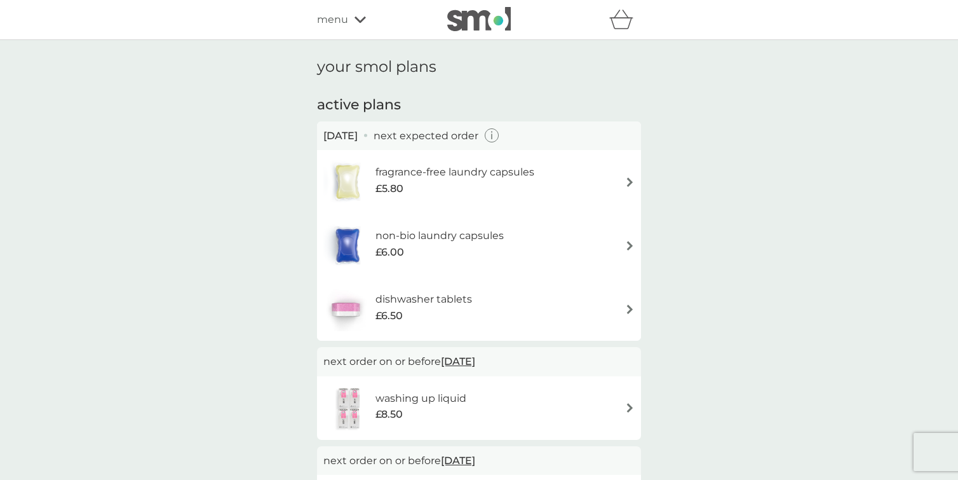
click at [390, 312] on span "£6.50" at bounding box center [388, 316] width 27 height 17
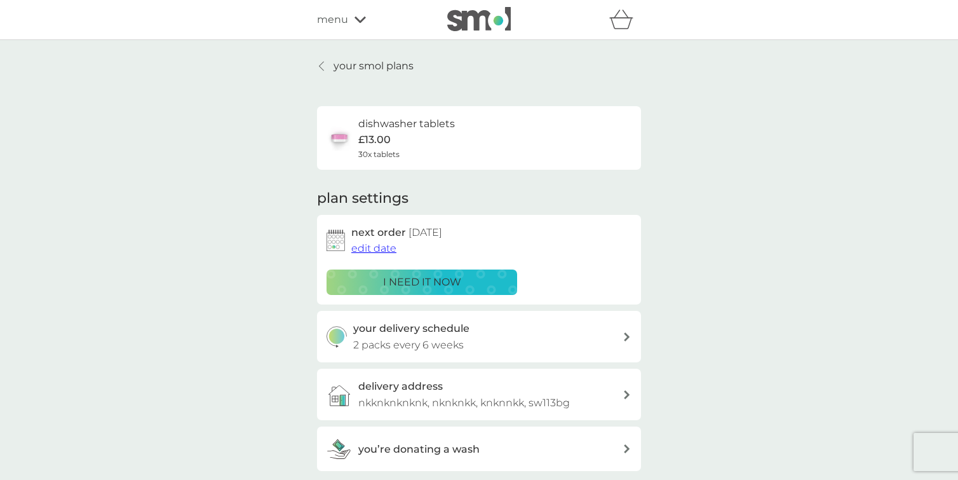
click at [384, 251] on span "edit date" at bounding box center [373, 248] width 45 height 12
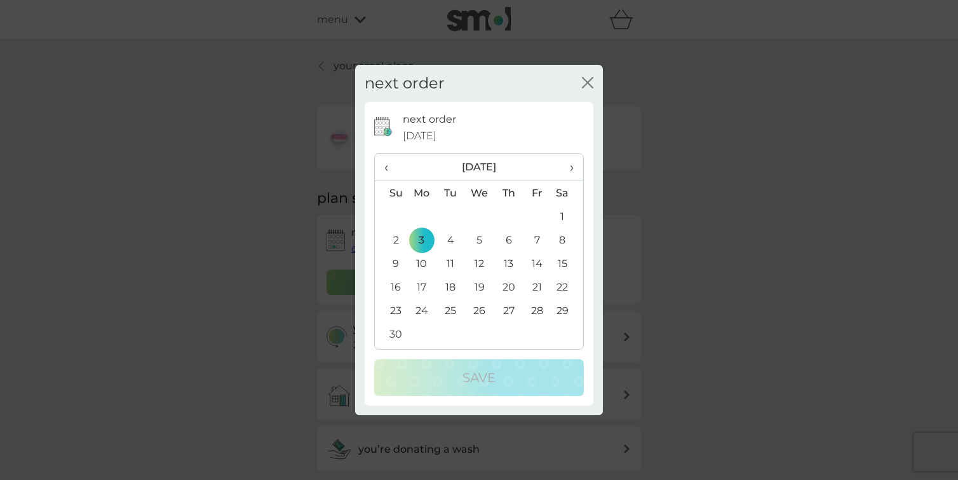
click at [387, 171] on span "‹" at bounding box center [390, 167] width 13 height 27
click at [446, 266] on td "14" at bounding box center [450, 264] width 29 height 24
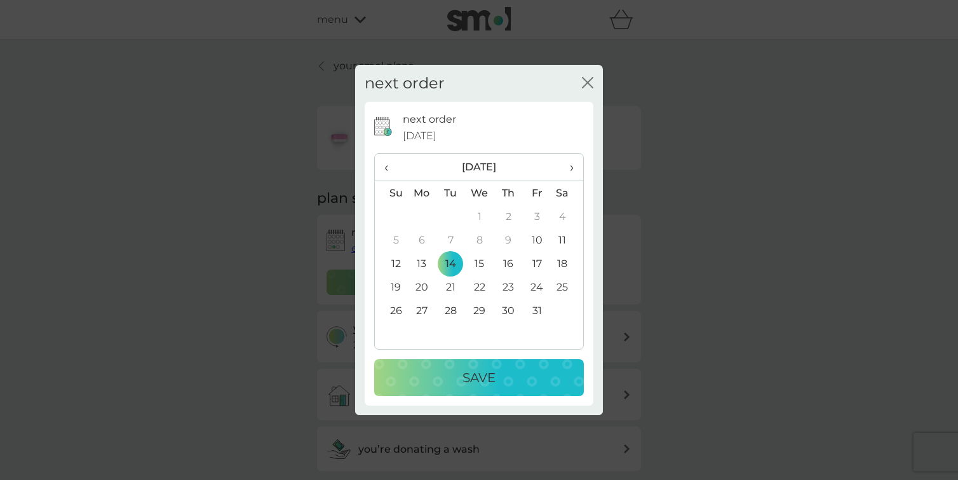
click at [473, 381] on p "Save" at bounding box center [479, 377] width 33 height 20
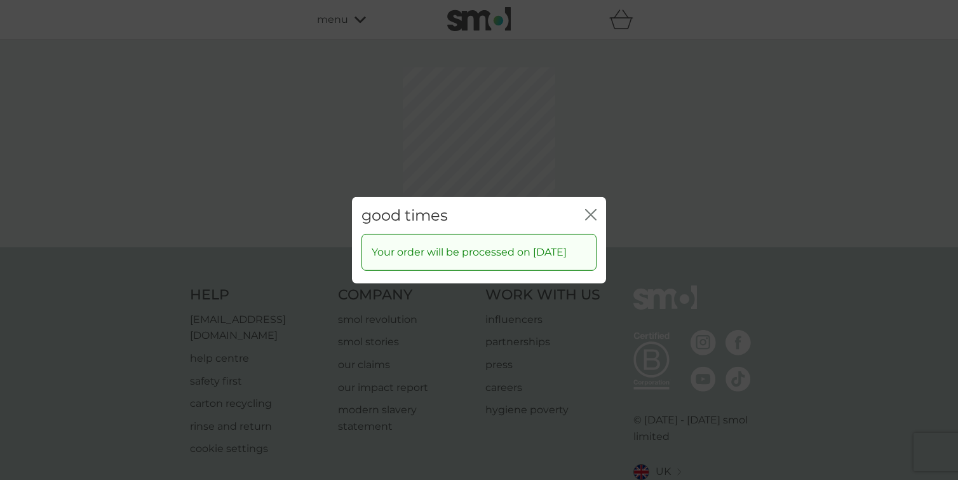
click at [589, 208] on icon "close" at bounding box center [590, 213] width 11 height 11
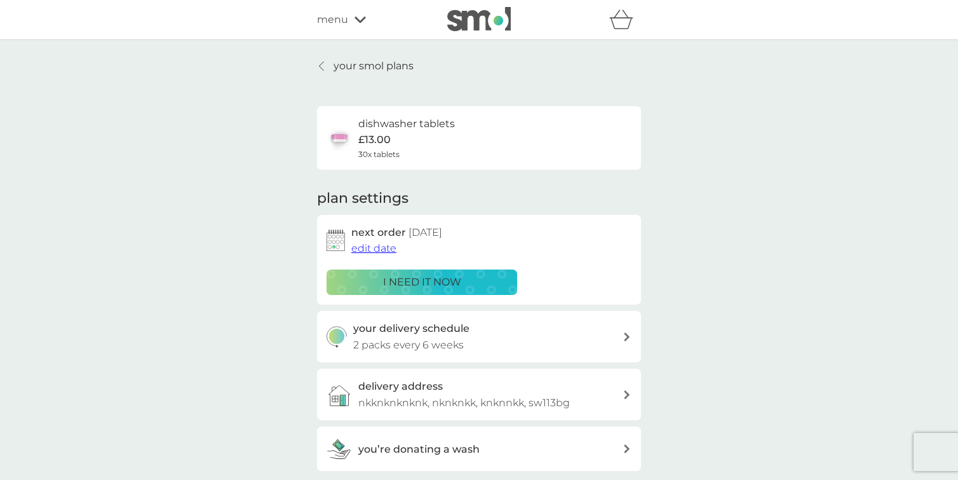
click at [334, 63] on p "your smol plans" at bounding box center [374, 66] width 80 height 17
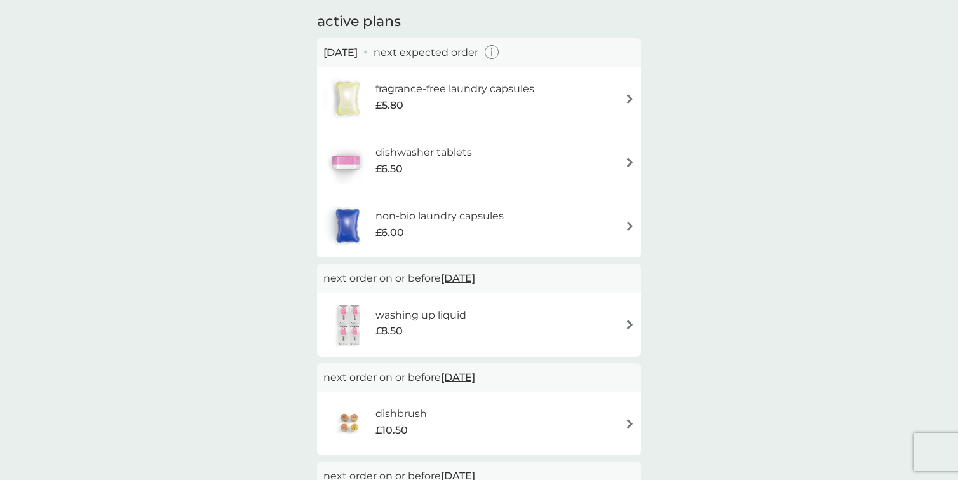
scroll to position [85, 0]
click at [386, 314] on h6 "washing up liquid" at bounding box center [420, 313] width 91 height 17
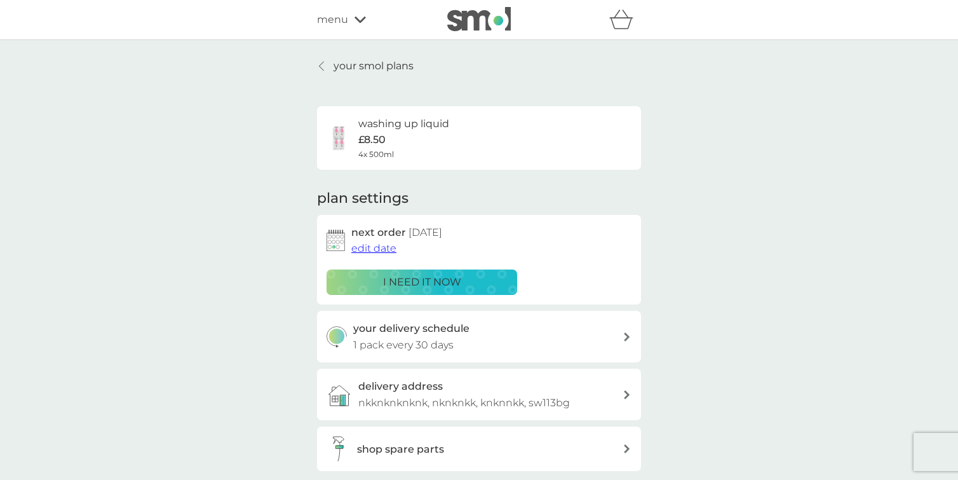
click at [339, 64] on p "your smol plans" at bounding box center [374, 66] width 80 height 17
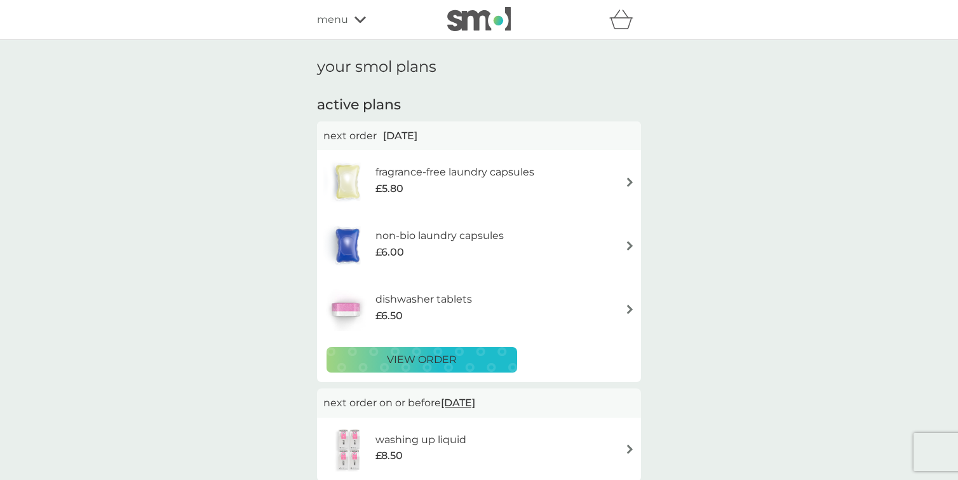
click at [460, 22] on img at bounding box center [479, 19] width 64 height 24
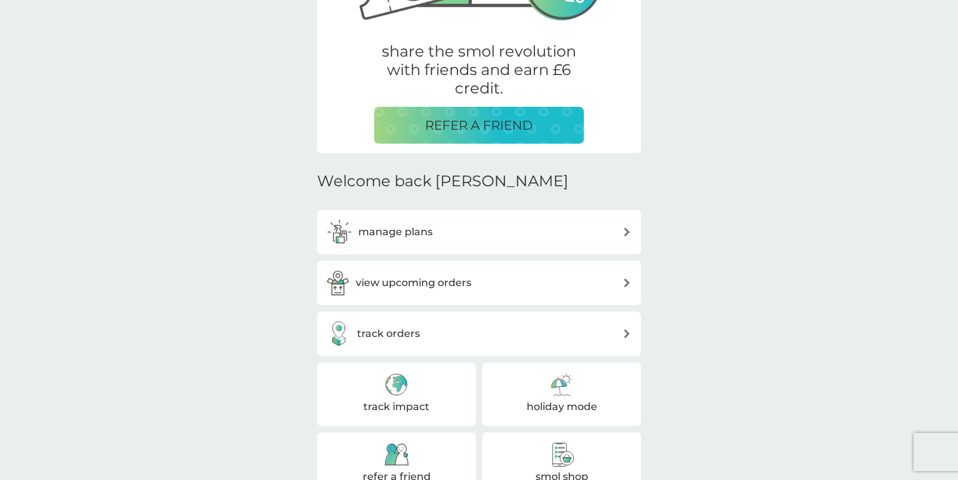
scroll to position [233, 0]
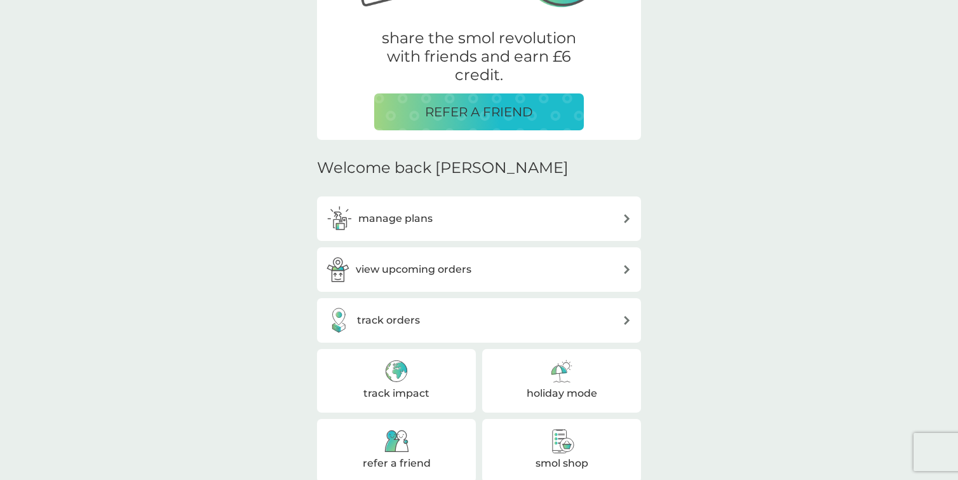
click at [458, 267] on h3 "view upcoming orders" at bounding box center [414, 269] width 116 height 17
